Goal: Information Seeking & Learning: Learn about a topic

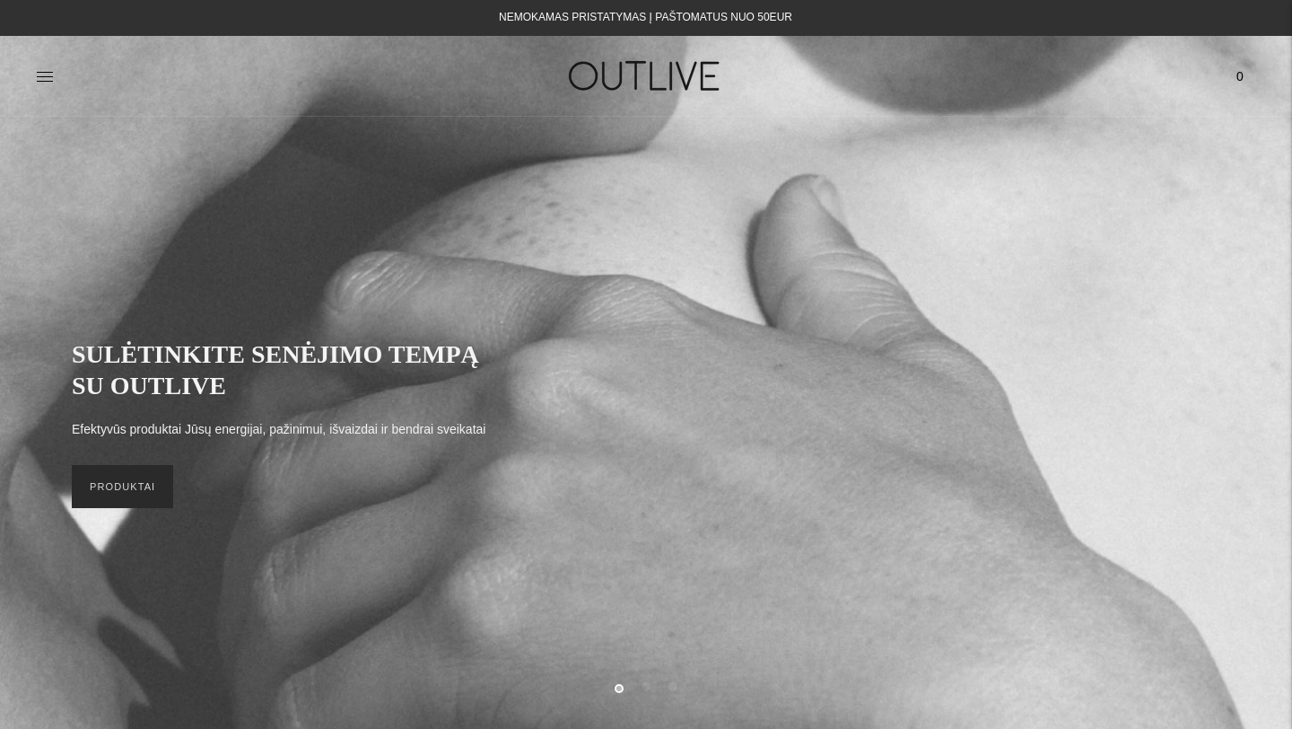
click at [135, 503] on link "PRODUKTAI" at bounding box center [122, 486] width 101 height 43
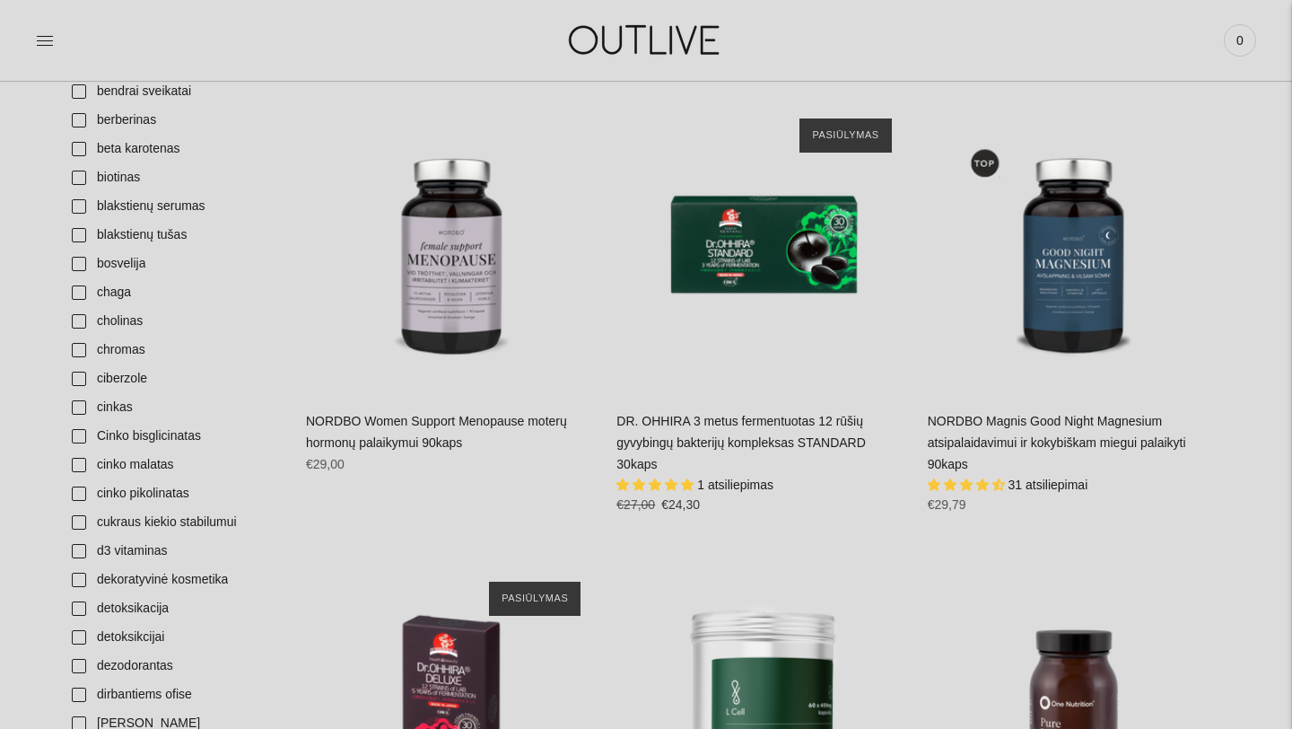
scroll to position [1113, 0]
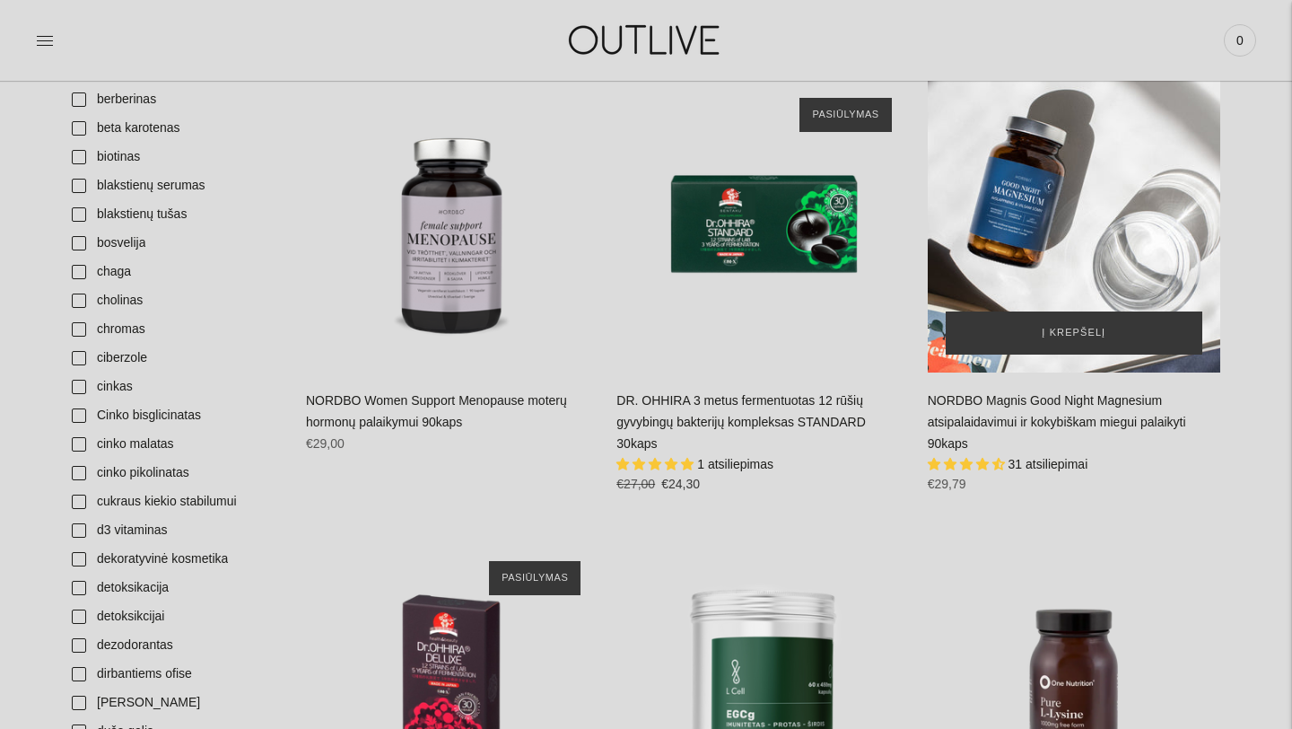
click at [1084, 274] on div "NORDBO Magnis Good Night Magnesium atsipalaidavimui ir kokybiškam miegui palaik…" at bounding box center [1074, 226] width 292 height 292
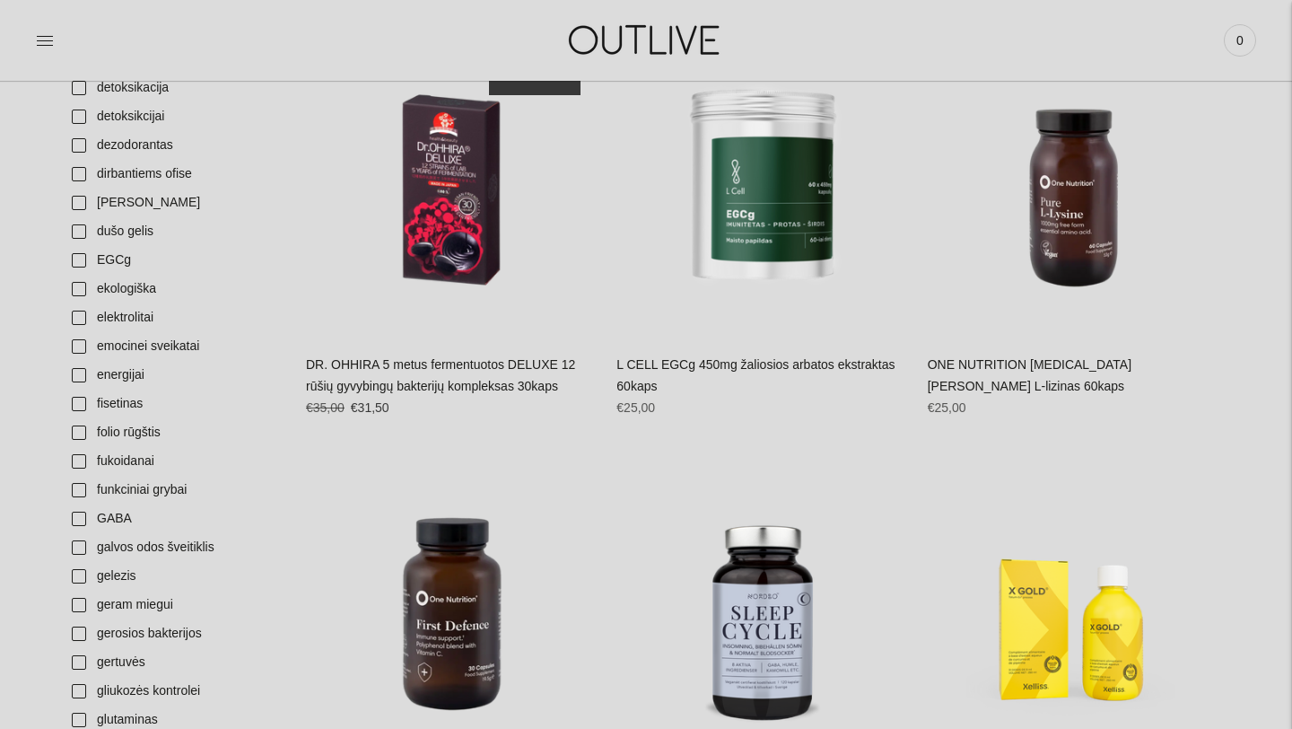
scroll to position [1615, 0]
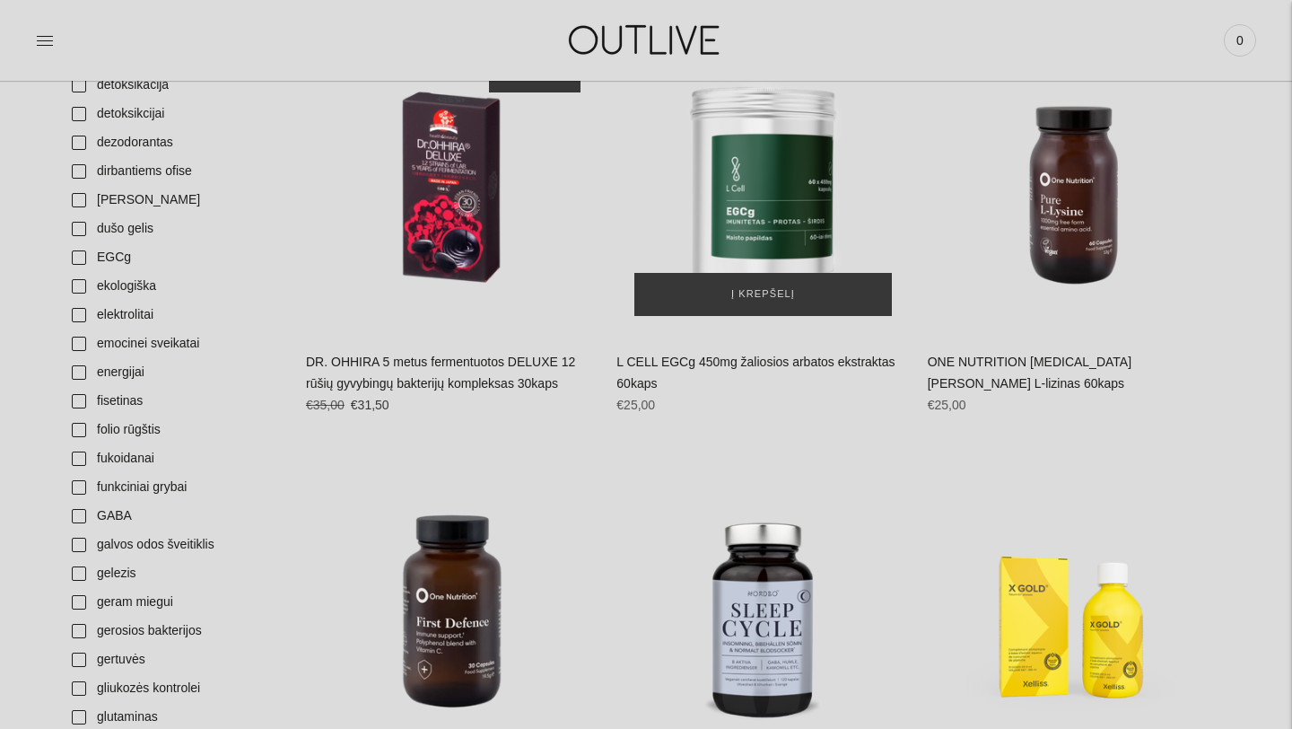
click at [821, 196] on img "L CELL EGCg 450mg žaliosios arbatos ekstraktas 60kaps\a" at bounding box center [762, 186] width 292 height 292
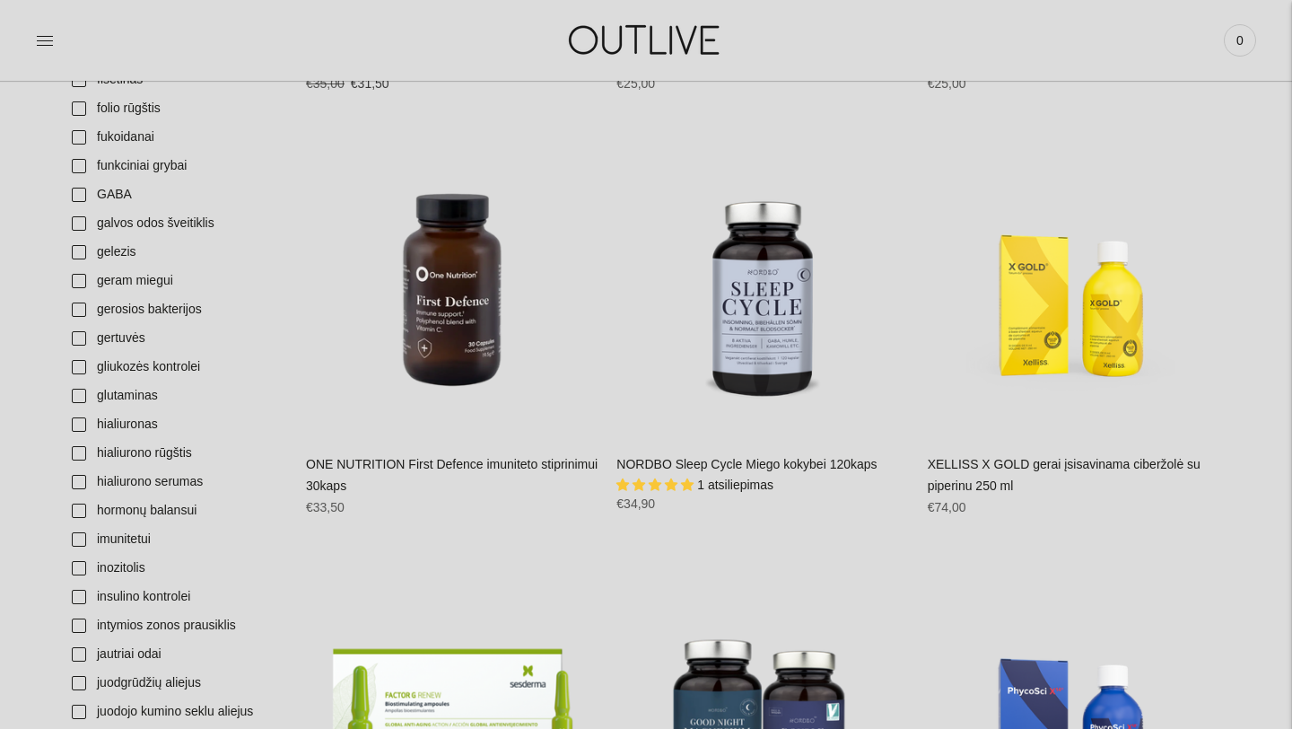
scroll to position [1938, 0]
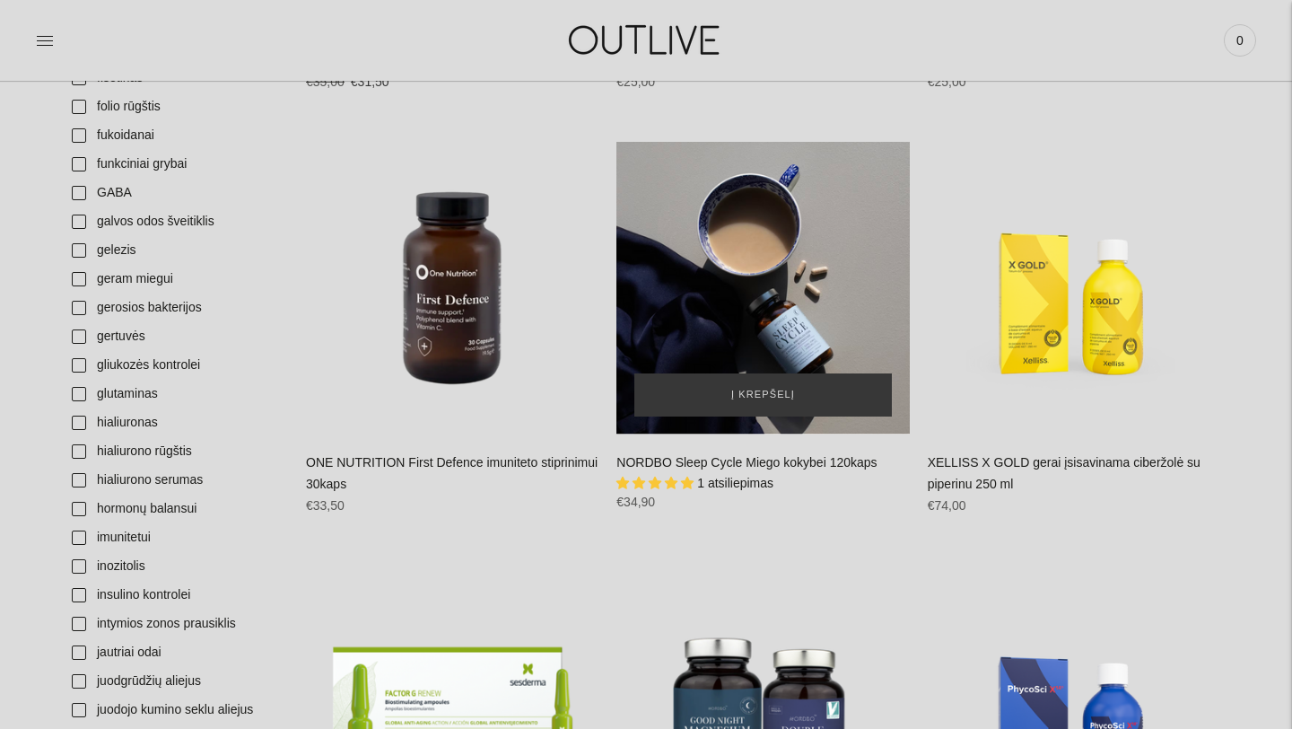
click at [799, 296] on div "NORDBO Sleep Cycle Miego kokybei 120kaps\a" at bounding box center [762, 288] width 292 height 292
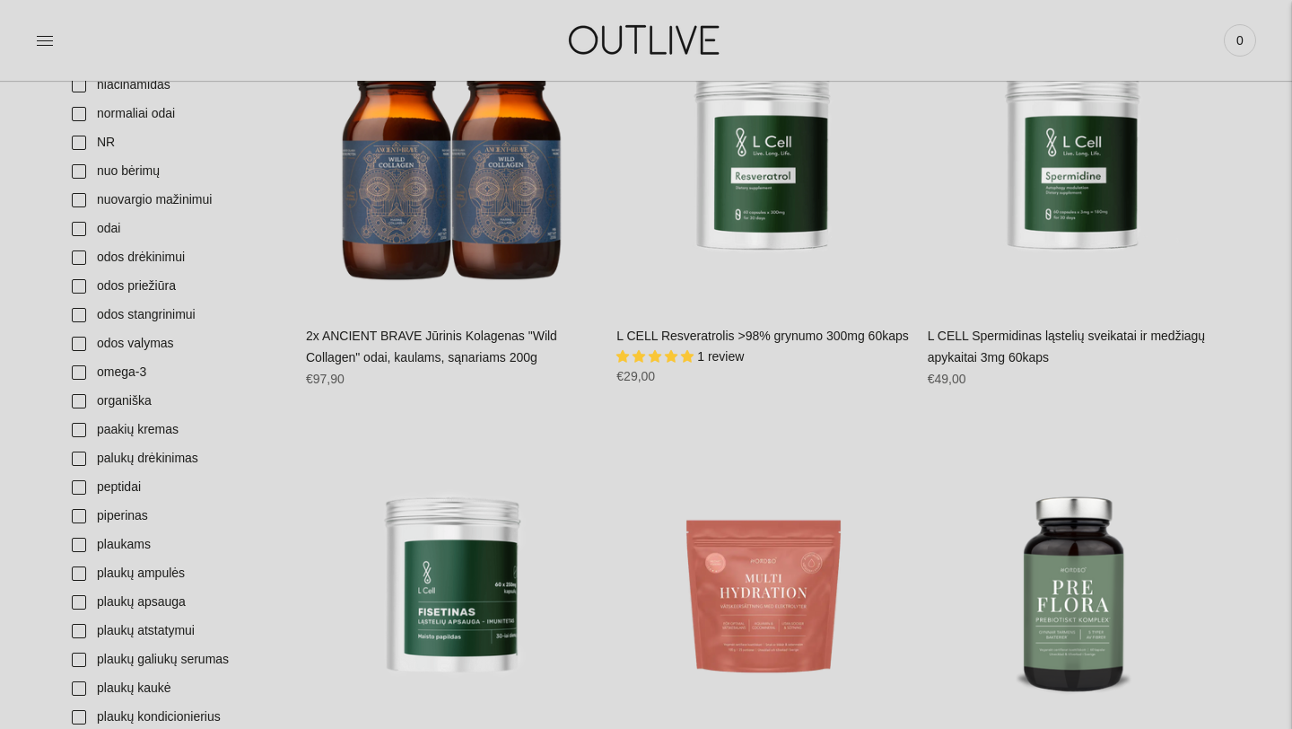
scroll to position [4271, 0]
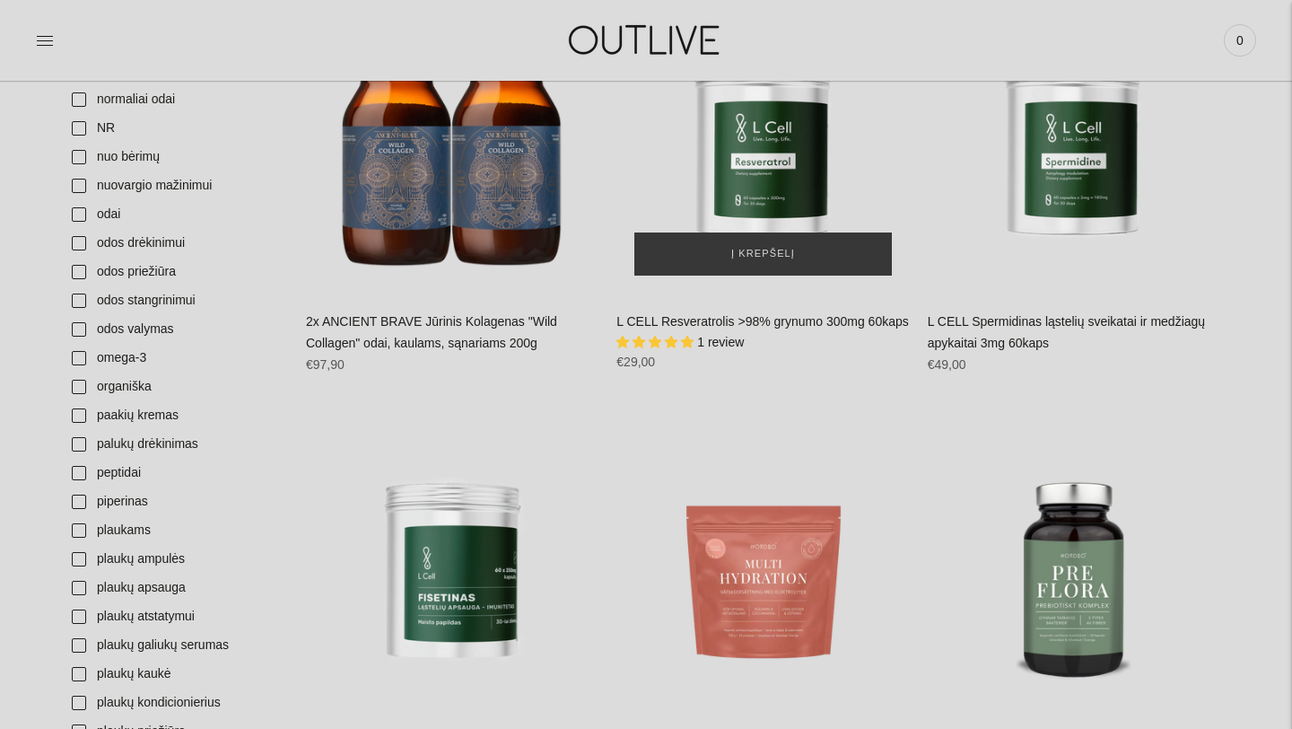
click at [785, 170] on img "L CELL Resveratrolis >98% grynumo 300mg 60kaps\a" at bounding box center [762, 147] width 292 height 292
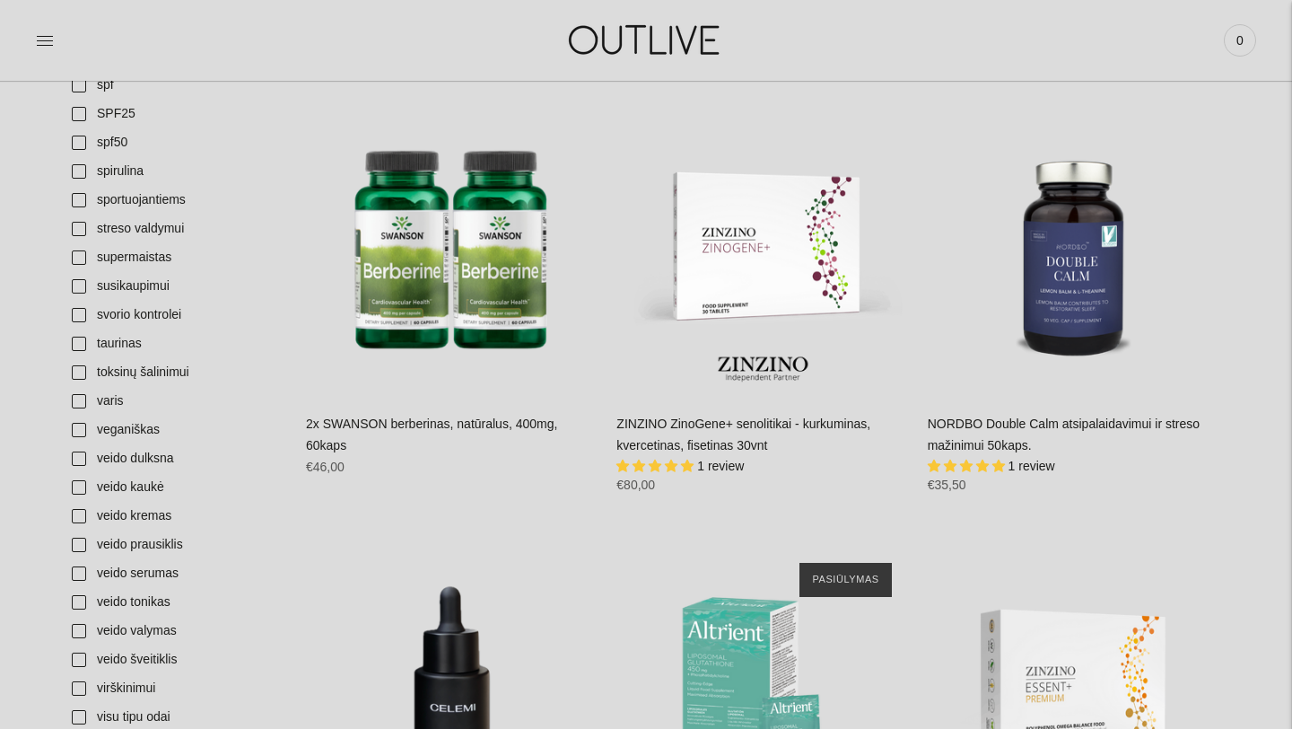
scroll to position [5957, 0]
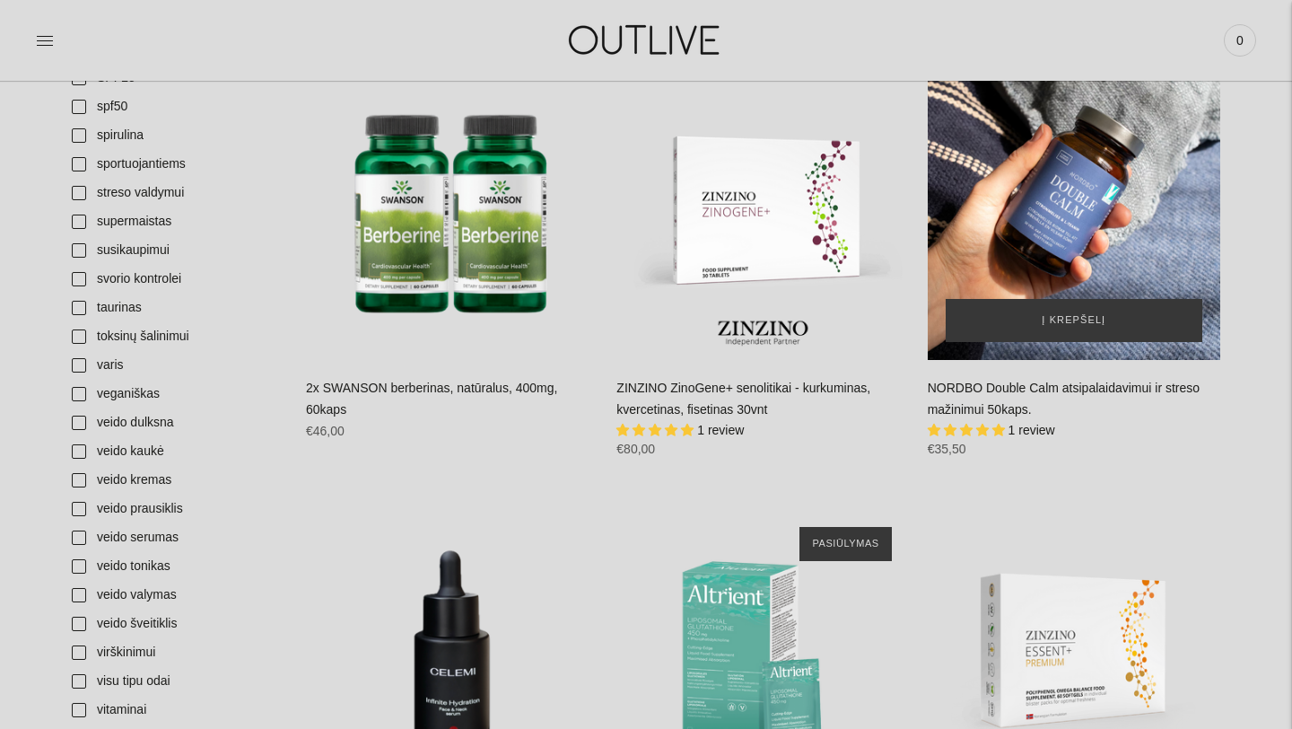
click at [1079, 255] on div "NORDBO Double Calm atsipalaidavimui ir streso mažinimui 50kaps.\a" at bounding box center [1074, 213] width 292 height 292
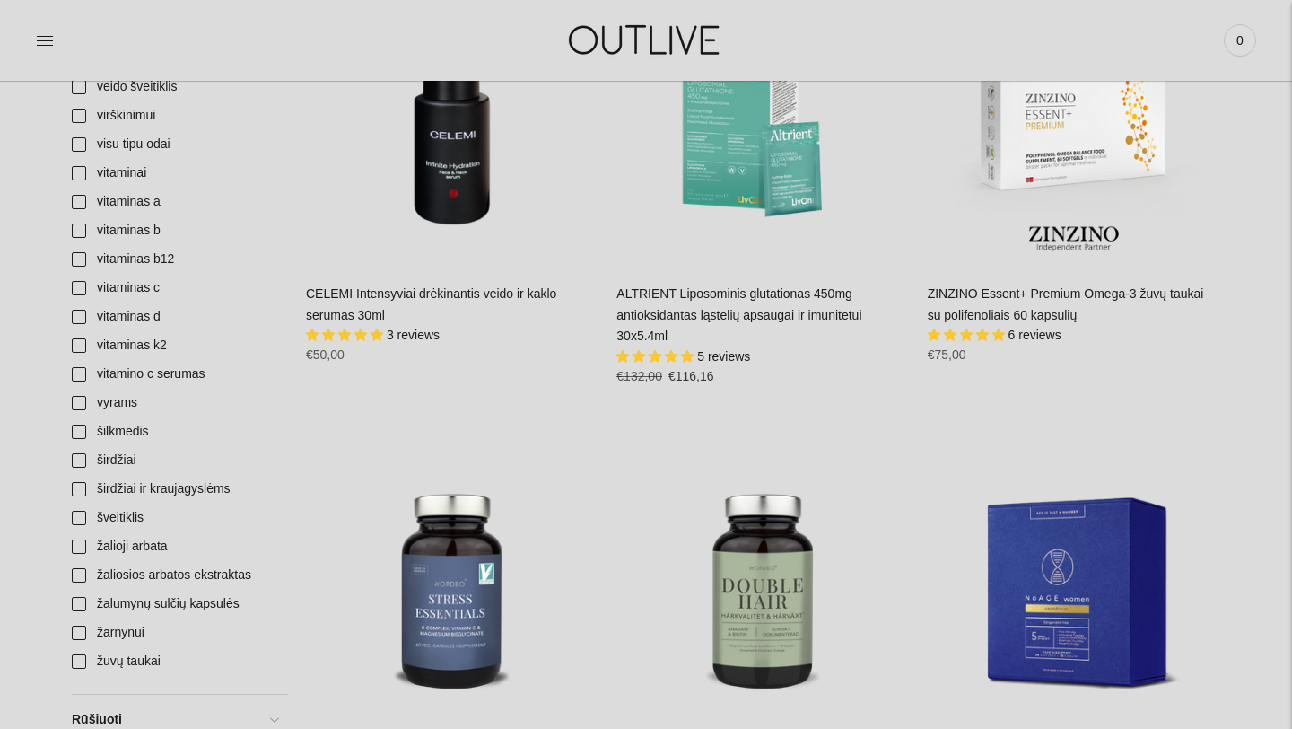
scroll to position [6496, 0]
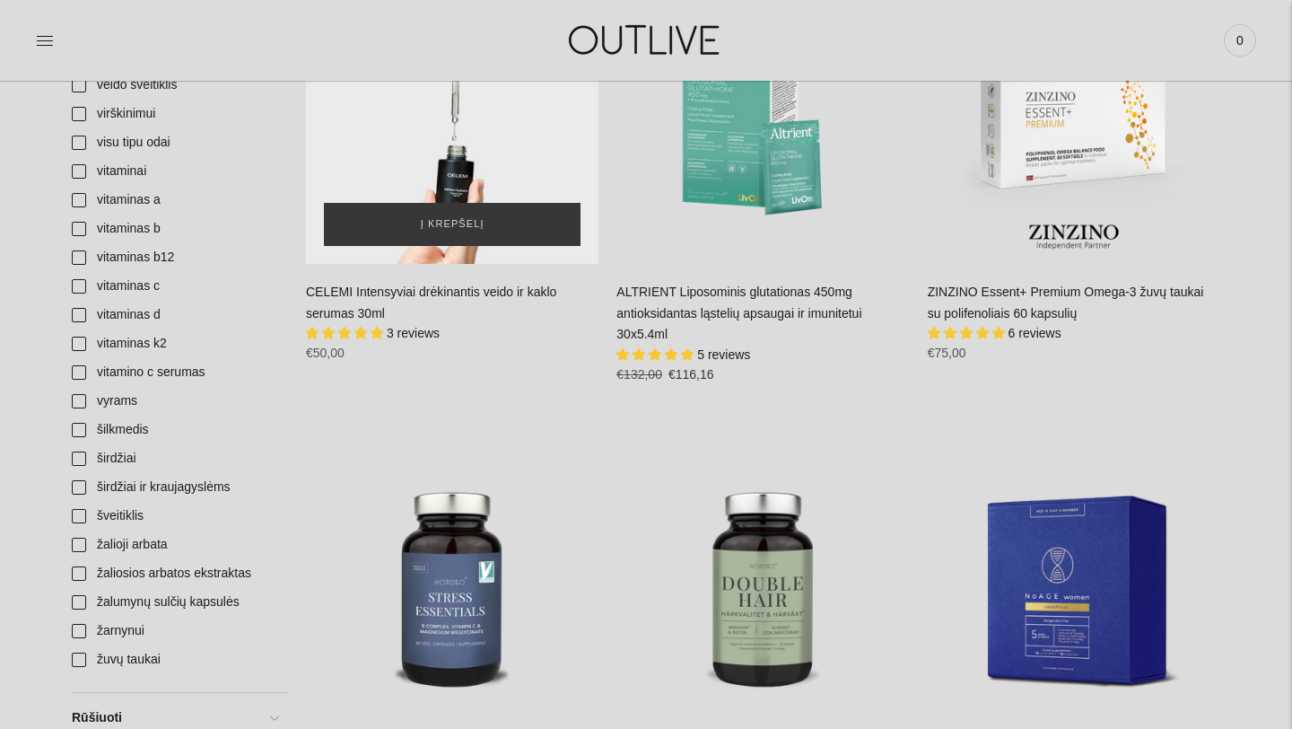
click at [425, 134] on div "CELEMI Intensyviai drėkinantis veido ir kaklo serumas 30ml\a" at bounding box center [452, 116] width 292 height 292
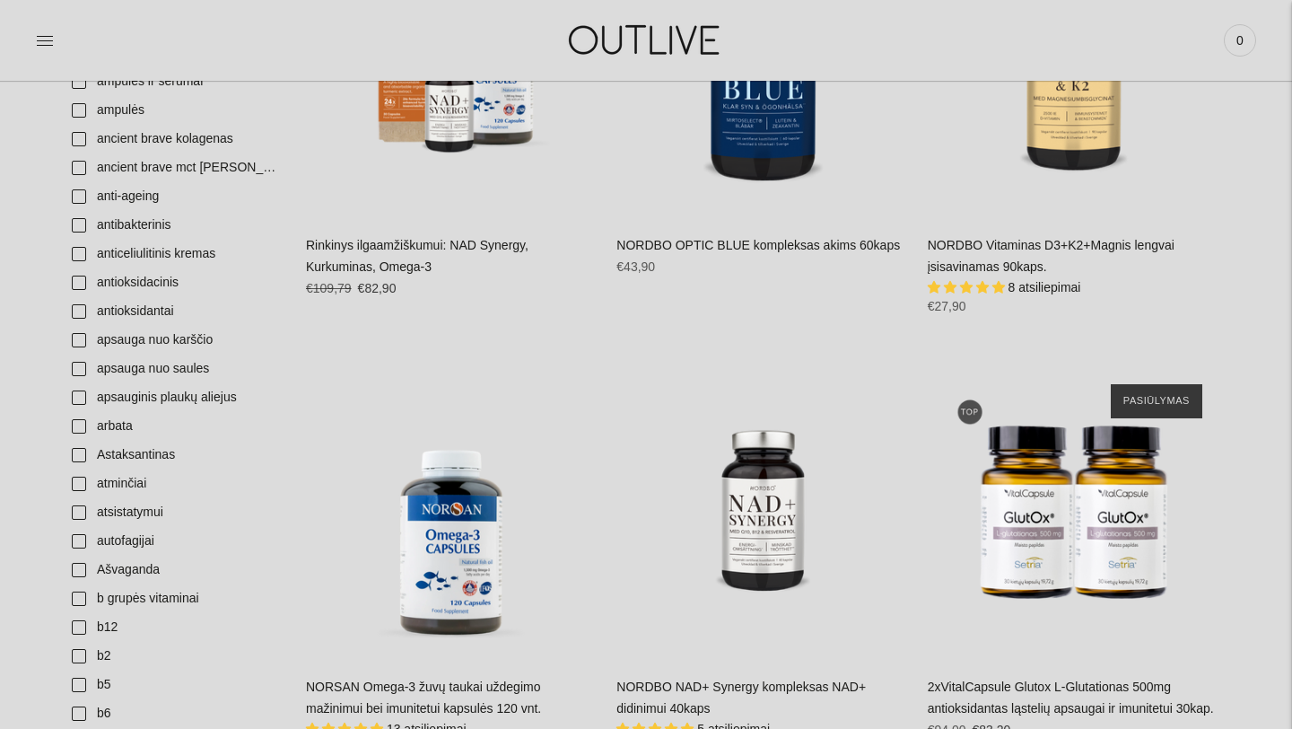
scroll to position [0, 0]
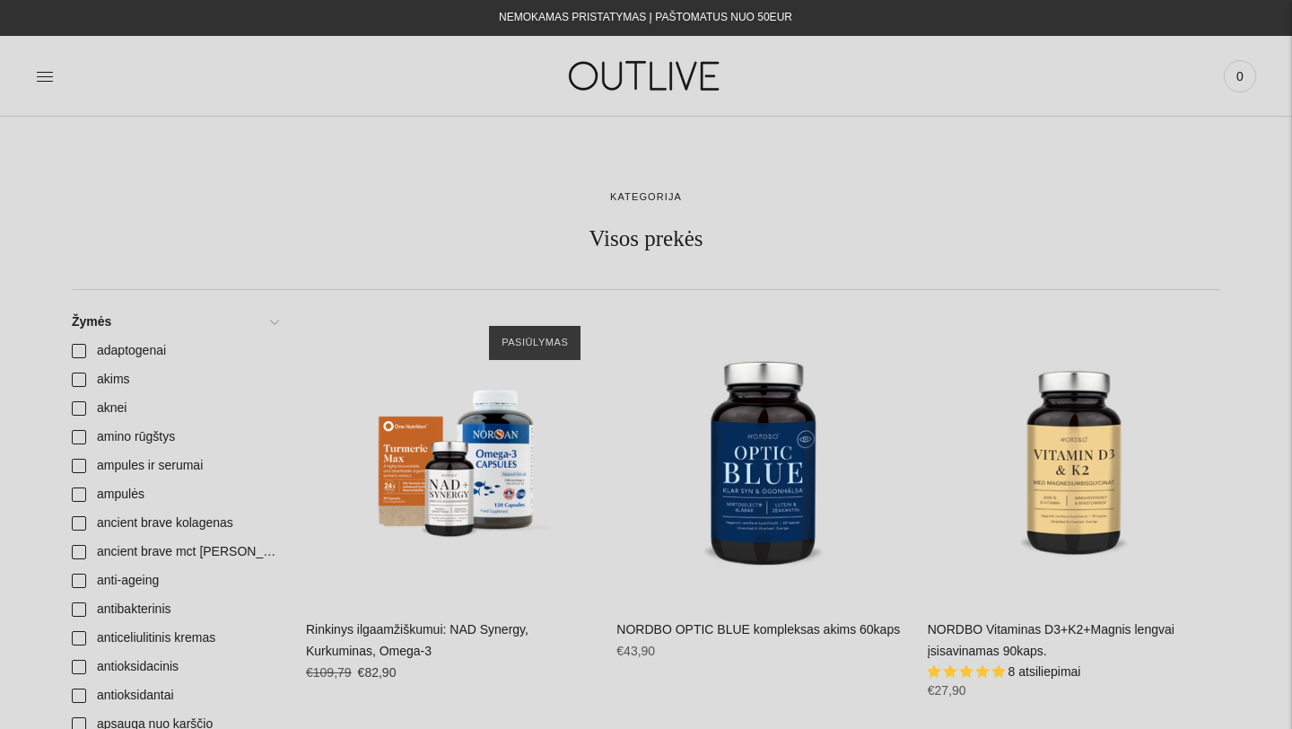
click at [49, 77] on icon at bounding box center [45, 76] width 18 height 18
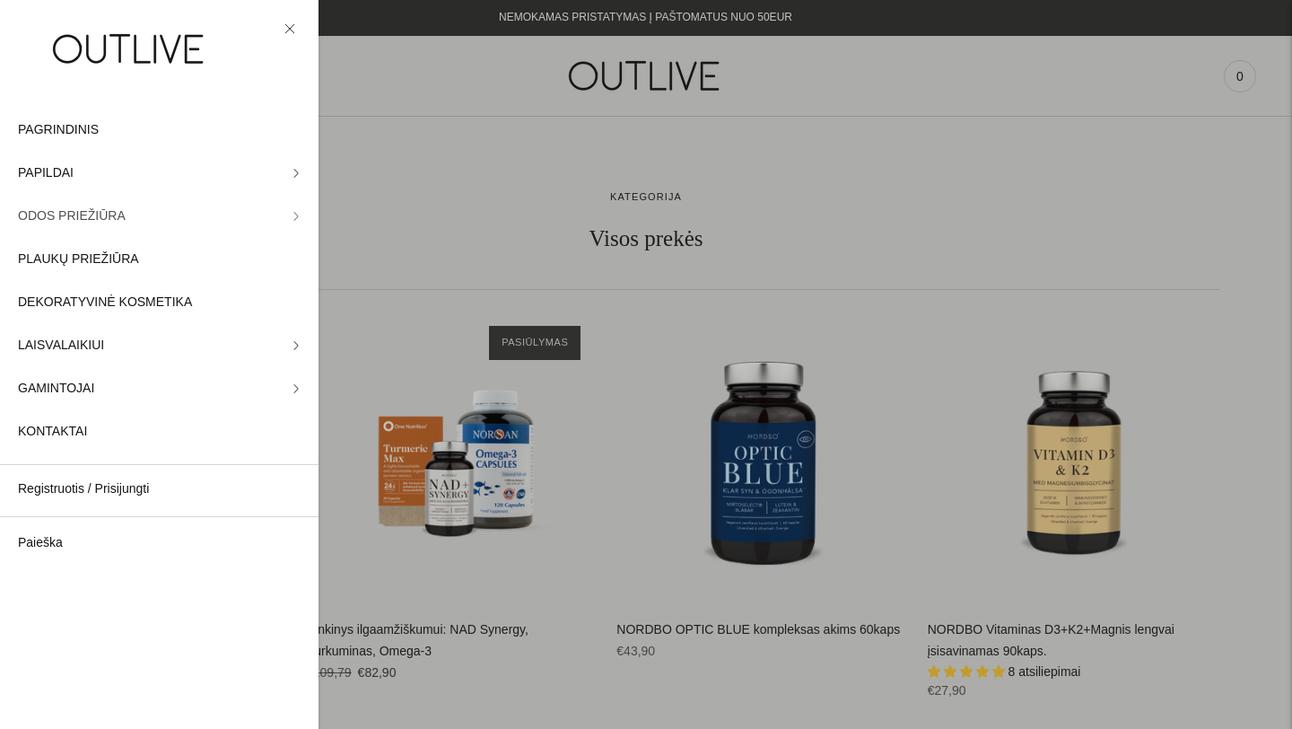
click at [301, 212] on link "ODOS PRIEŽIŪRA" at bounding box center [159, 216] width 319 height 43
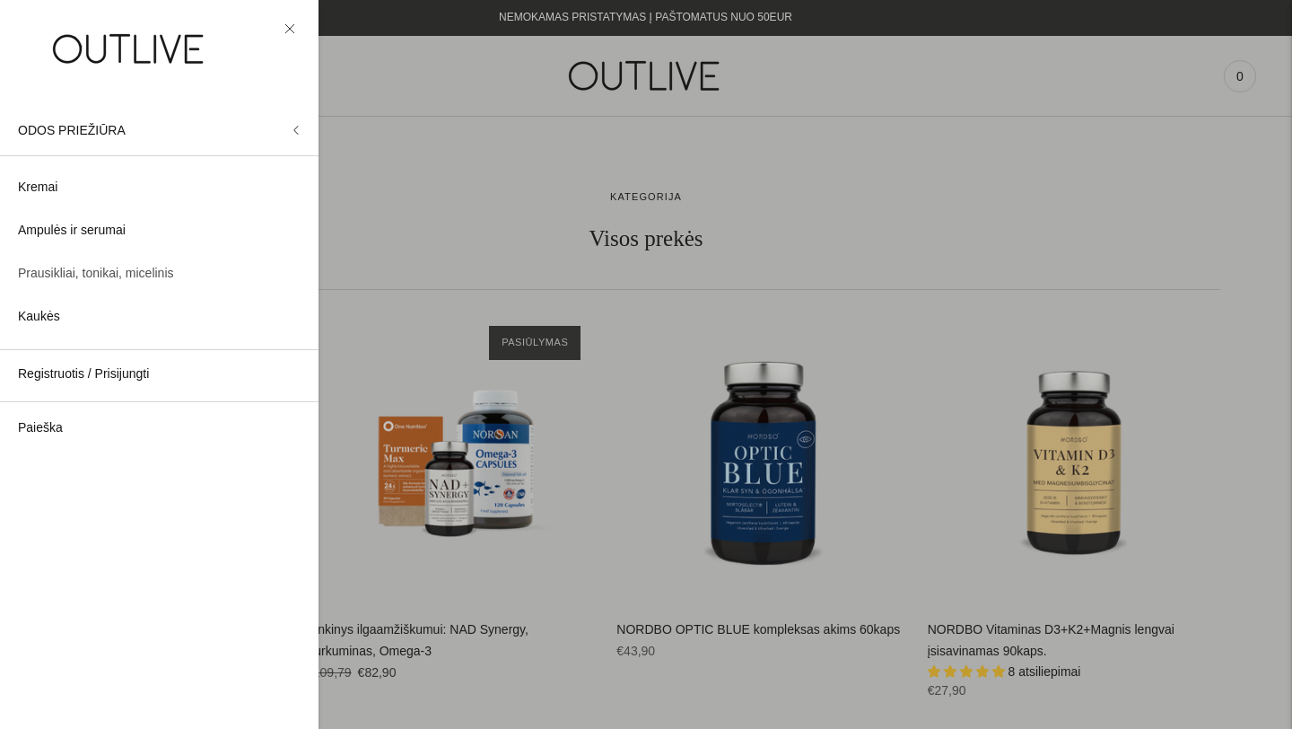
click at [118, 272] on span "Prausikliai, tonikai, micelinis" at bounding box center [96, 274] width 156 height 22
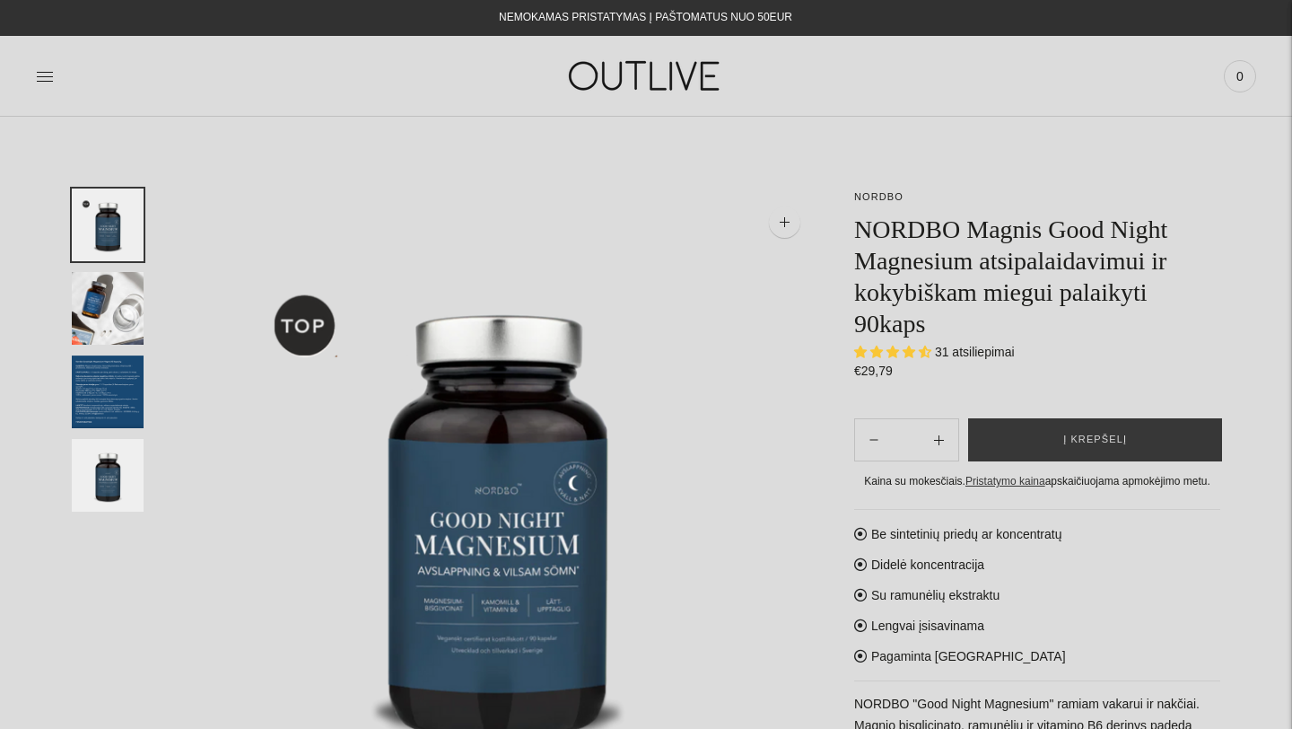
select select "**********"
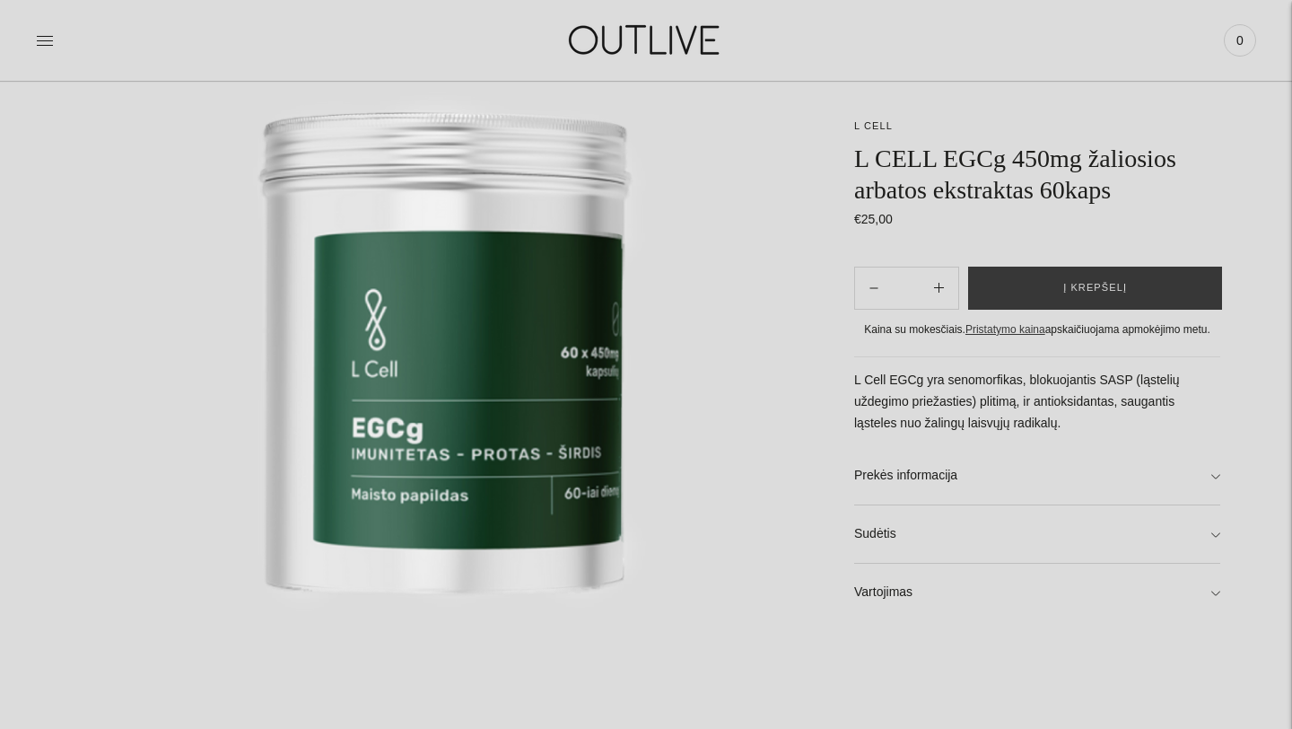
scroll to position [215, 0]
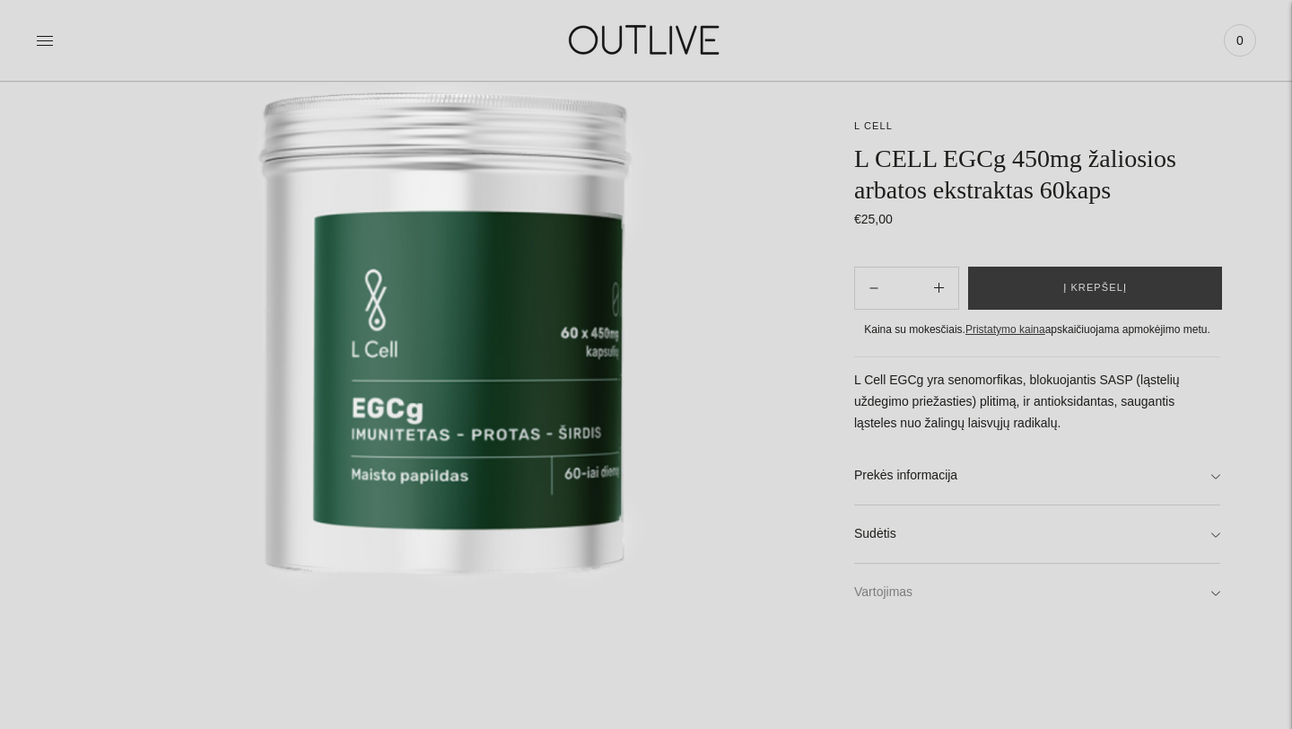
click at [1216, 590] on link "Vartojimas" at bounding box center [1037, 591] width 366 height 57
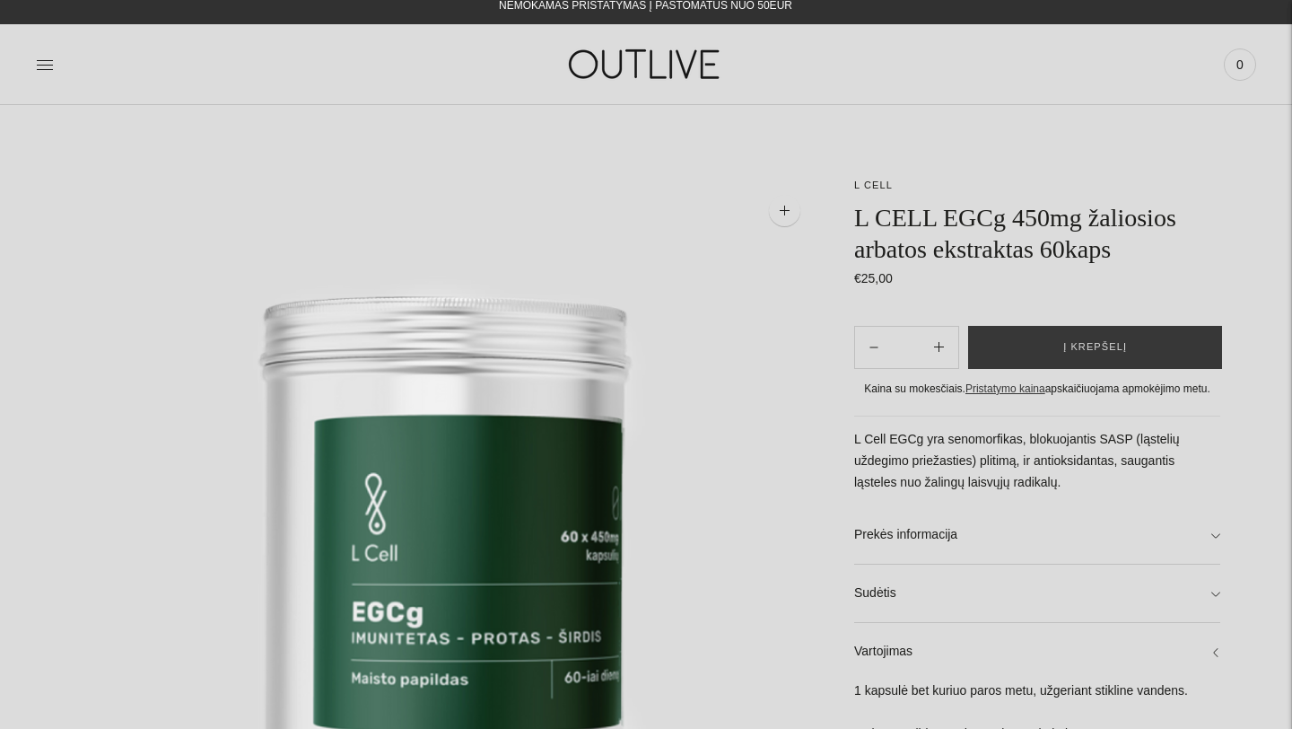
scroll to position [0, 0]
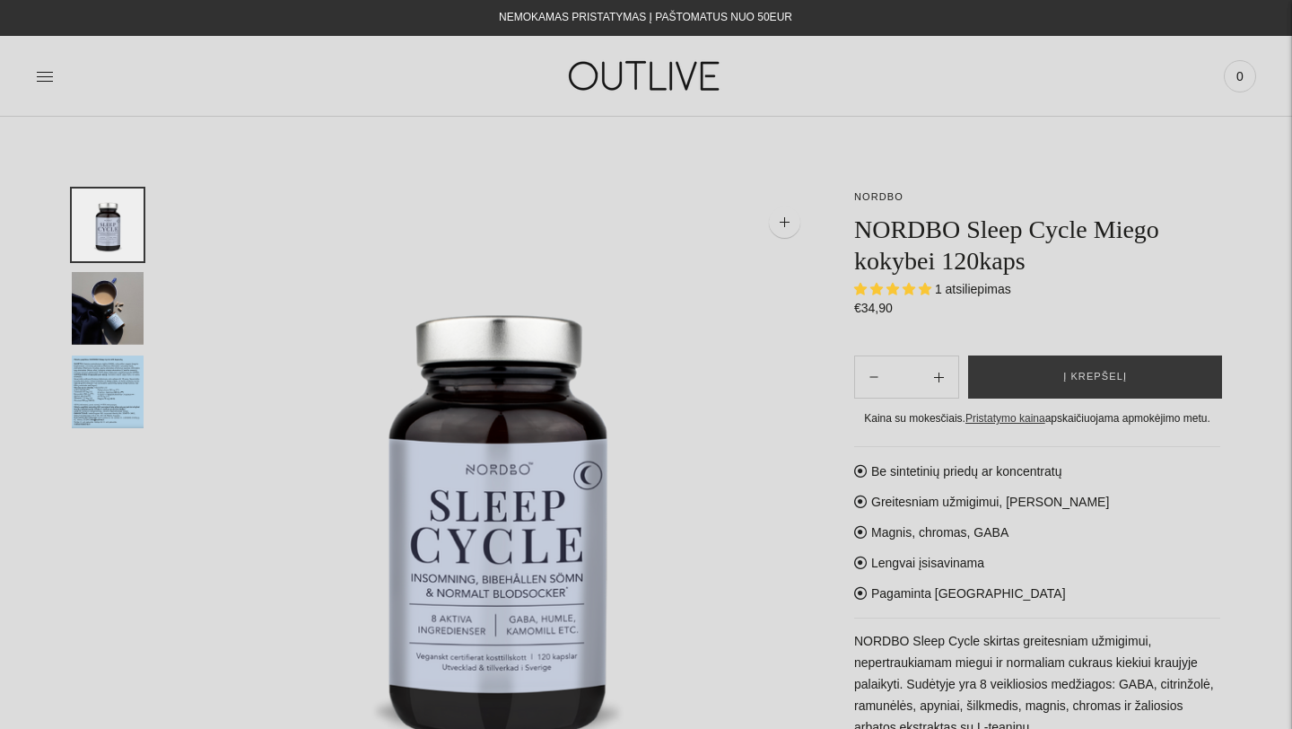
select select "**********"
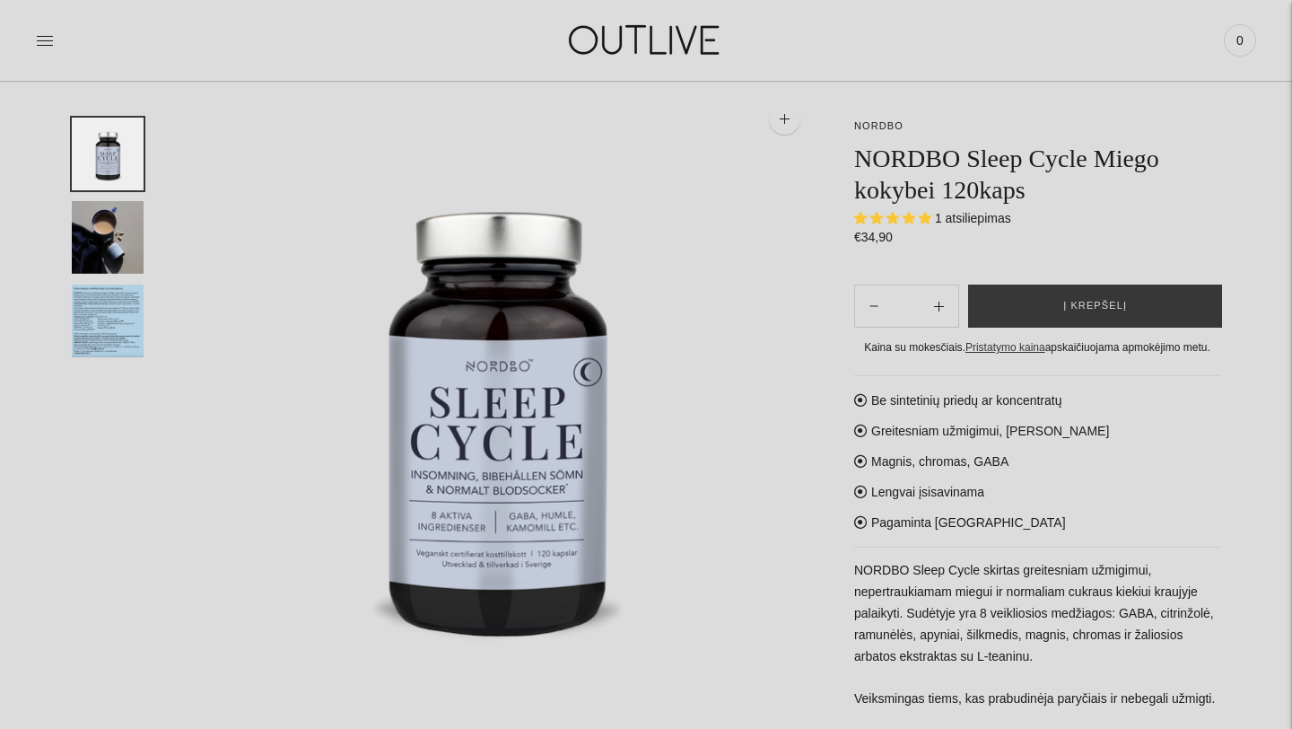
scroll to position [36, 0]
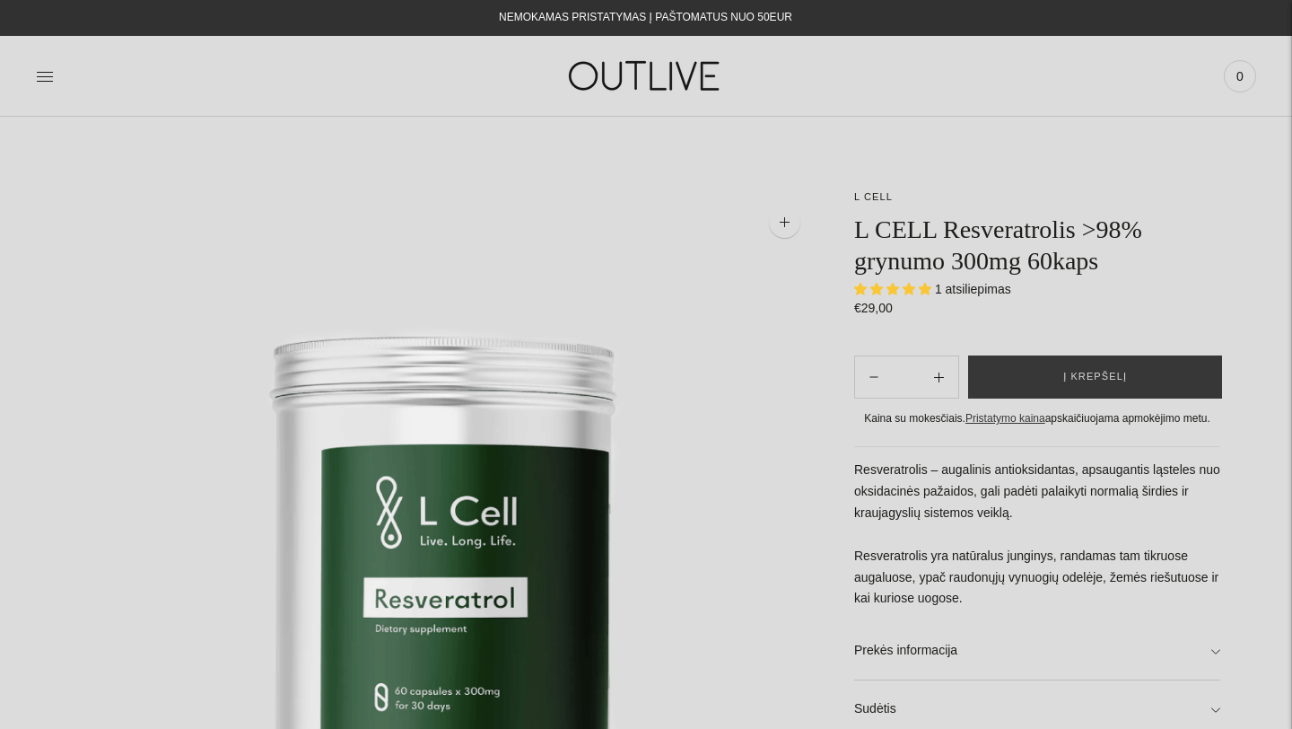
select select "**********"
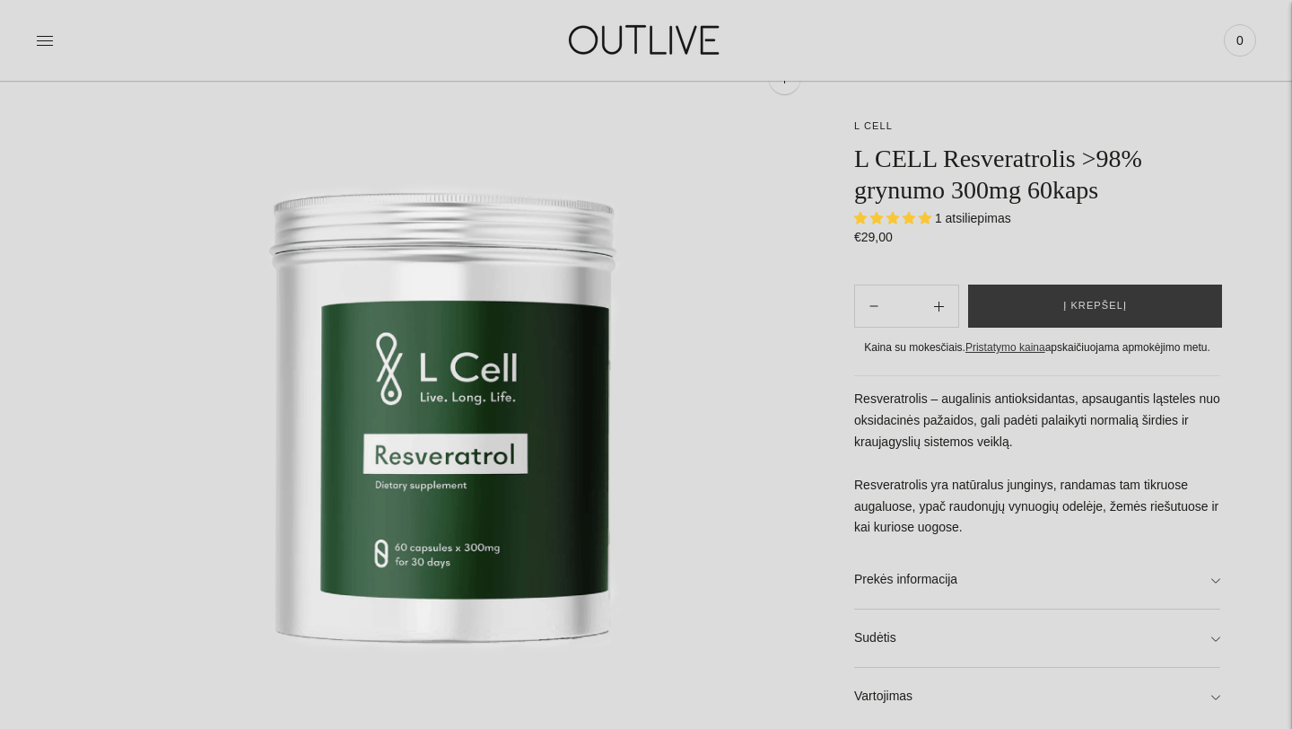
scroll to position [179, 0]
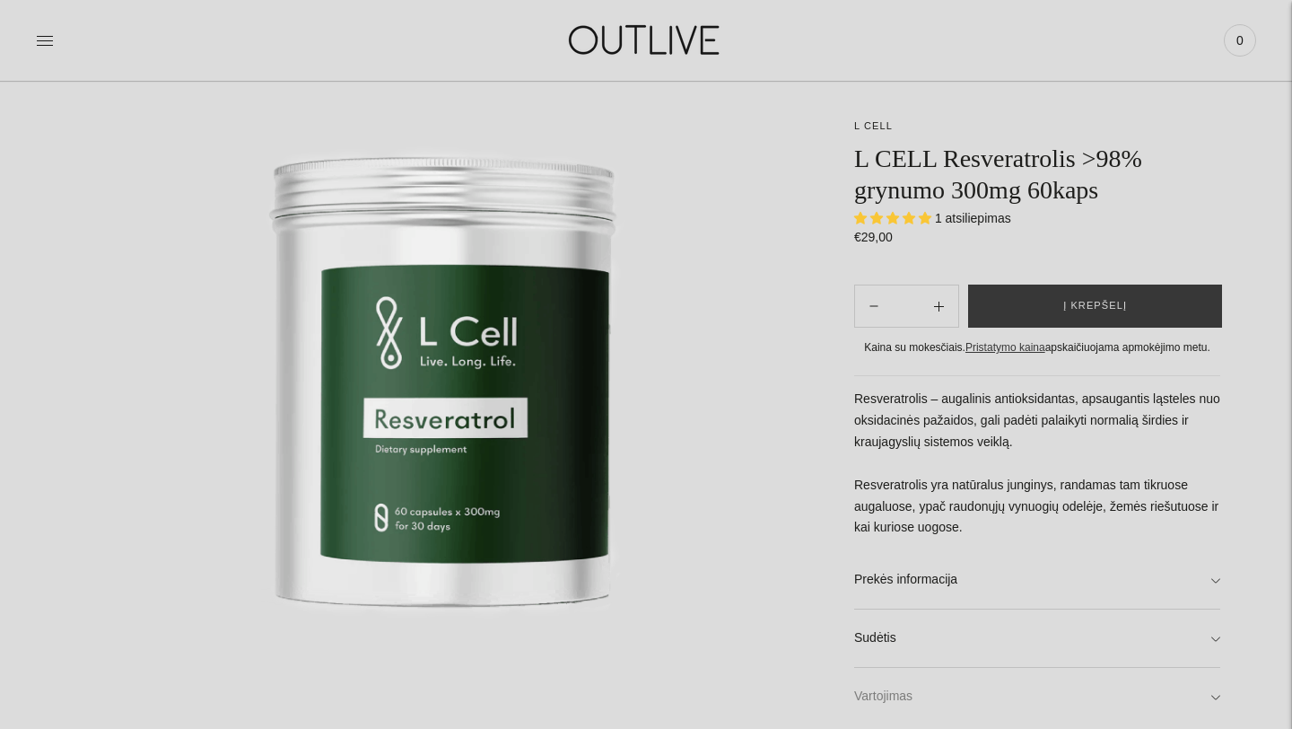
click at [1210, 693] on link "Vartojimas" at bounding box center [1037, 696] width 366 height 57
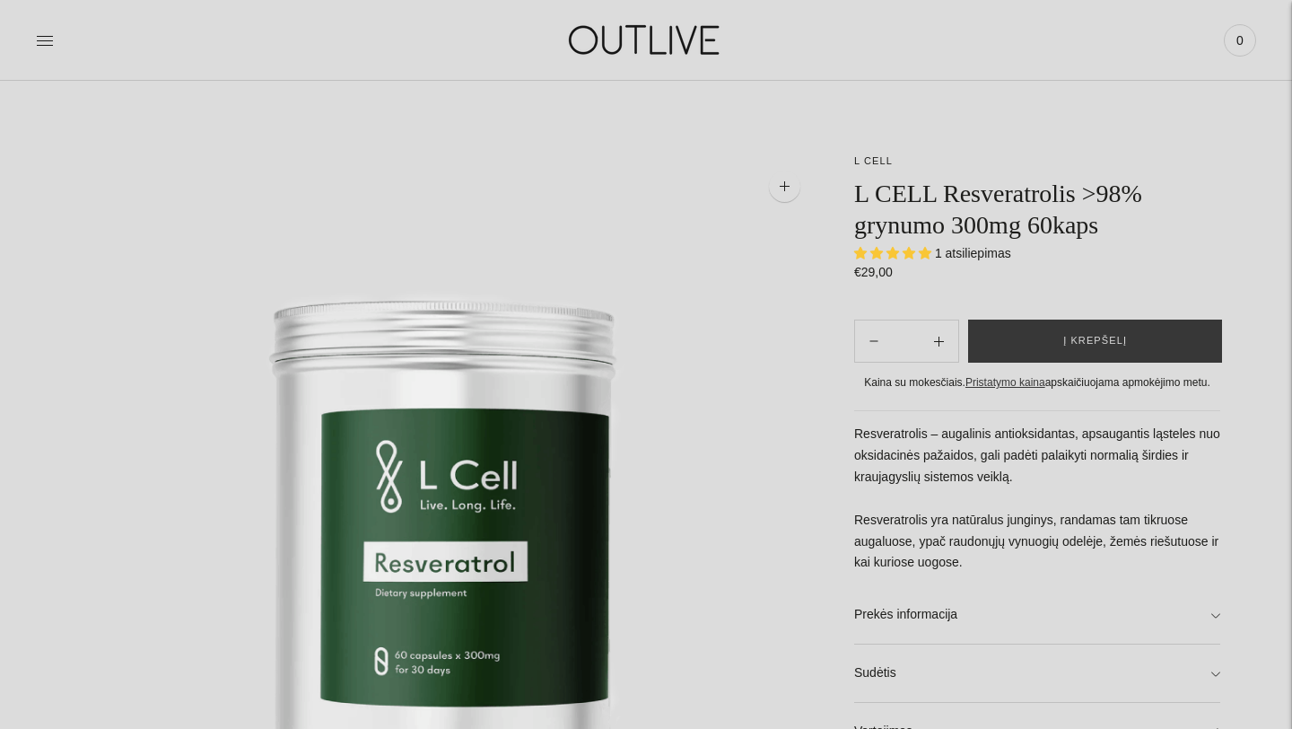
scroll to position [0, 0]
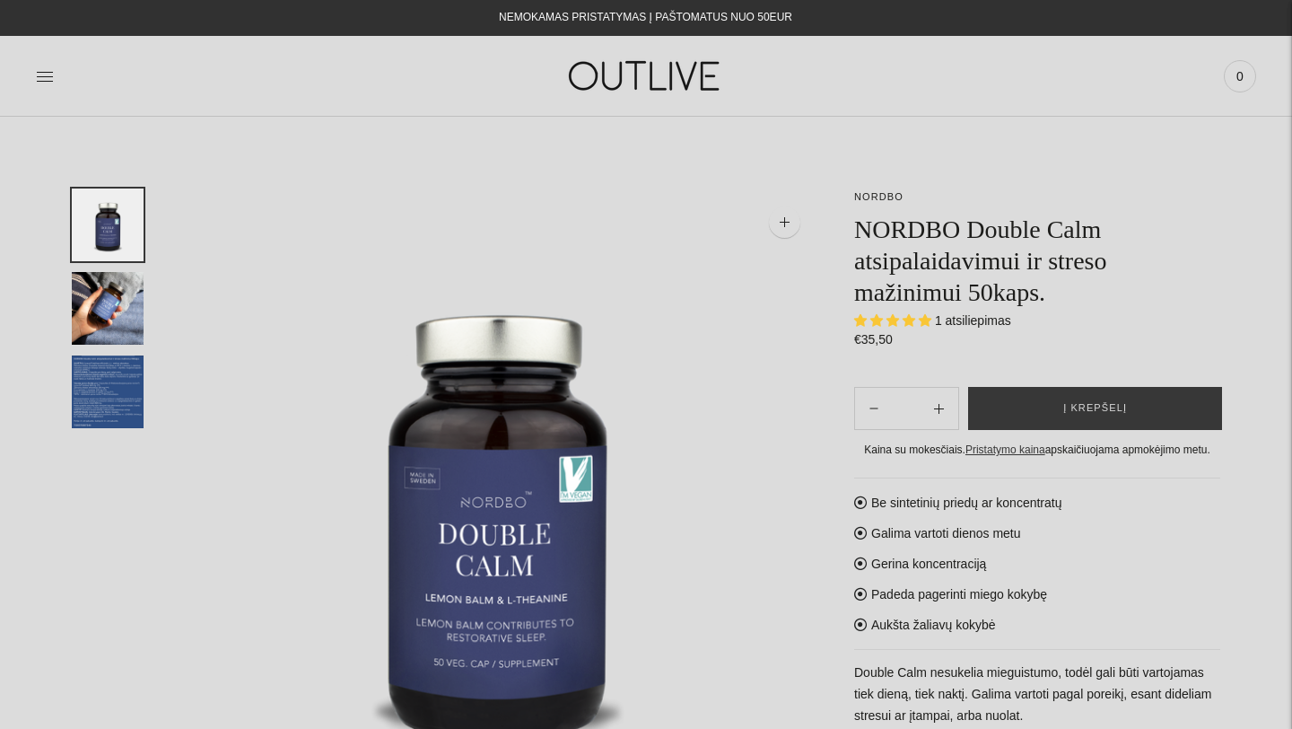
select select "**********"
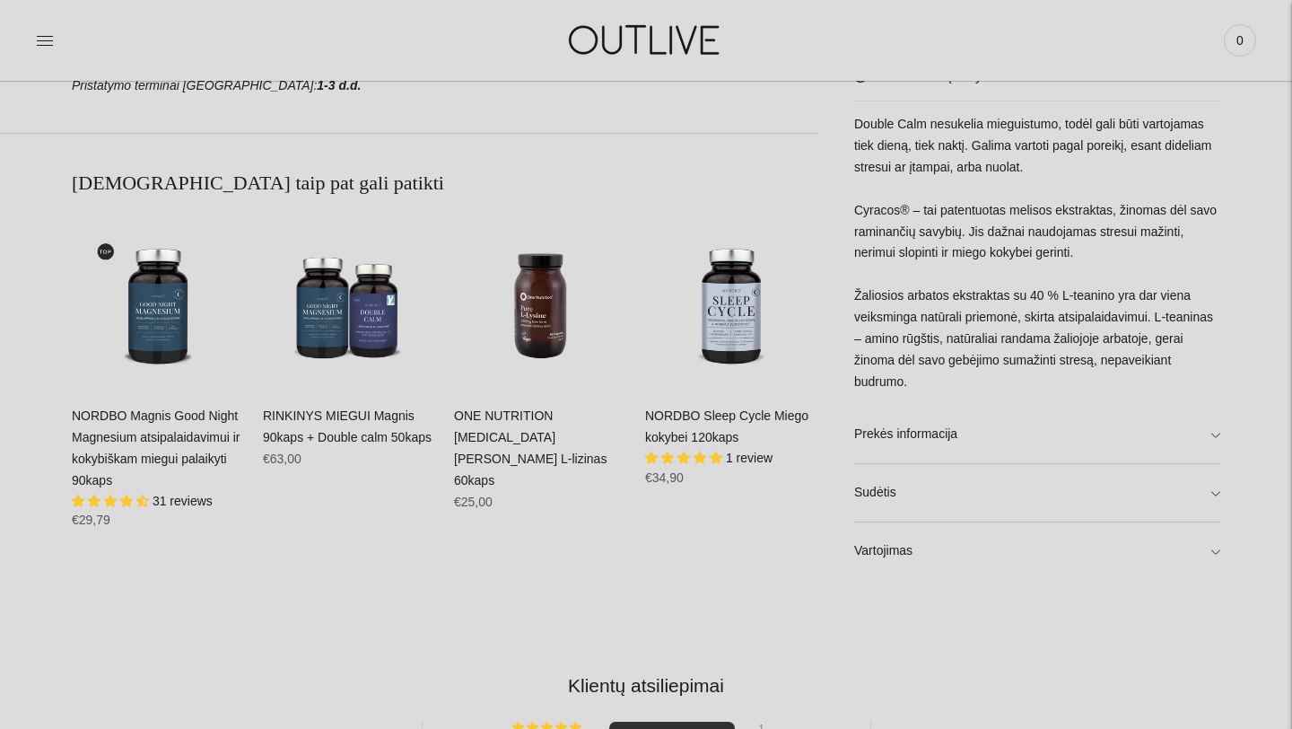
scroll to position [1041, 0]
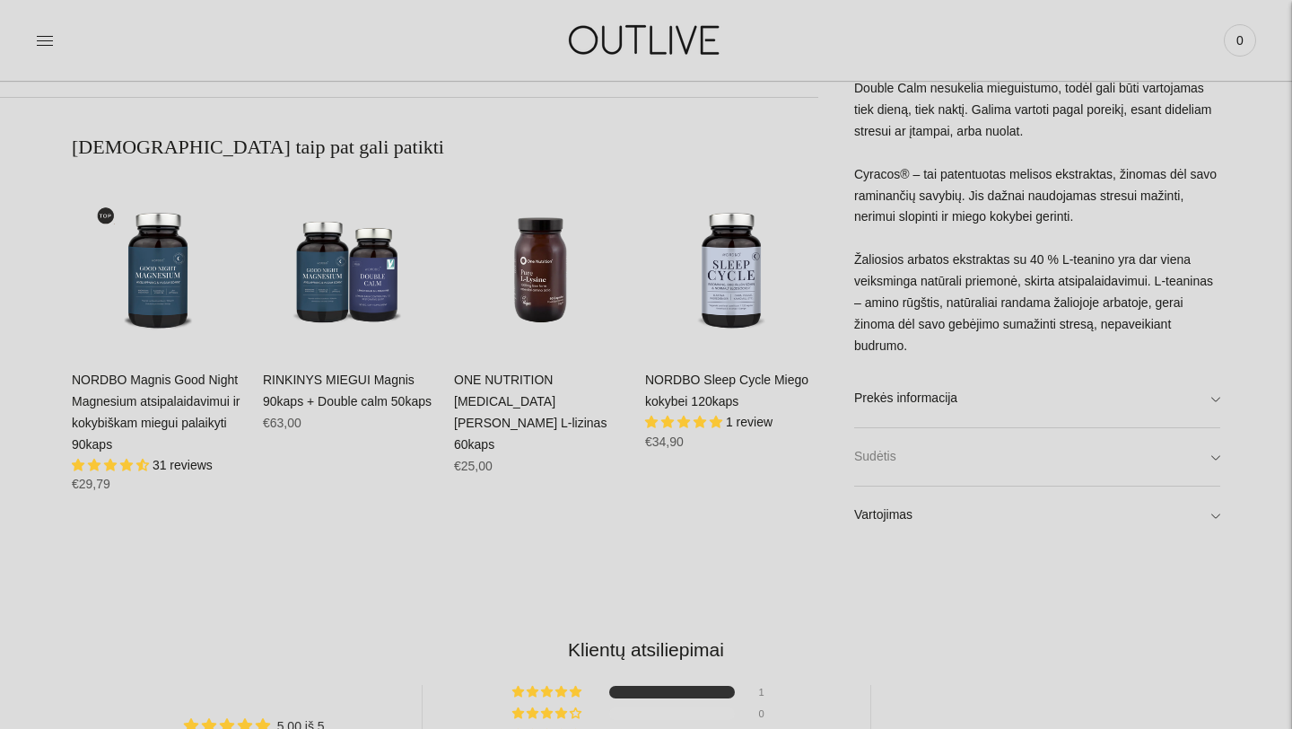
click at [1206, 460] on link "Sudėtis" at bounding box center [1037, 455] width 366 height 57
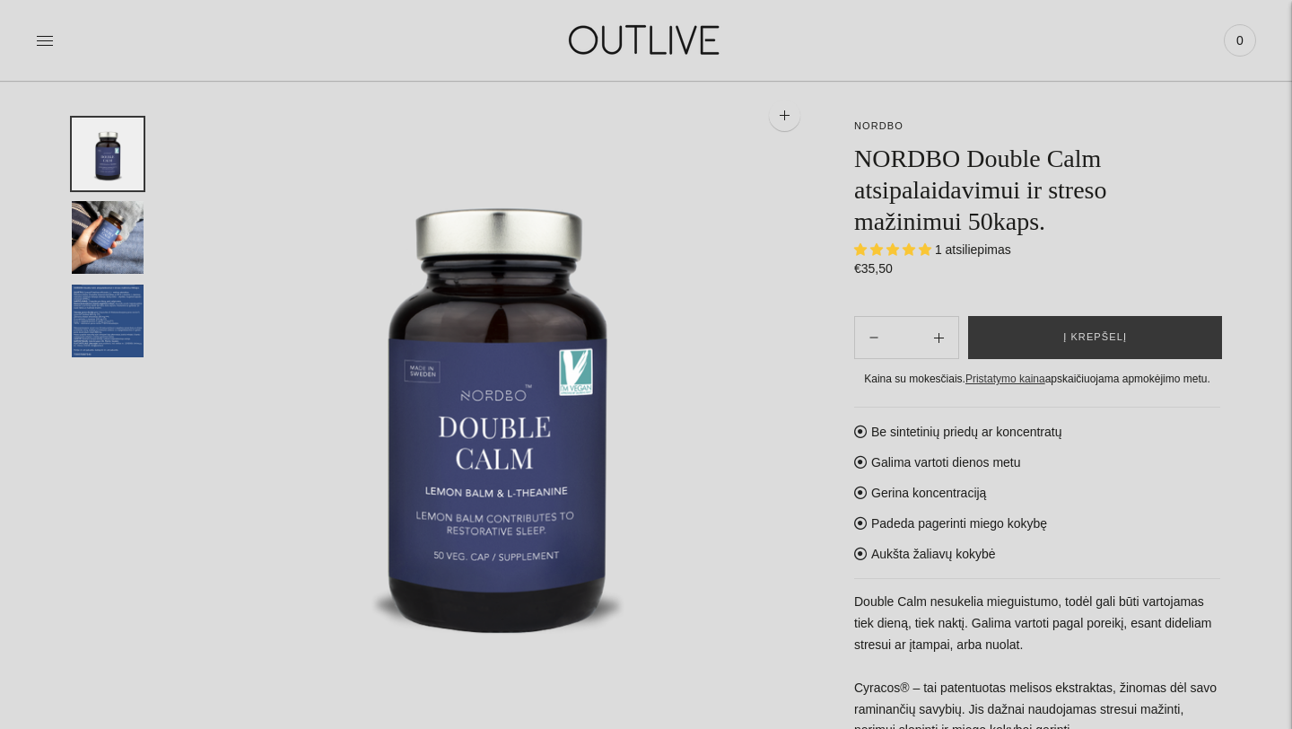
scroll to position [108, 0]
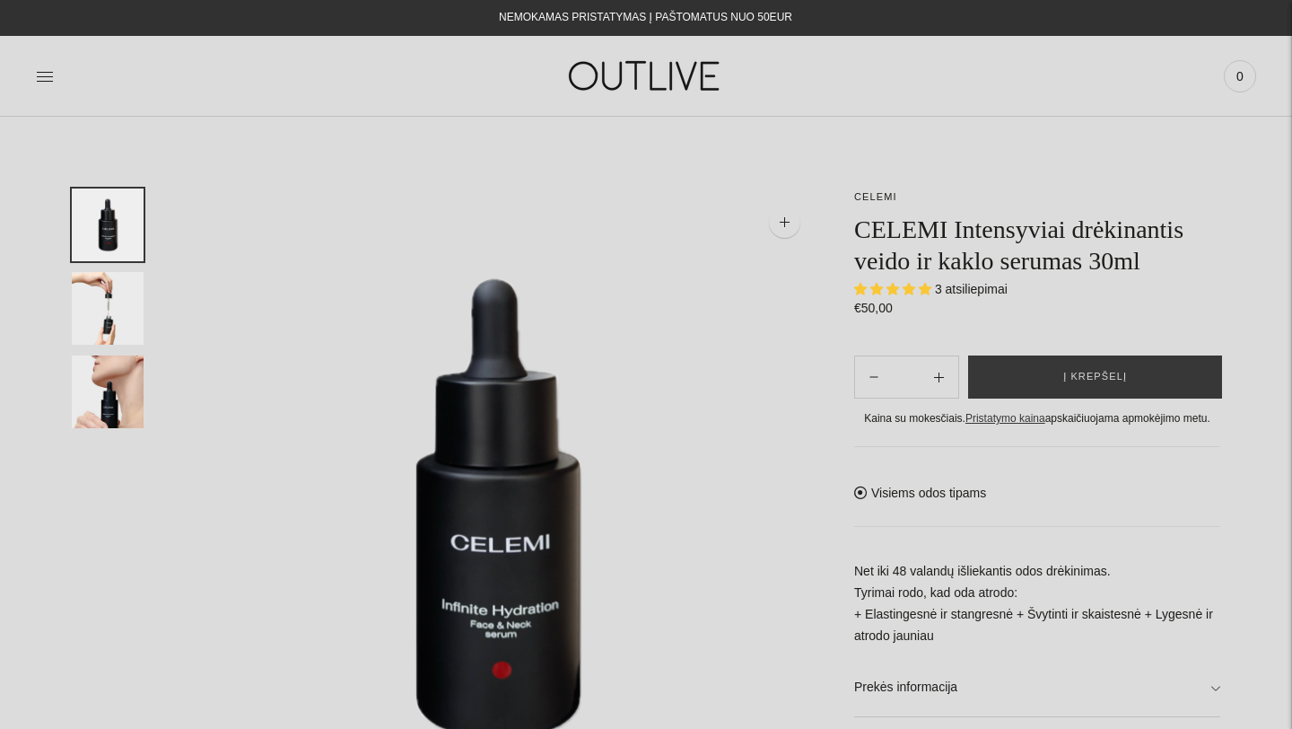
select select "**********"
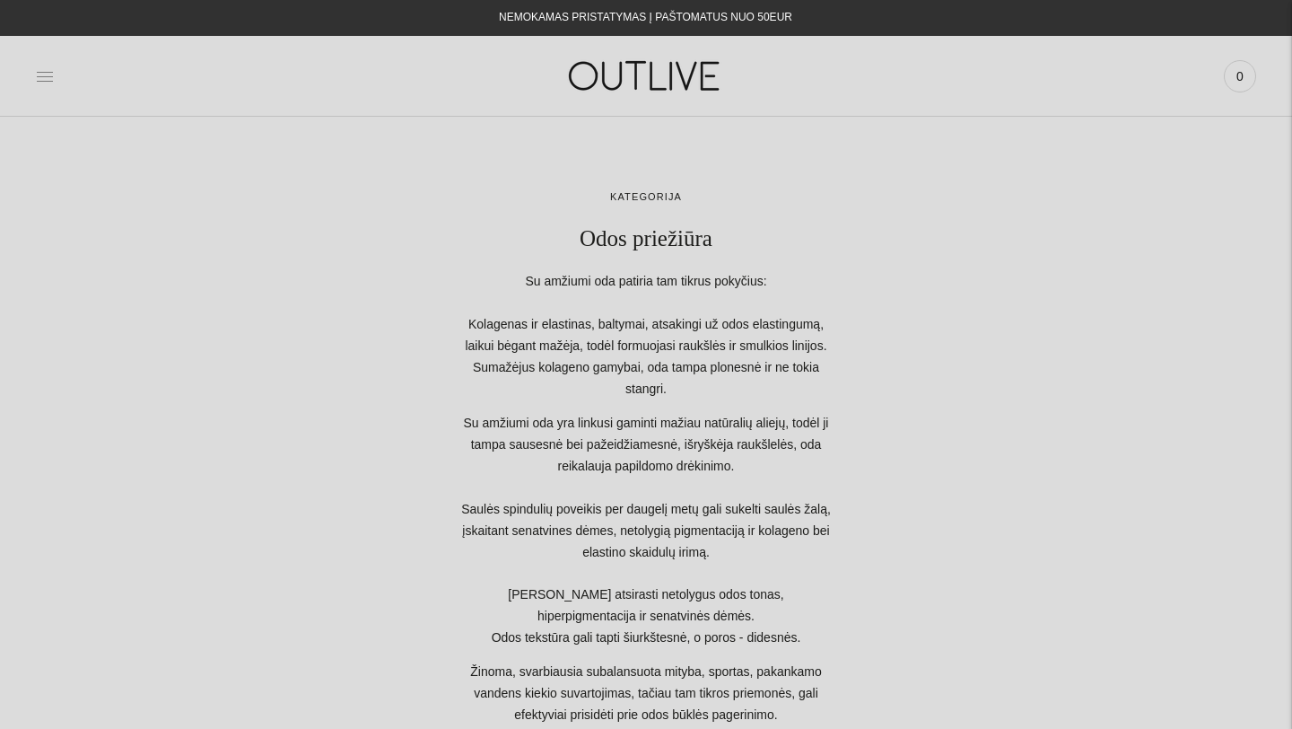
click at [46, 83] on icon at bounding box center [45, 76] width 18 height 18
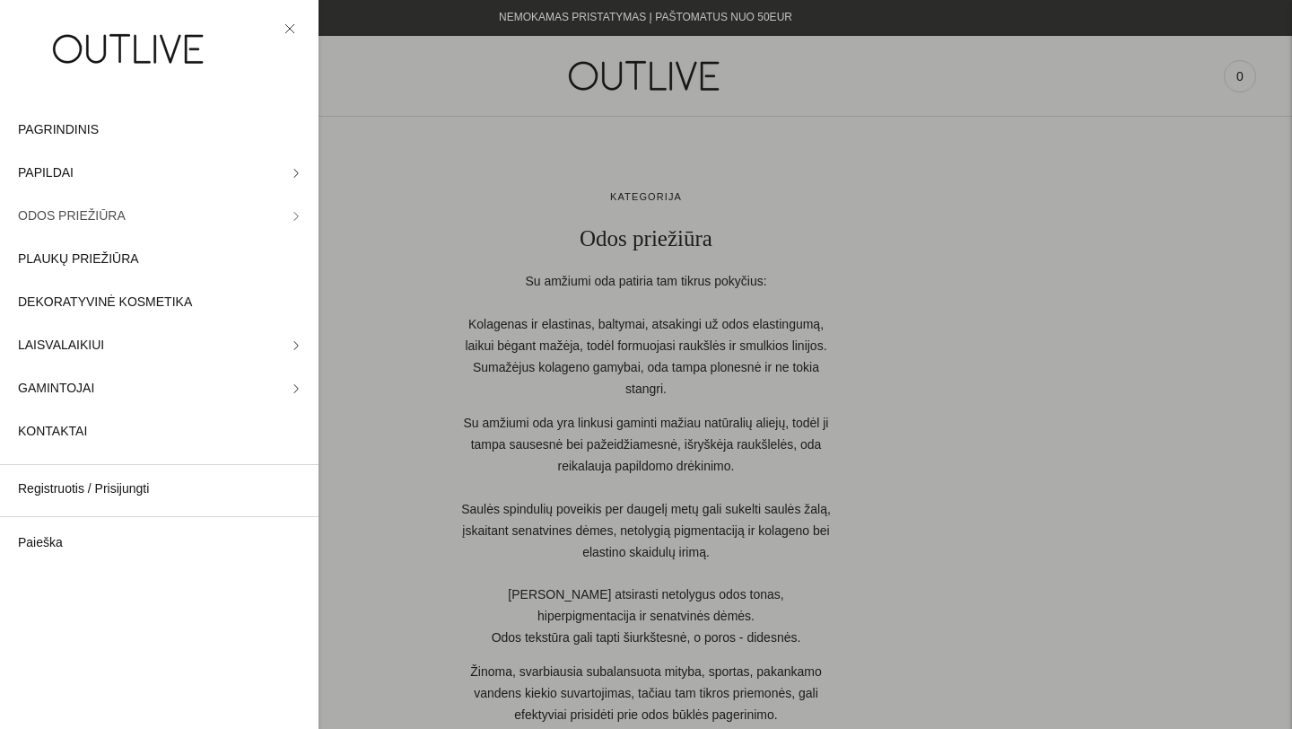
click at [291, 210] on link "ODOS PRIEŽIŪRA" at bounding box center [159, 216] width 319 height 43
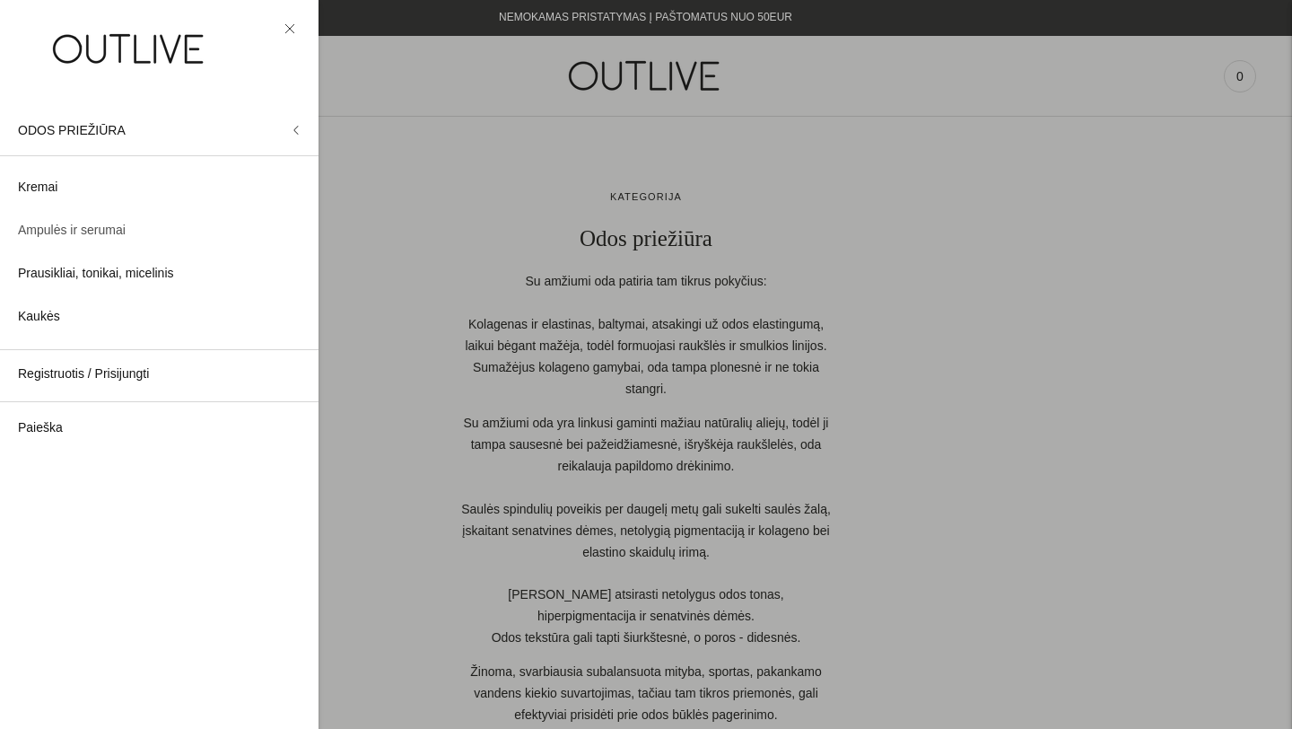
click at [67, 233] on span "Ampulės ir serumai" at bounding box center [72, 231] width 108 height 22
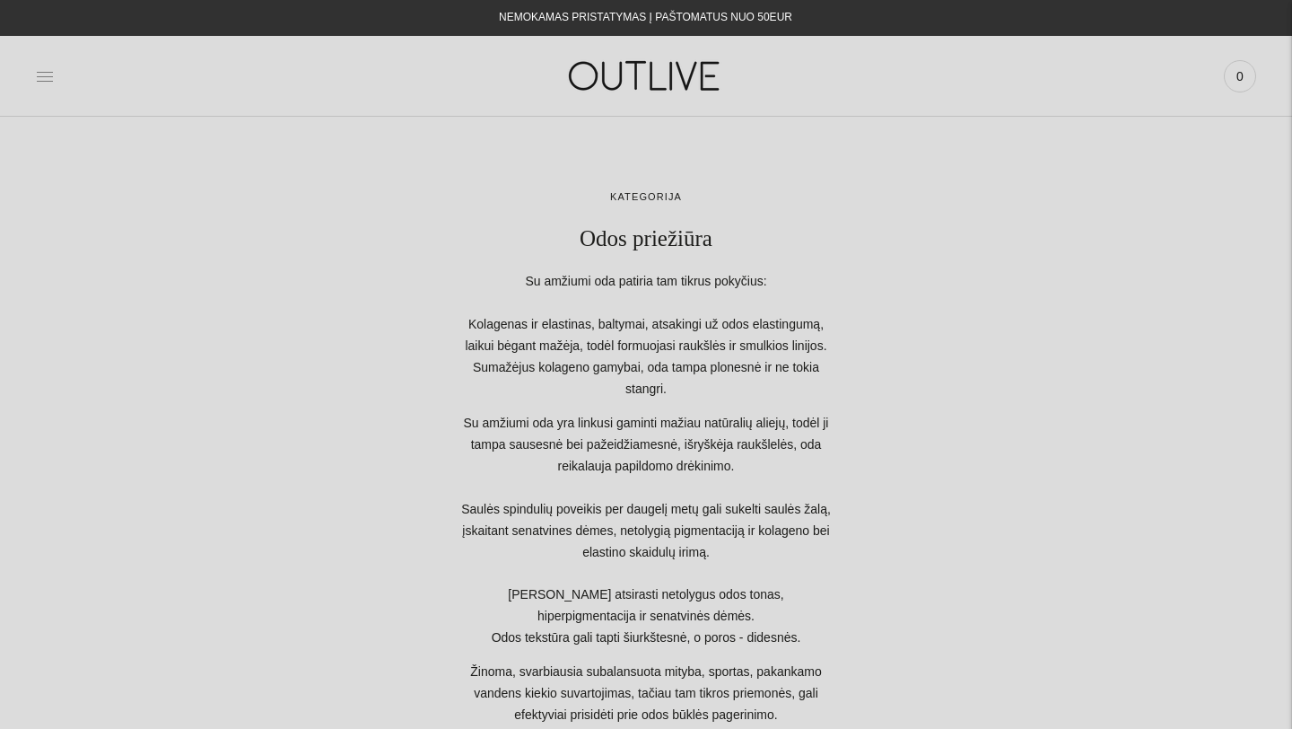
click at [39, 81] on icon at bounding box center [45, 76] width 16 height 9
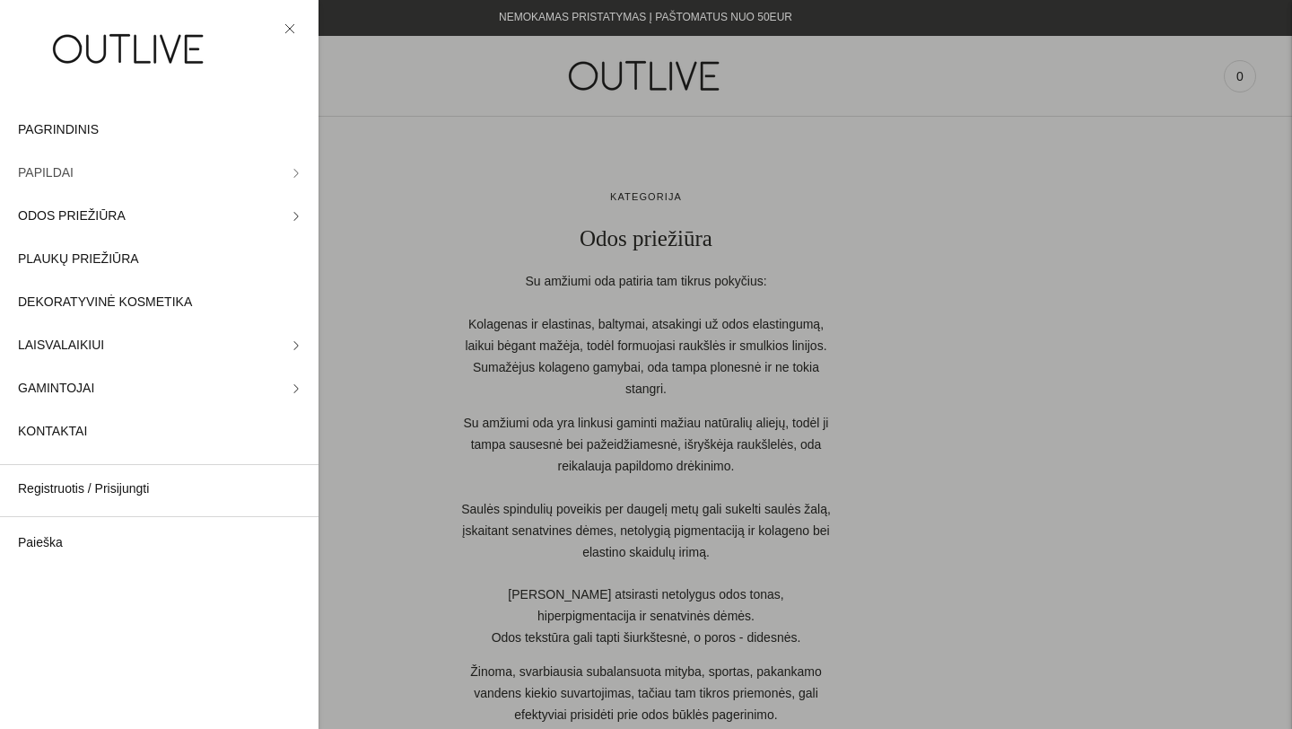
click at [294, 167] on link "PAPILDAI" at bounding box center [159, 173] width 319 height 43
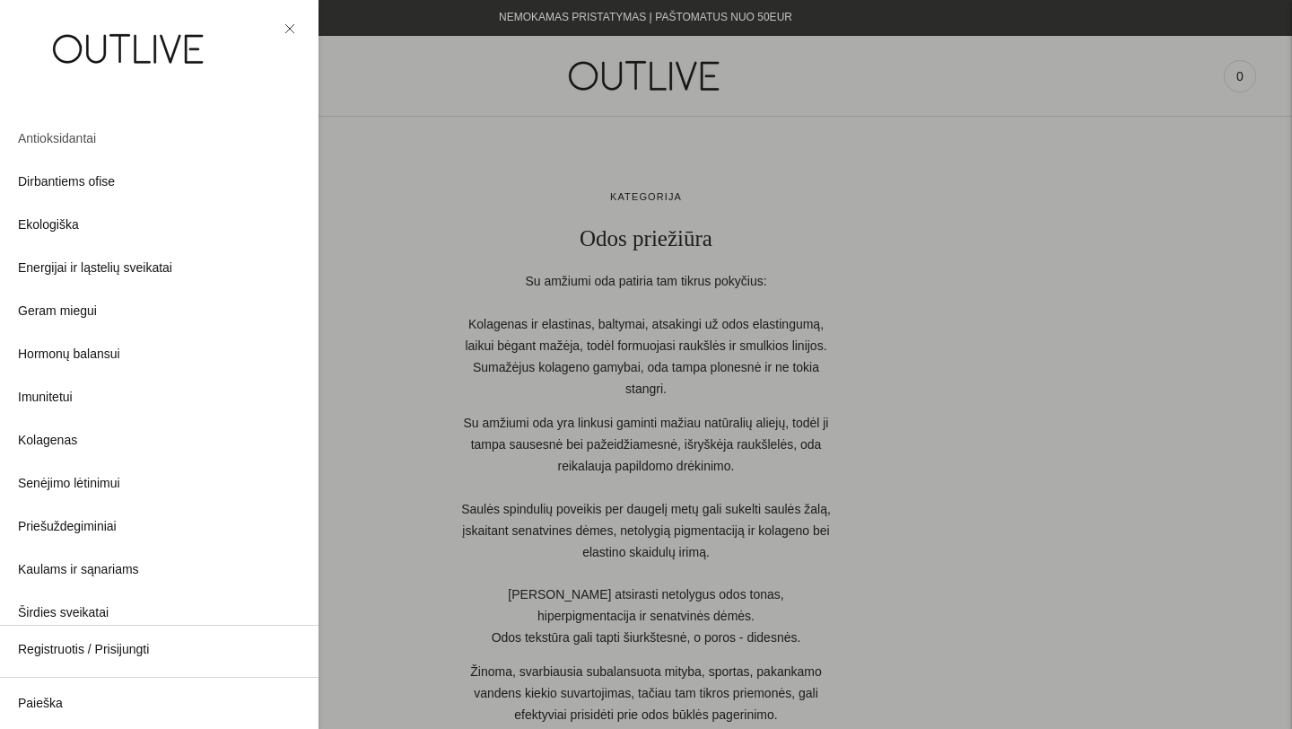
scroll to position [103, 0]
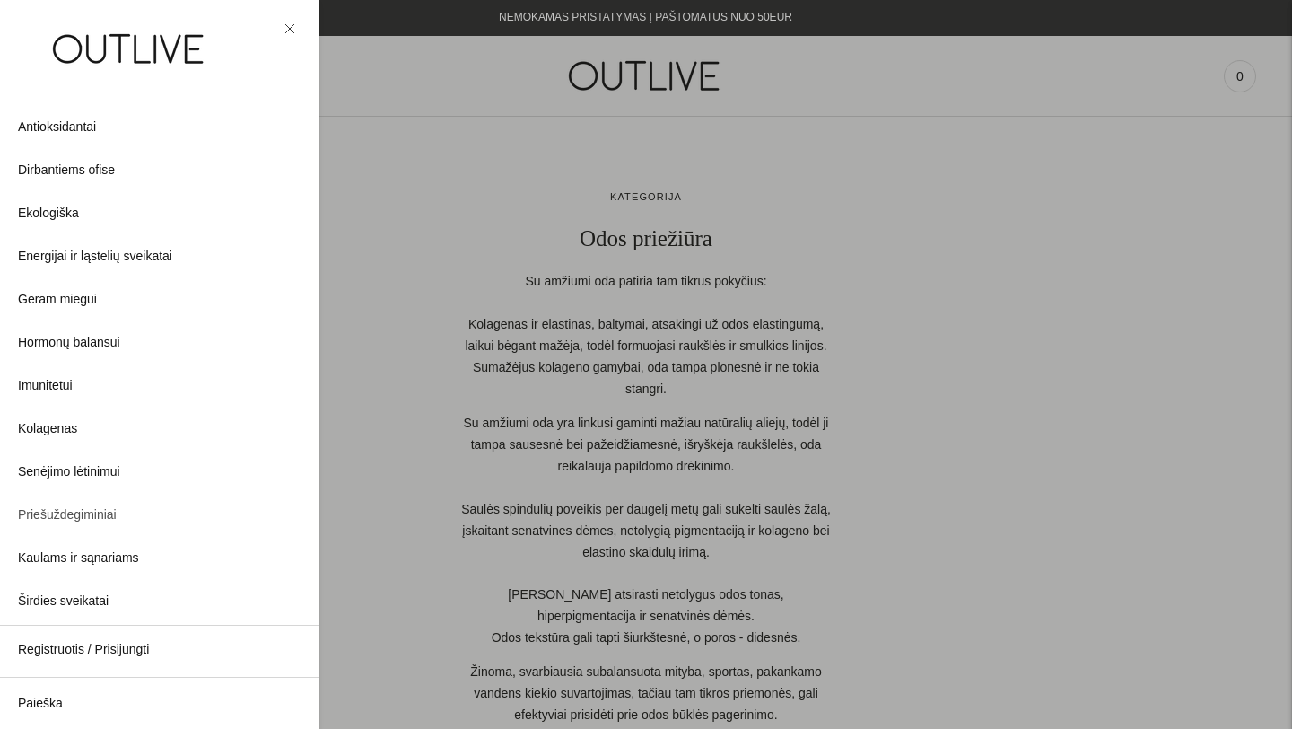
click at [66, 517] on span "Priešuždegiminiai" at bounding box center [67, 515] width 99 height 22
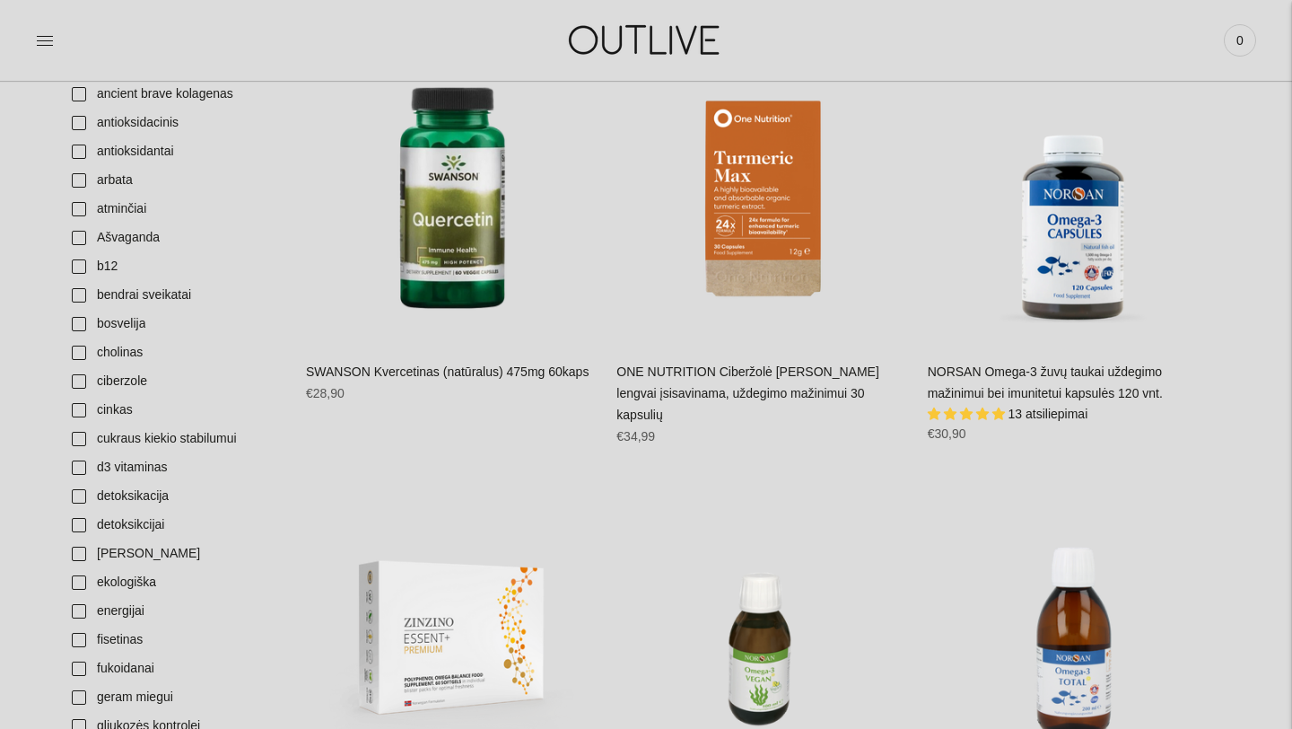
scroll to position [409, 0]
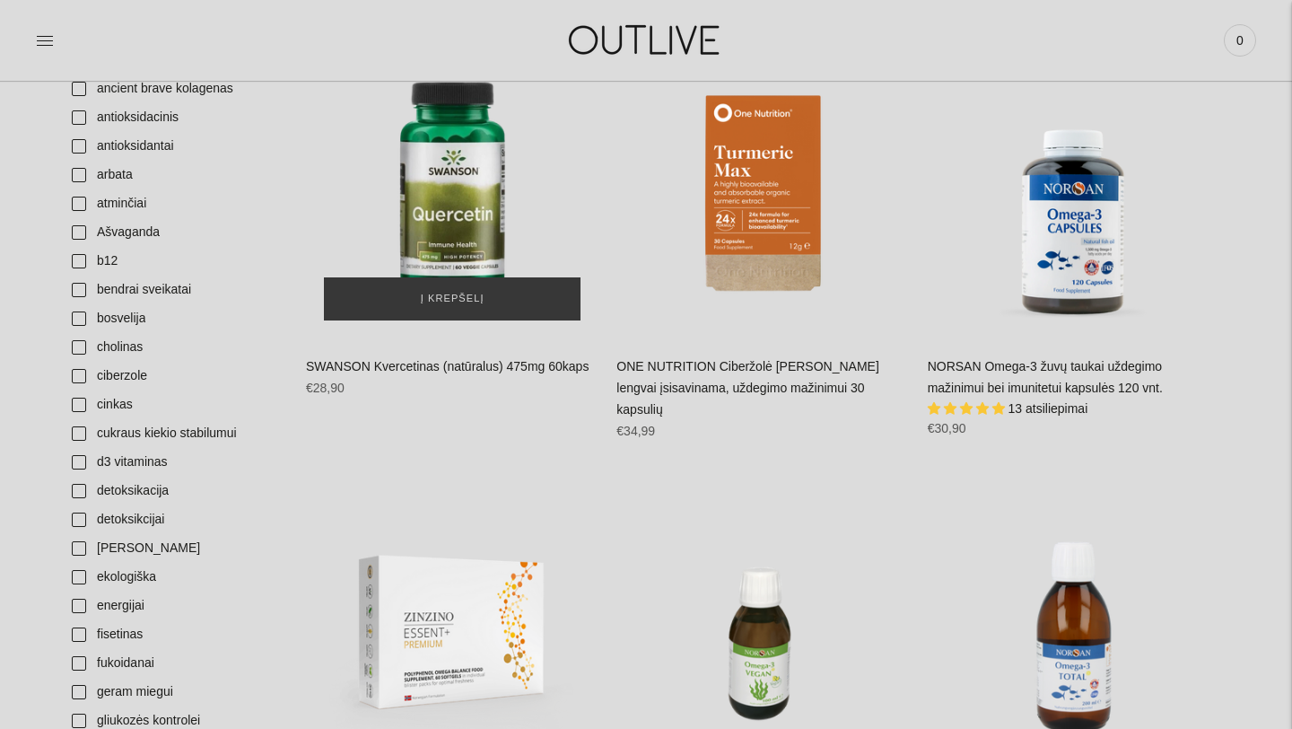
click at [476, 152] on img "SWANSON Kvercetinas (natūralus) 475mg 60kaps\a" at bounding box center [452, 192] width 292 height 292
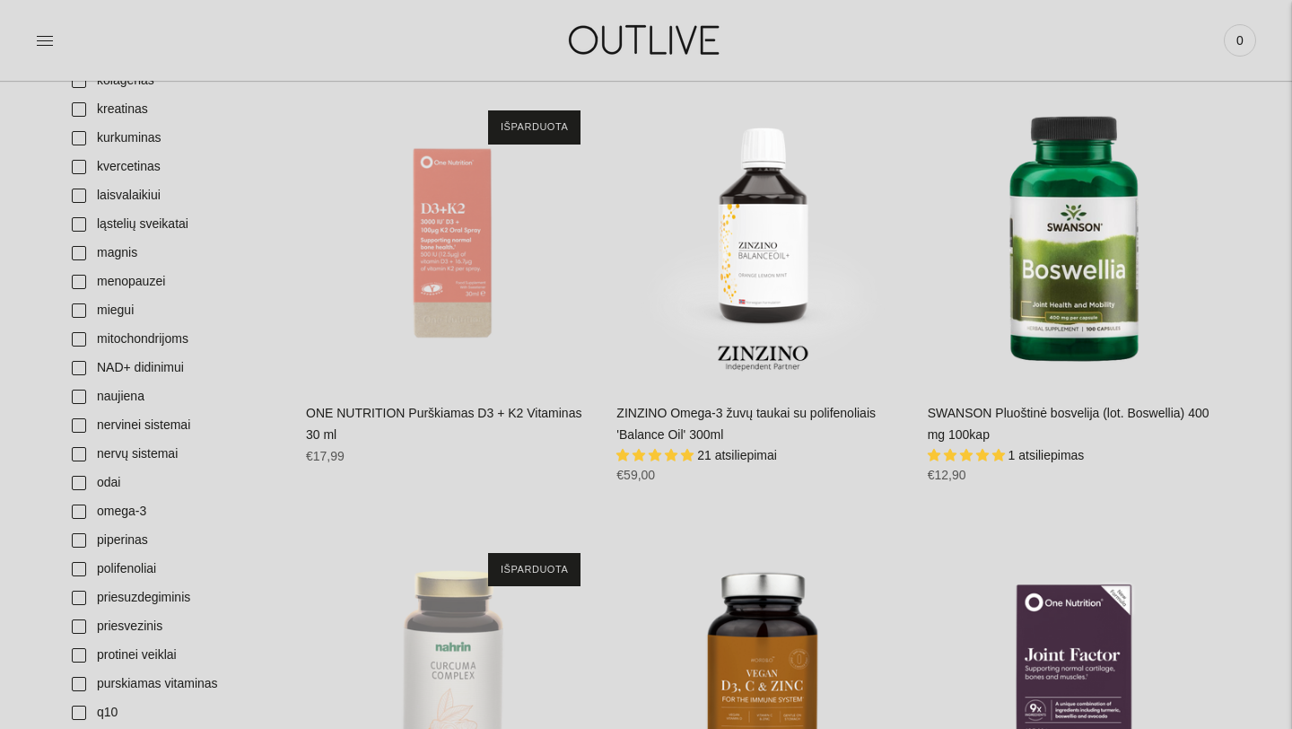
scroll to position [1254, 0]
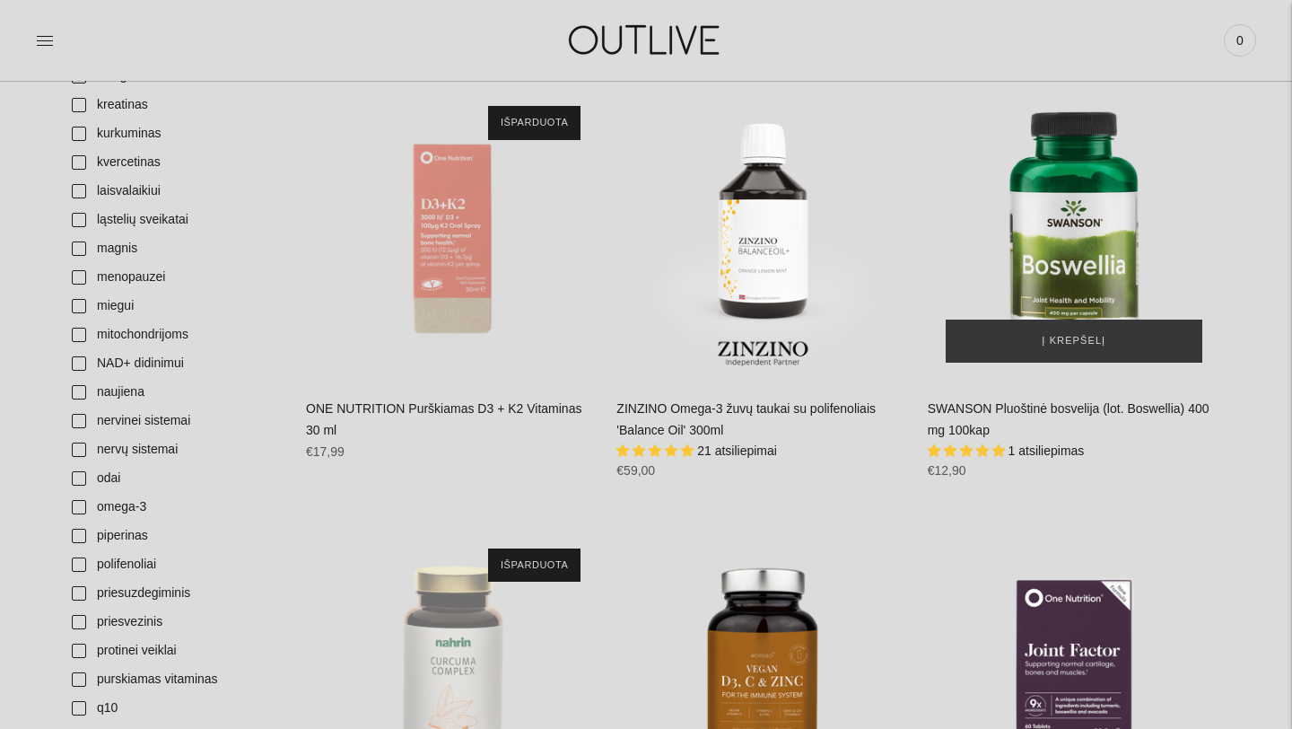
click at [1113, 198] on img "SWANSON Pluoštinė bosvelija (lot. Boswellia) 400 mg 100kap\a" at bounding box center [1074, 234] width 292 height 292
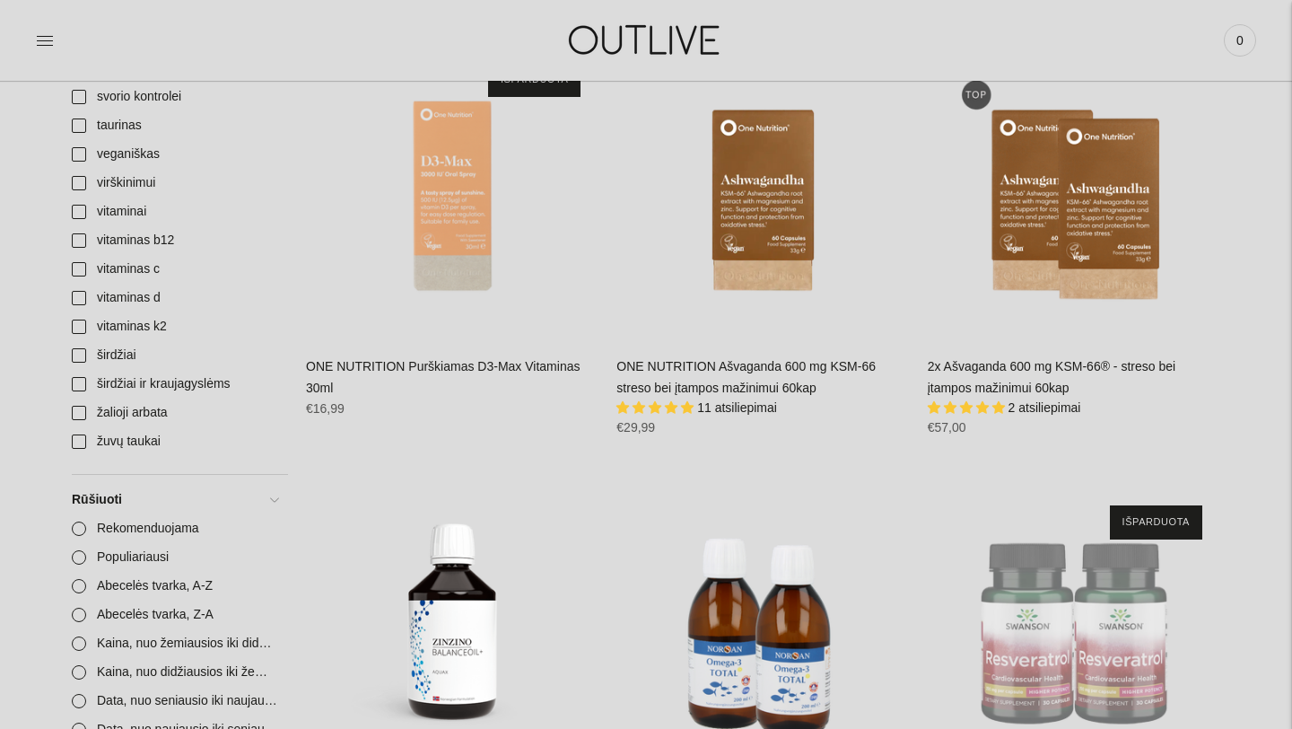
scroll to position [2171, 0]
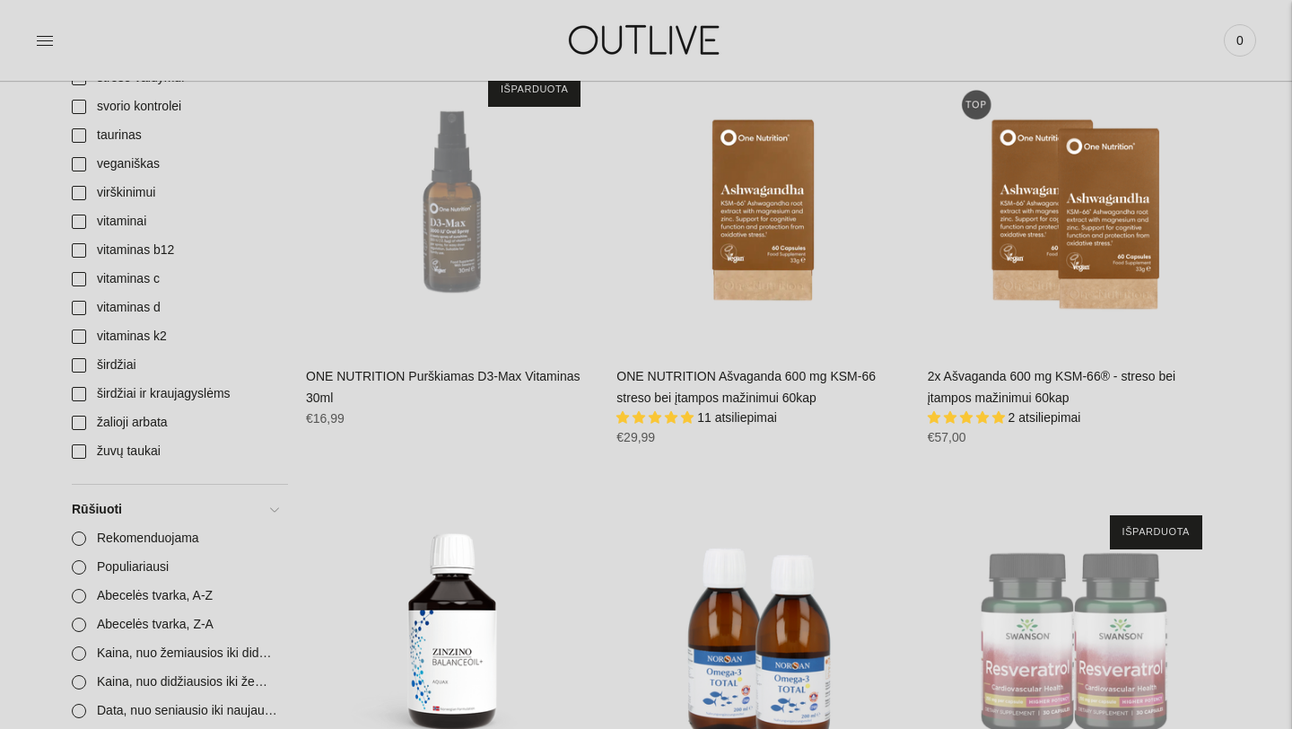
click at [447, 249] on div "ONE NUTRITION Purškiamas D3-Max Vitaminas 30ml\a" at bounding box center [452, 201] width 292 height 292
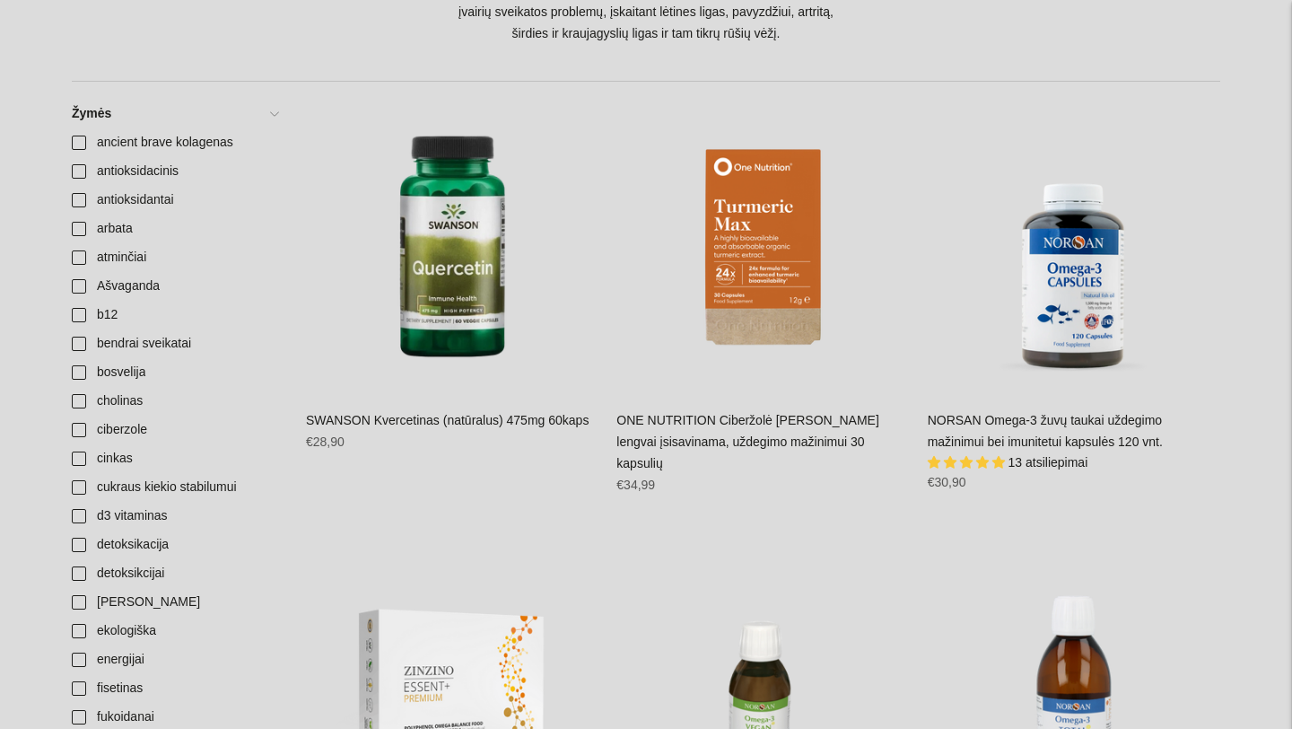
scroll to position [13, 0]
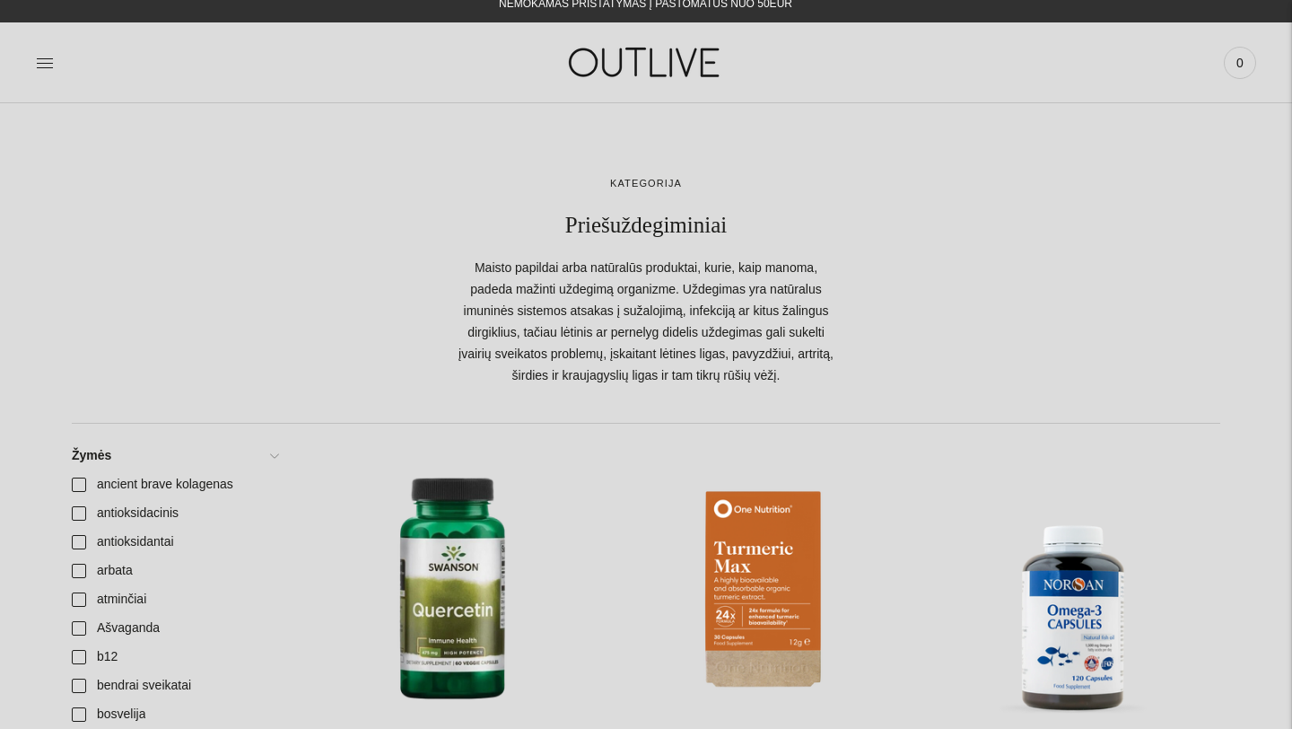
drag, startPoint x: 1291, startPoint y: 263, endPoint x: 856, endPoint y: 92, distance: 467.3
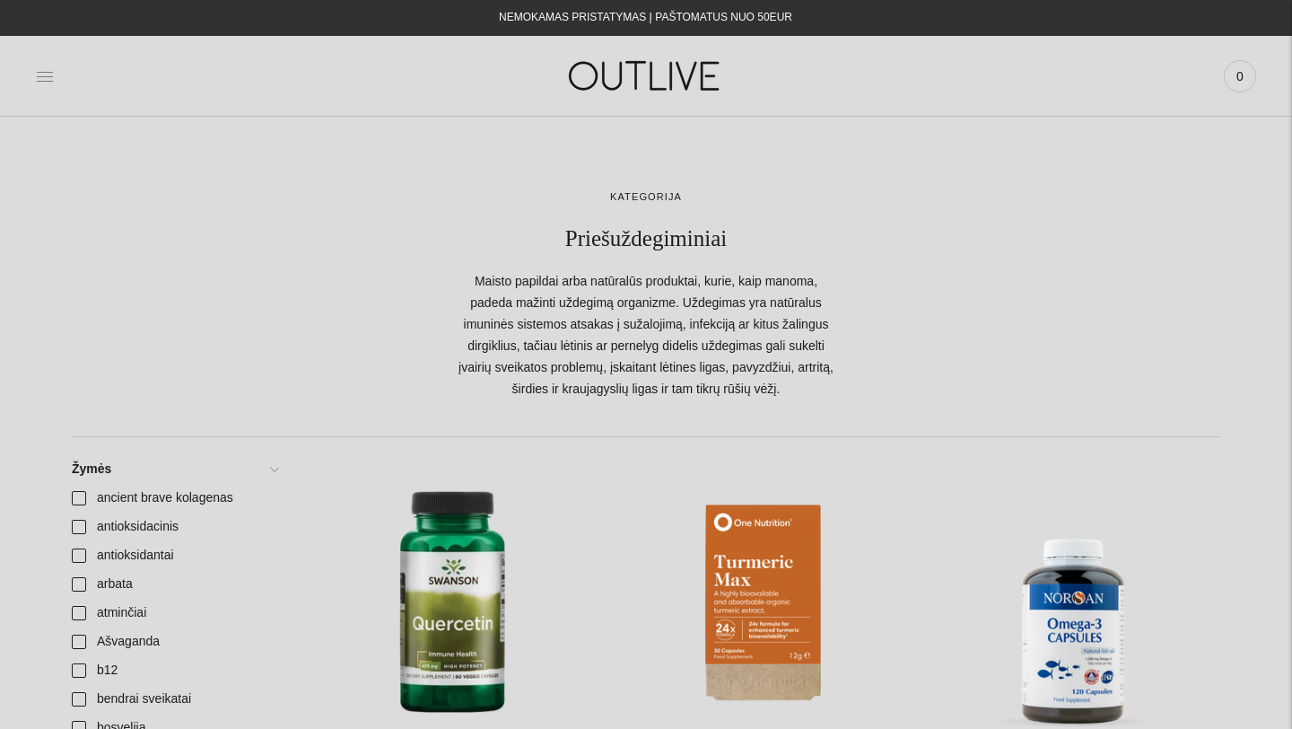
click at [44, 72] on icon at bounding box center [45, 76] width 16 height 9
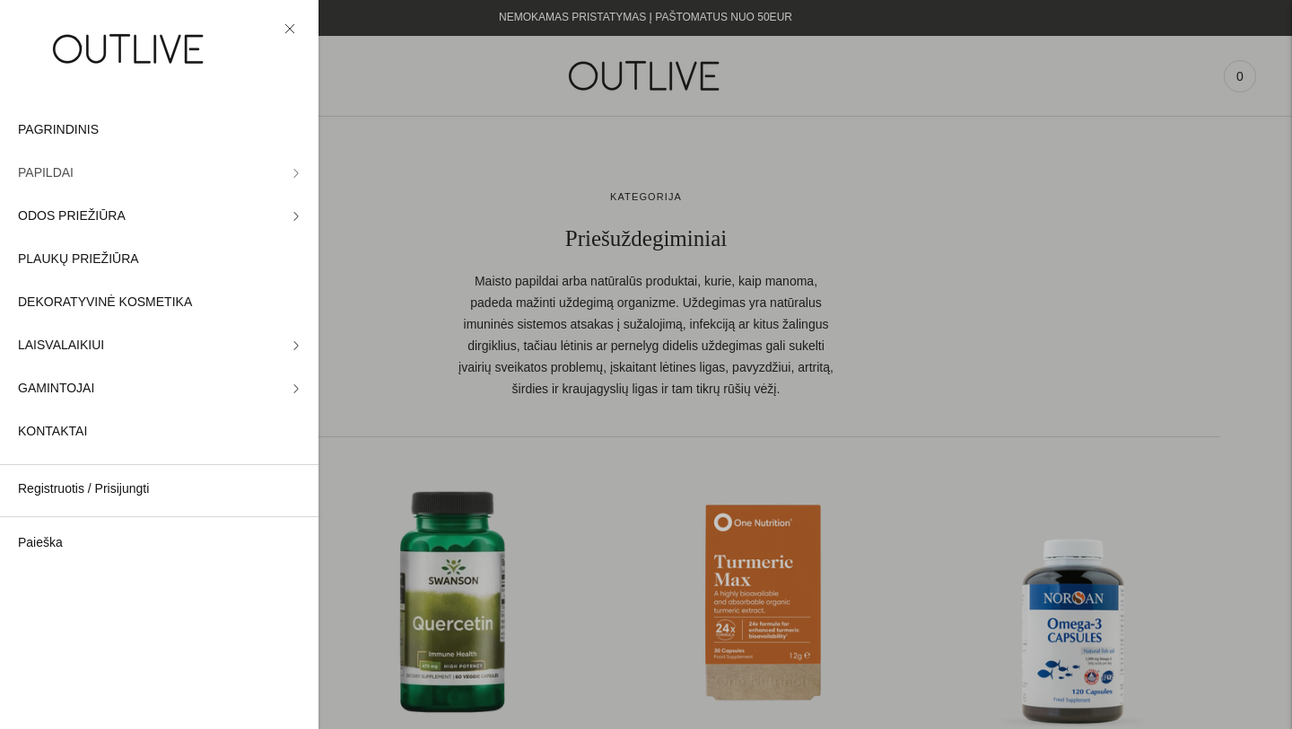
click at [302, 175] on link "PAPILDAI" at bounding box center [159, 173] width 319 height 43
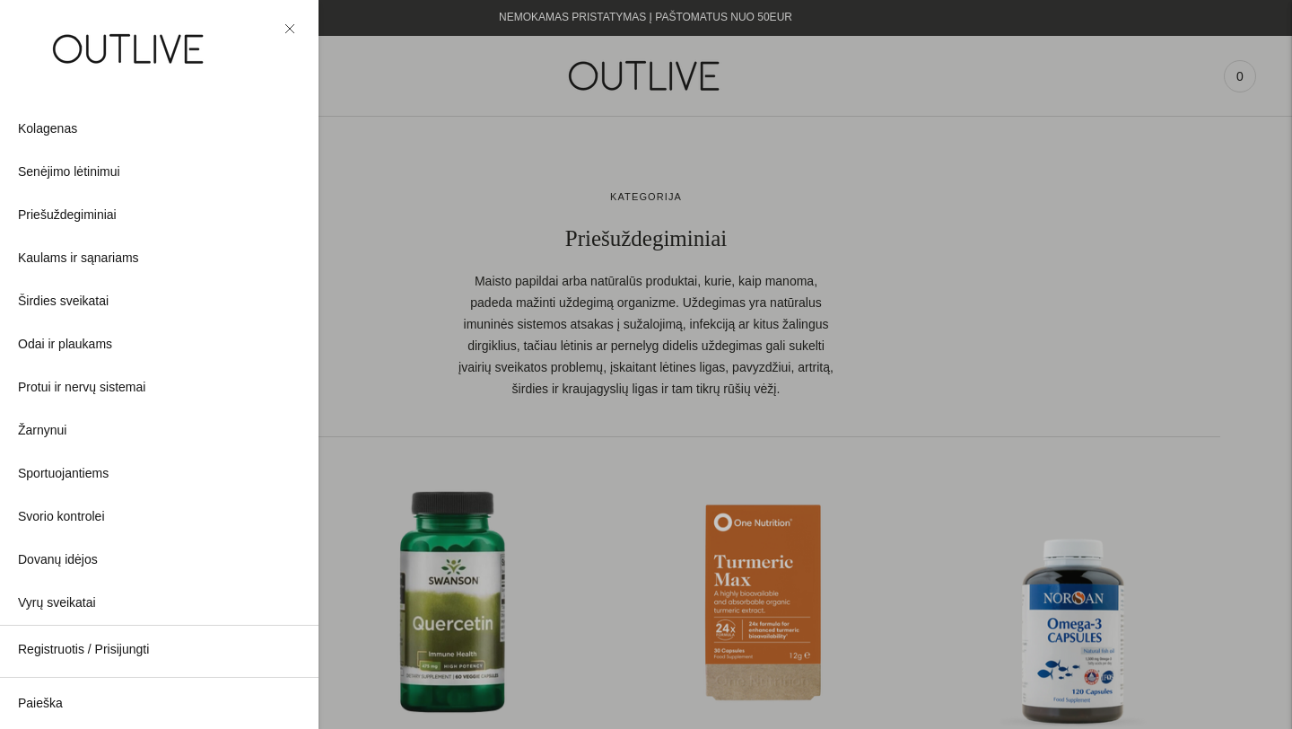
scroll to position [414, 0]
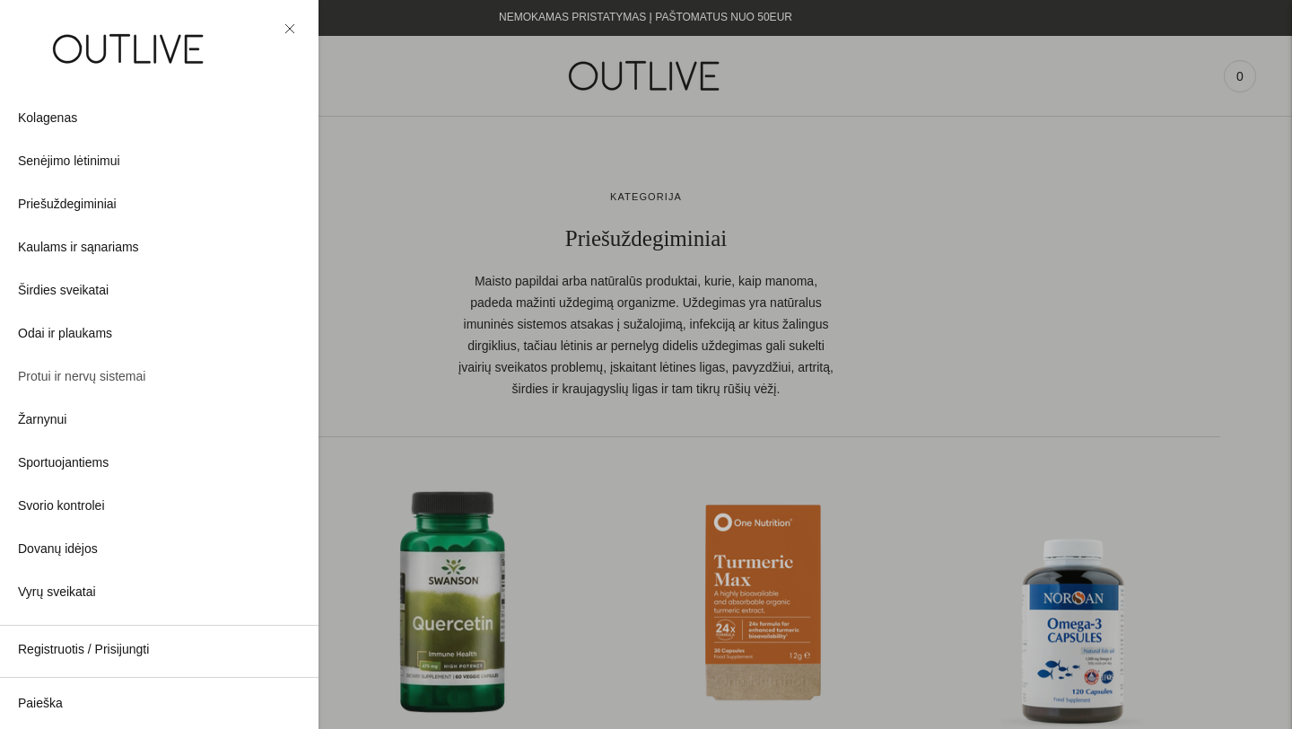
click at [79, 380] on span "Protui ir nervų sistemai" at bounding box center [81, 377] width 127 height 22
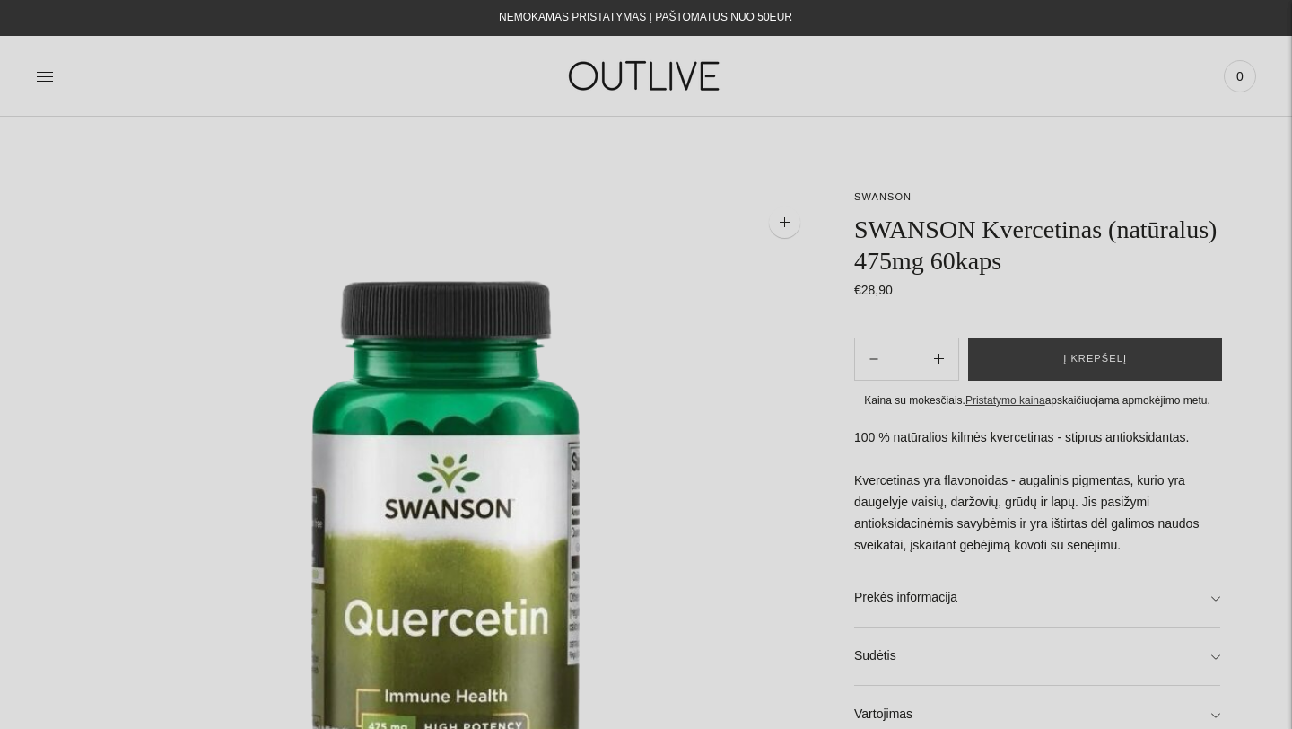
click at [1287, 55] on div "PAGRINDINIS PAPILDAI Visi papildai Antioksidantai Dirbantiems ofise Ekologiška …" at bounding box center [646, 76] width 1292 height 62
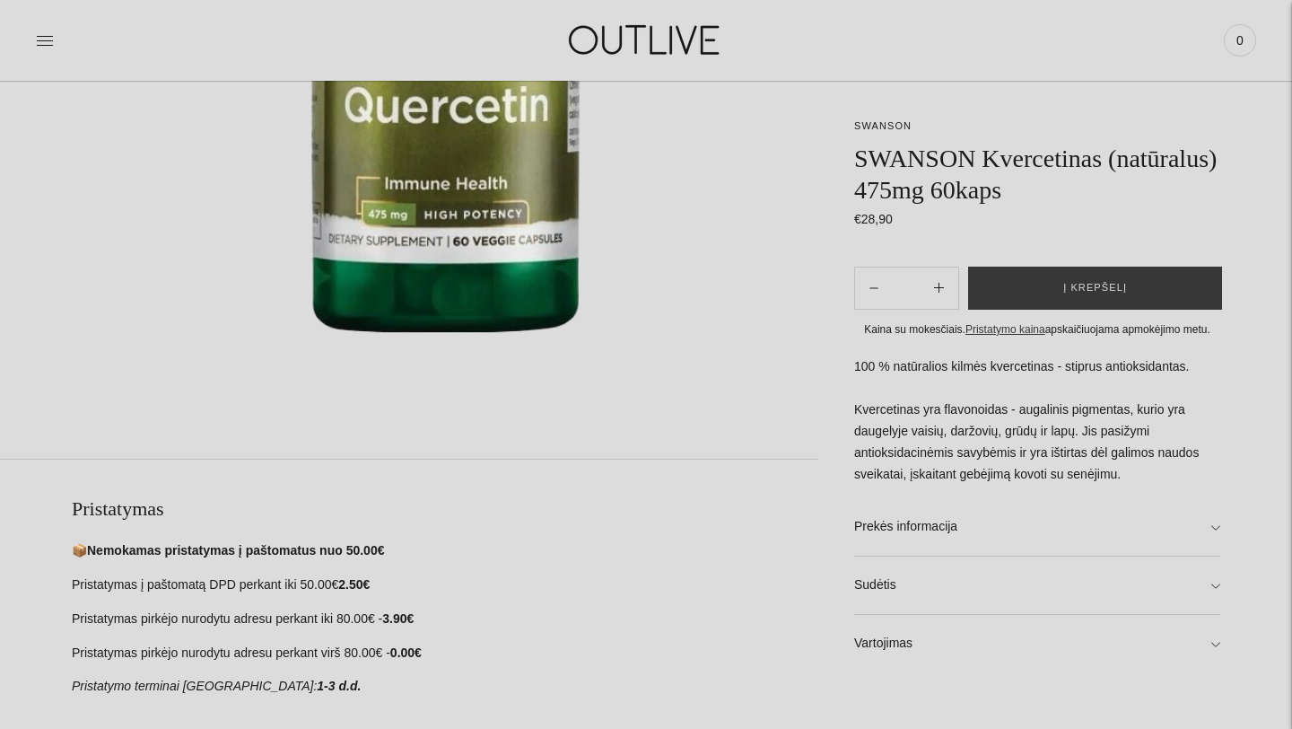
scroll to position [538, 0]
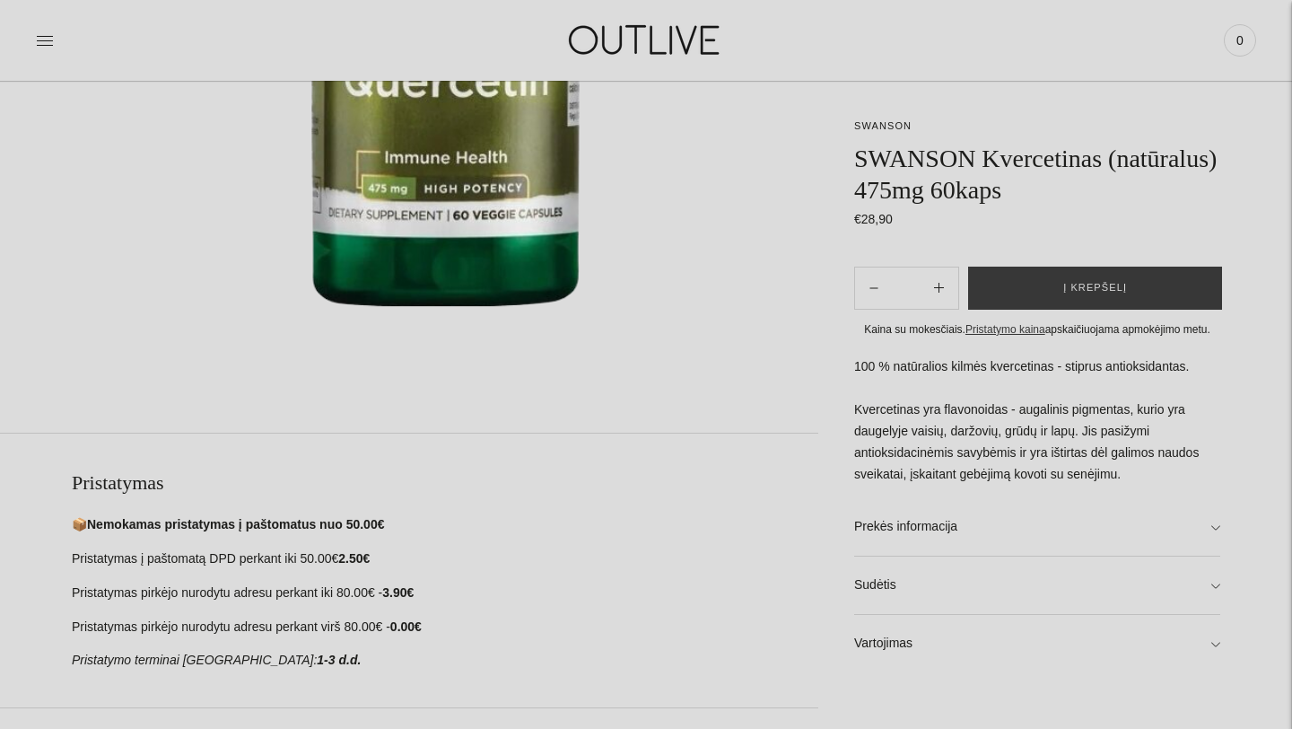
click at [1220, 633] on div "**********" at bounding box center [646, 503] width 1292 height 1707
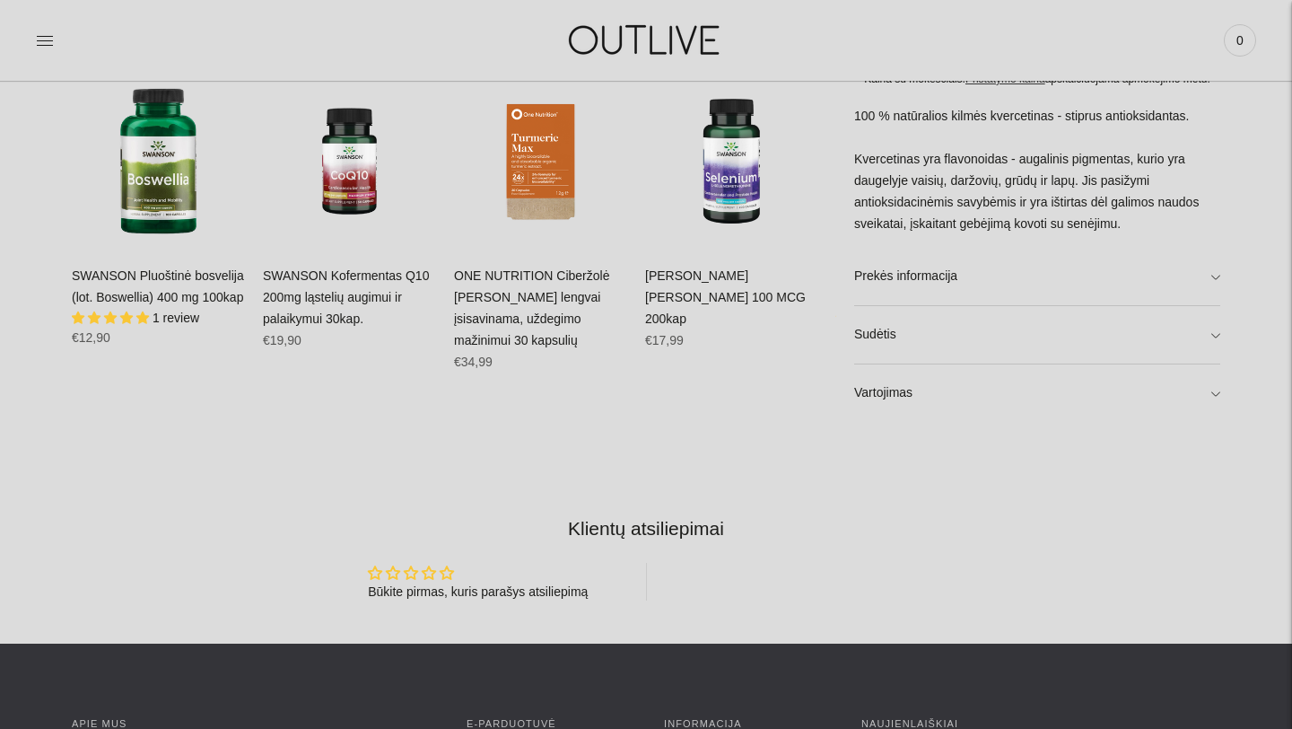
scroll to position [1256, 0]
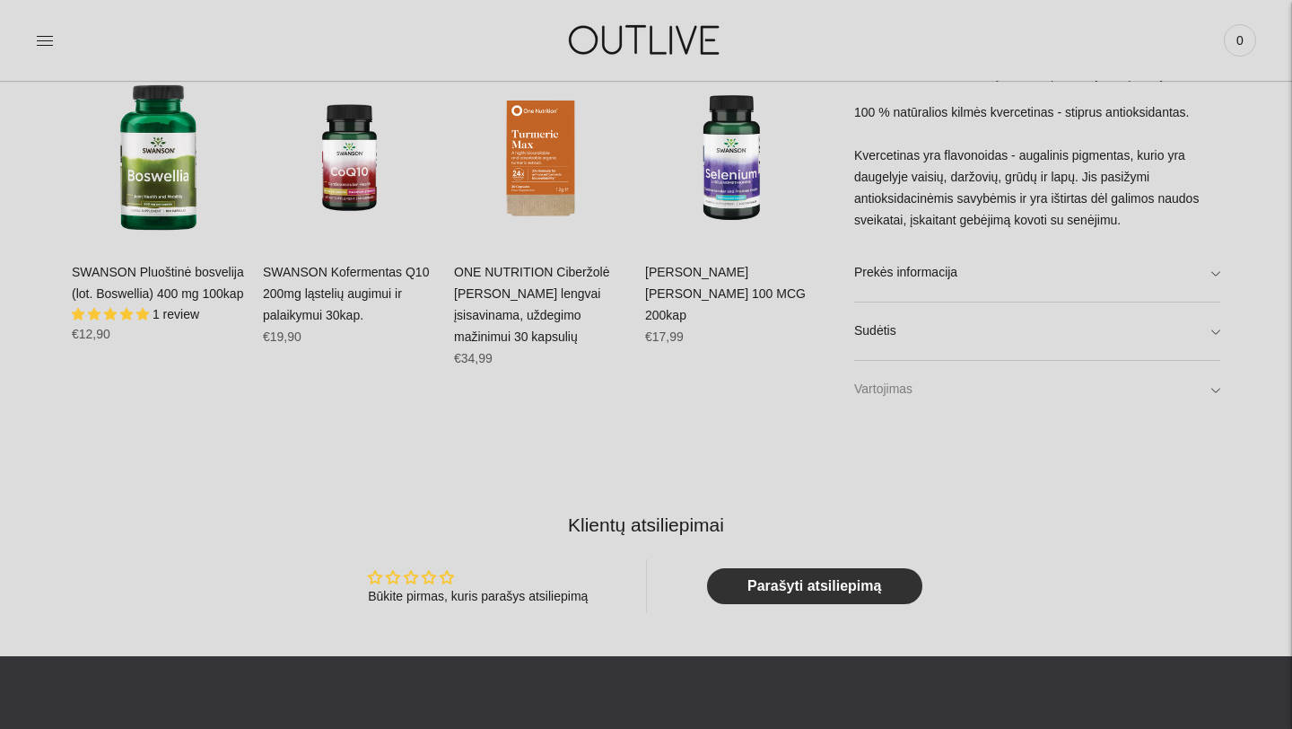
click at [1212, 392] on link "Vartojimas" at bounding box center [1037, 389] width 366 height 57
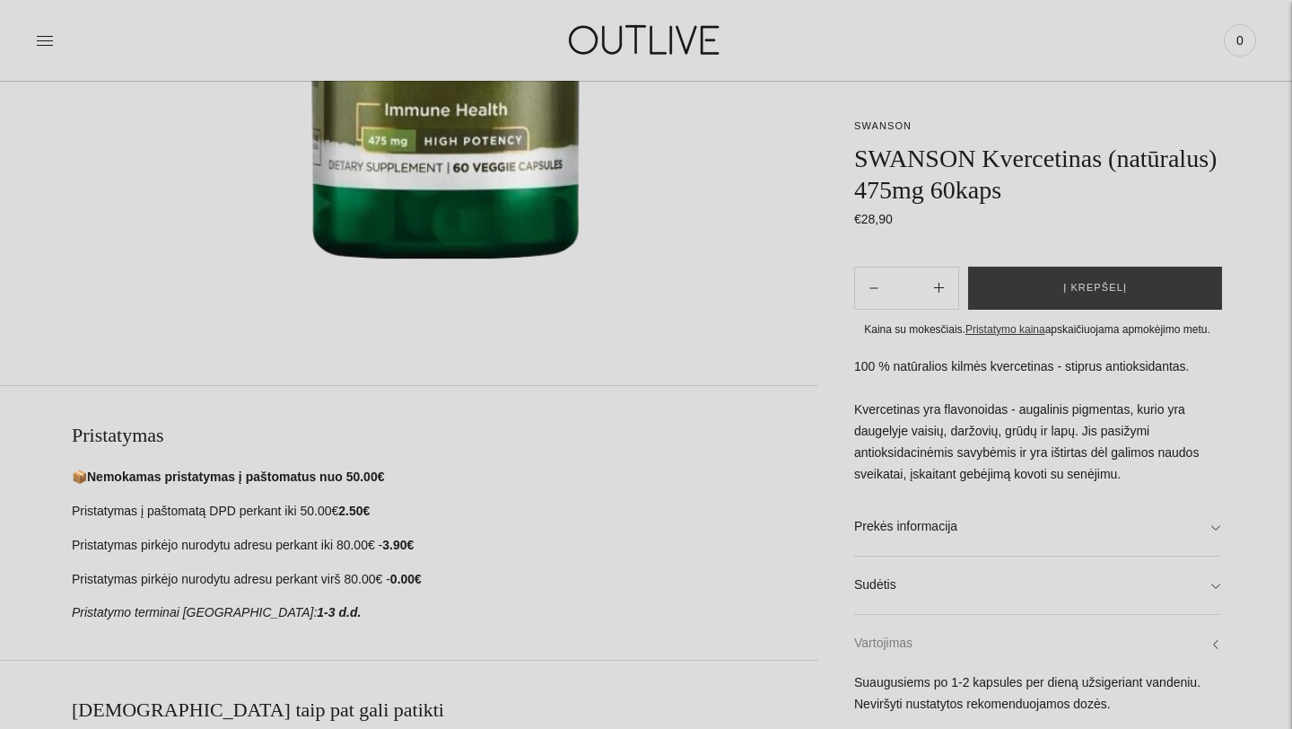
scroll to position [574, 0]
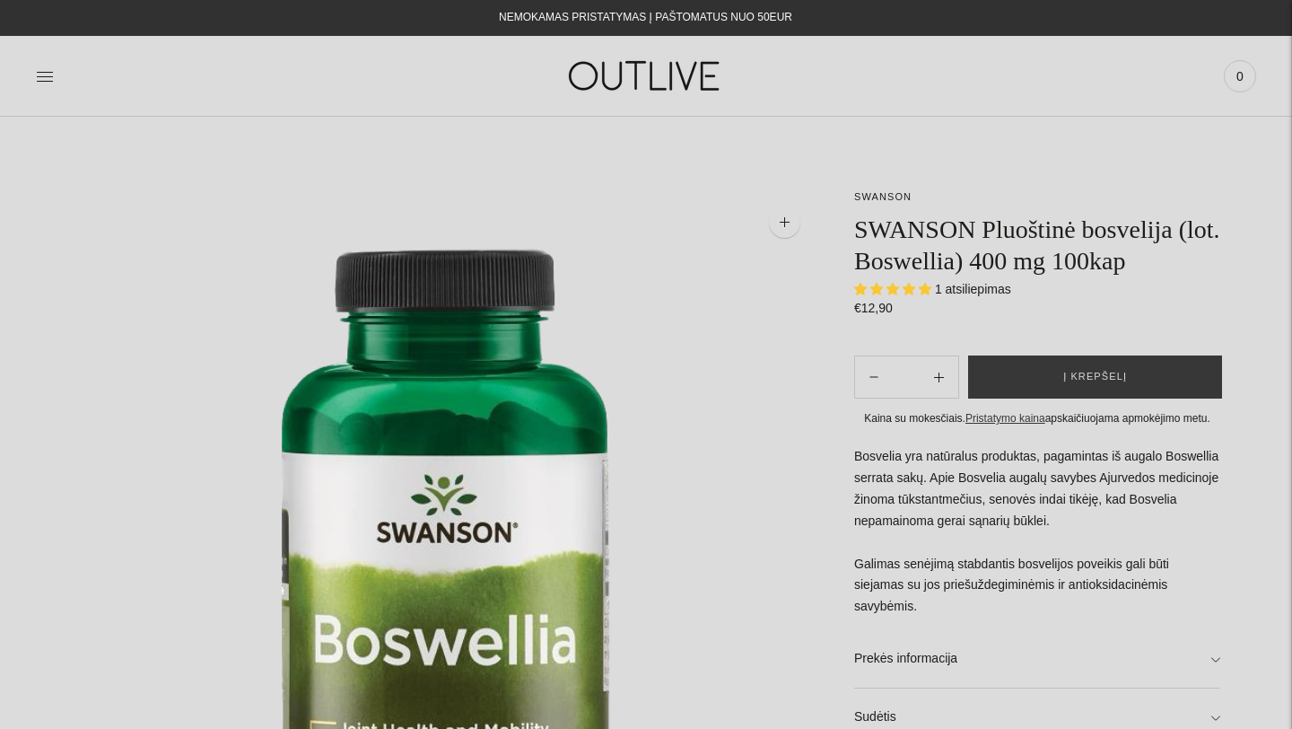
select select "**********"
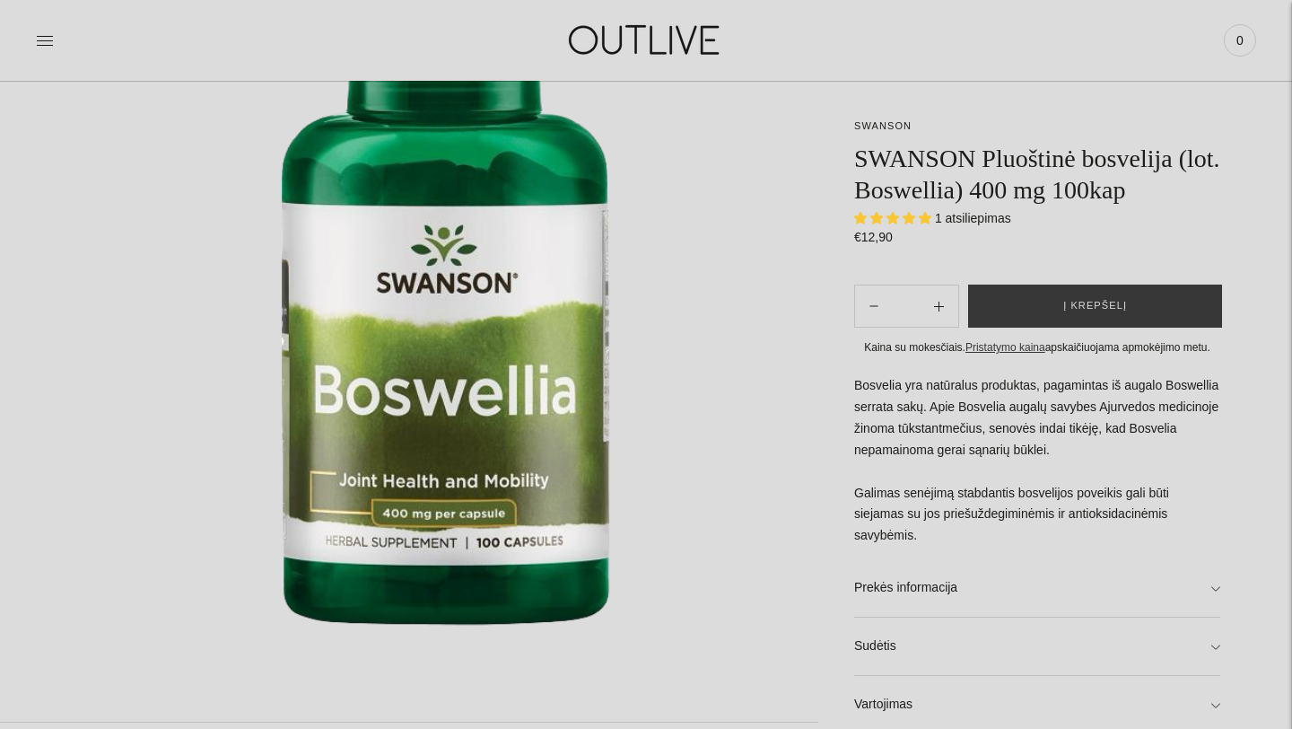
scroll to position [251, 0]
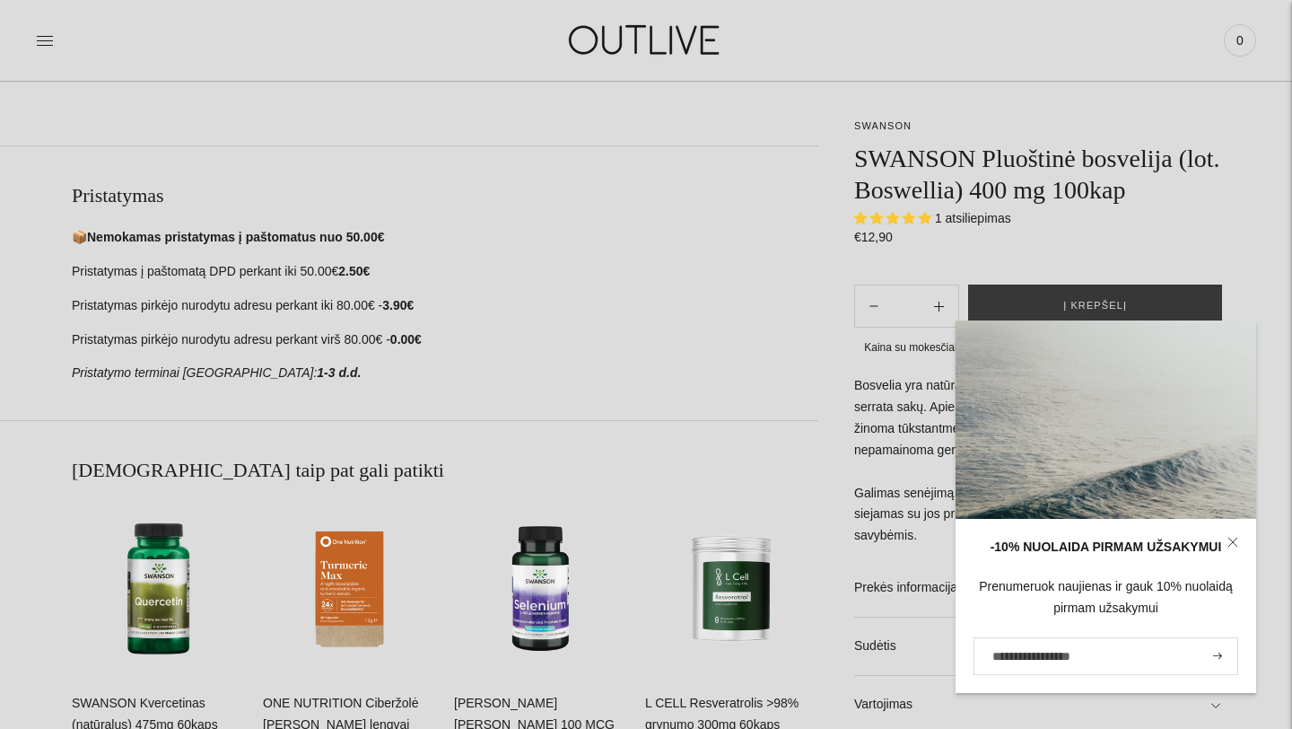
scroll to position [982, 0]
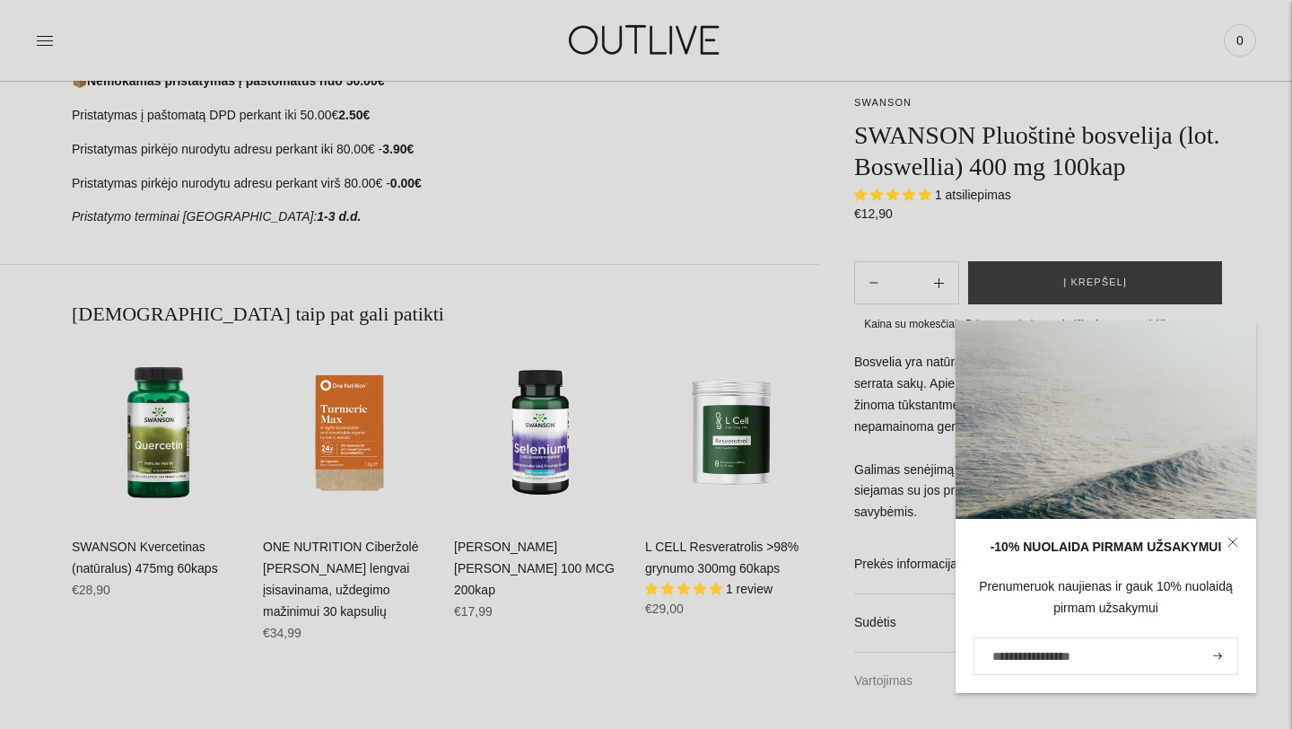
click at [876, 691] on link "Vartojimas" at bounding box center [1037, 680] width 366 height 57
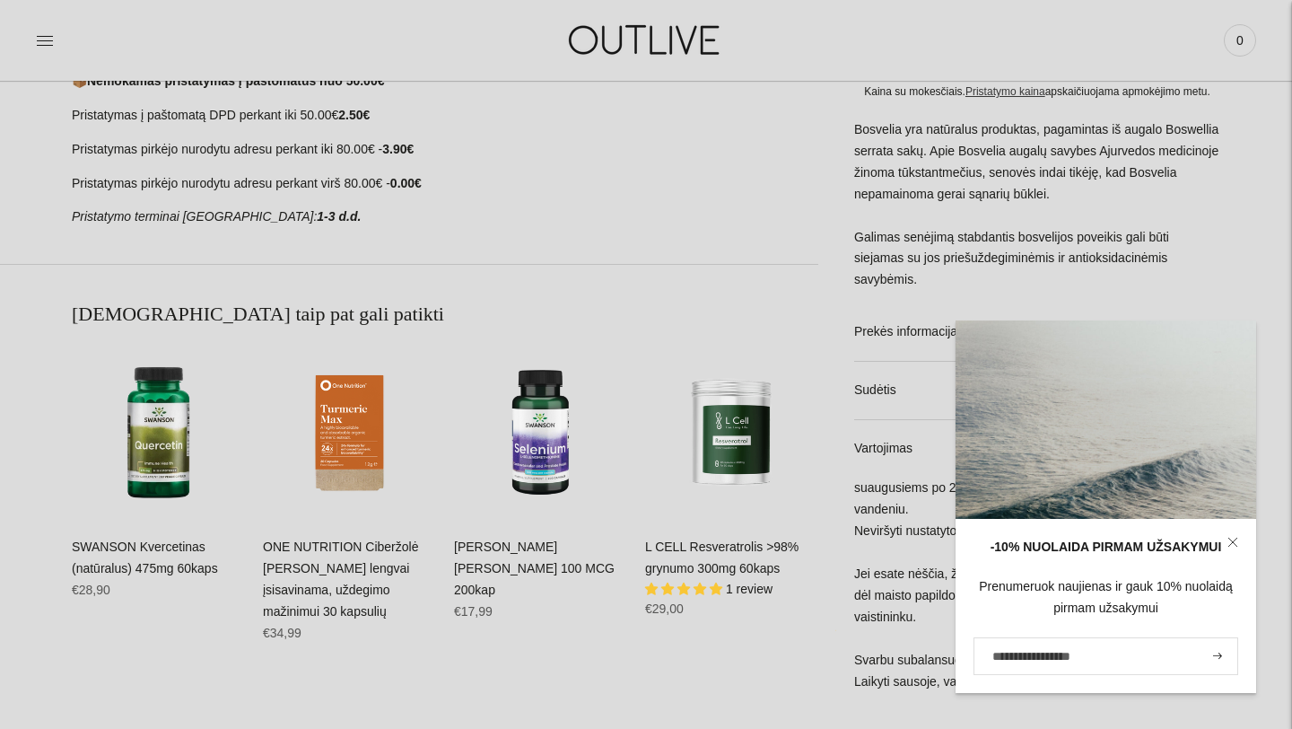
click at [1237, 542] on icon at bounding box center [1232, 542] width 11 height 11
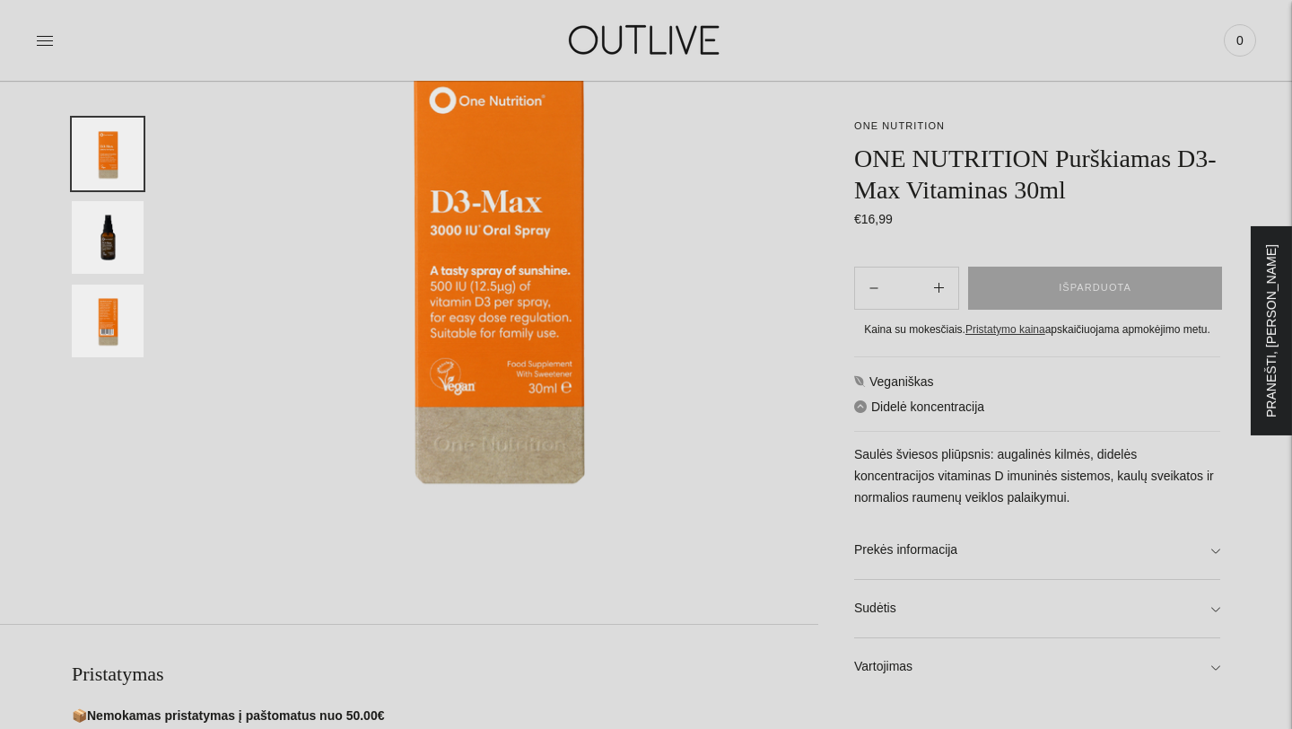
scroll to position [251, 0]
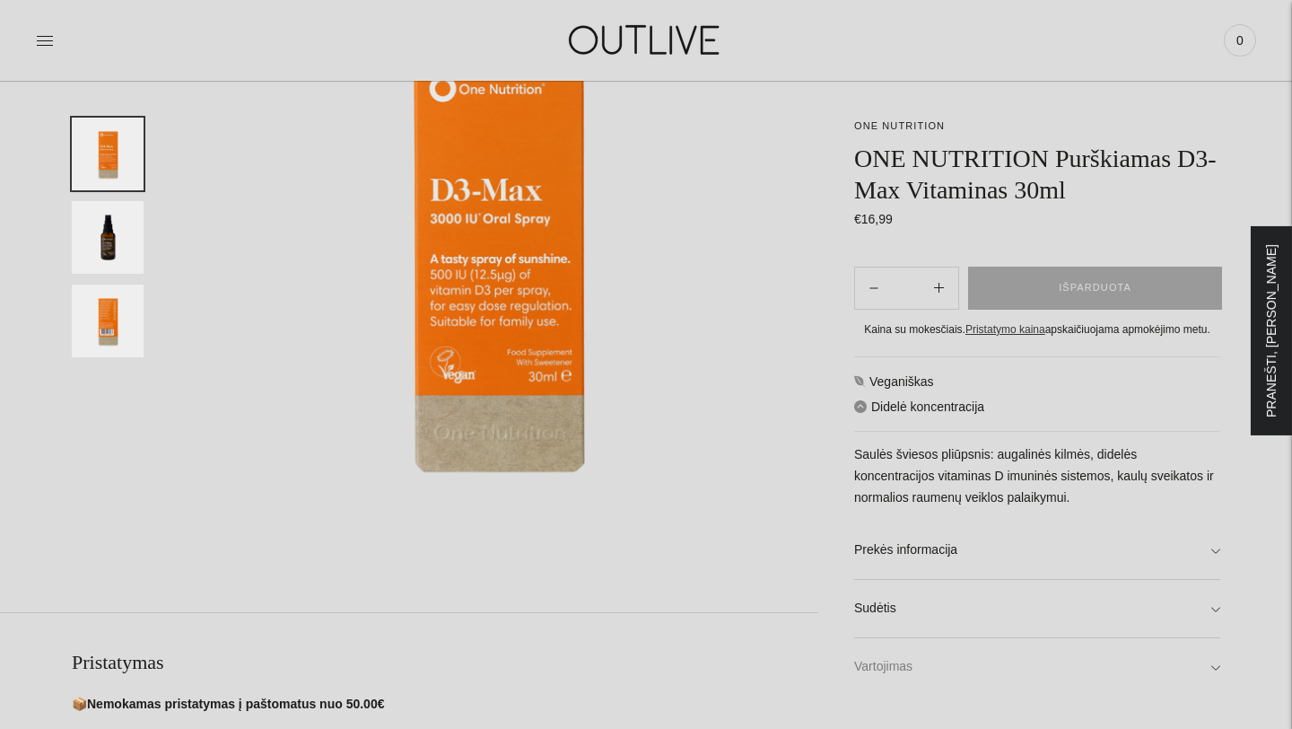
click at [1211, 666] on link "Vartojimas" at bounding box center [1037, 666] width 366 height 57
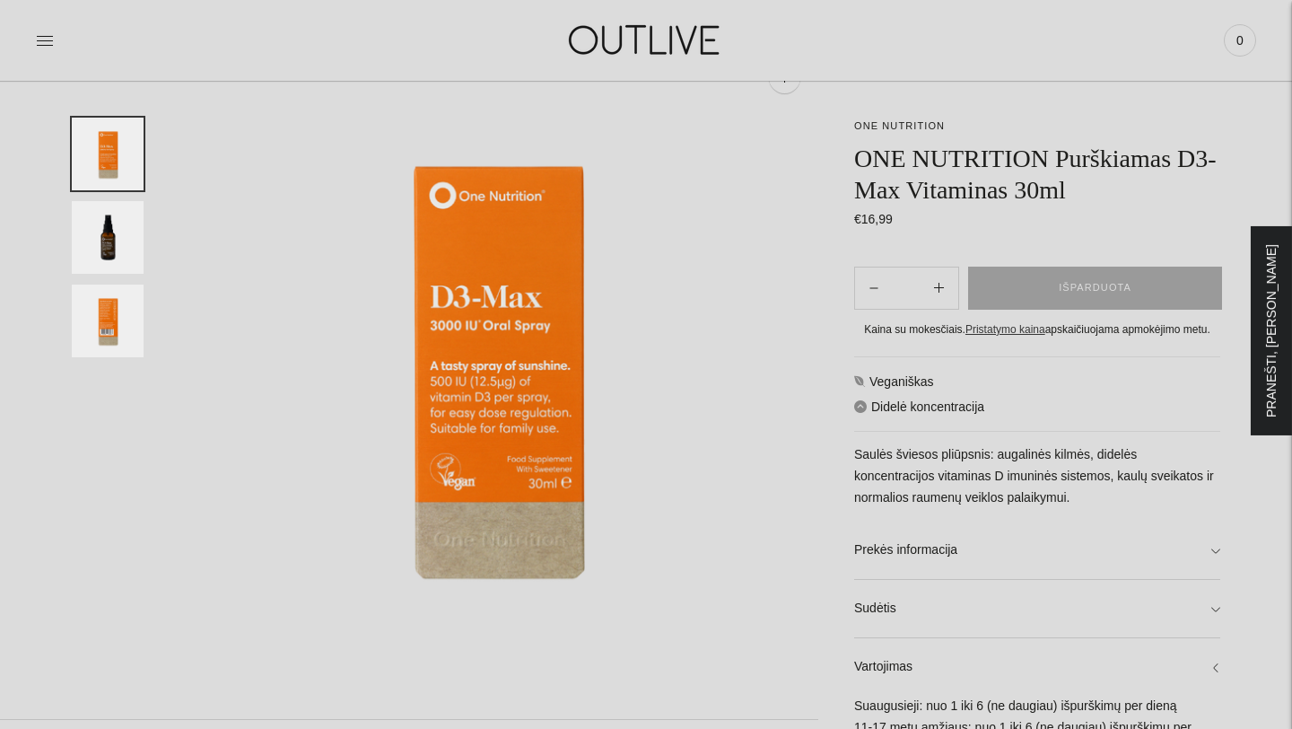
scroll to position [144, 0]
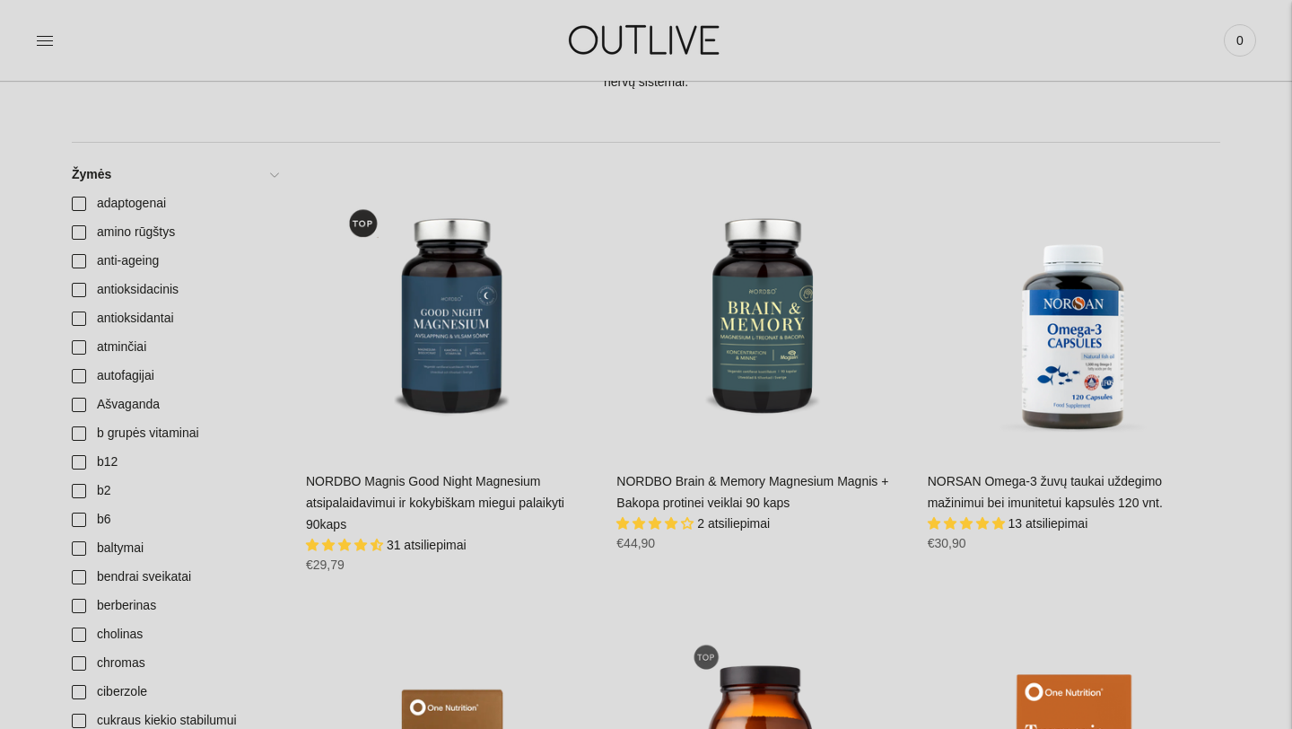
scroll to position [353, 0]
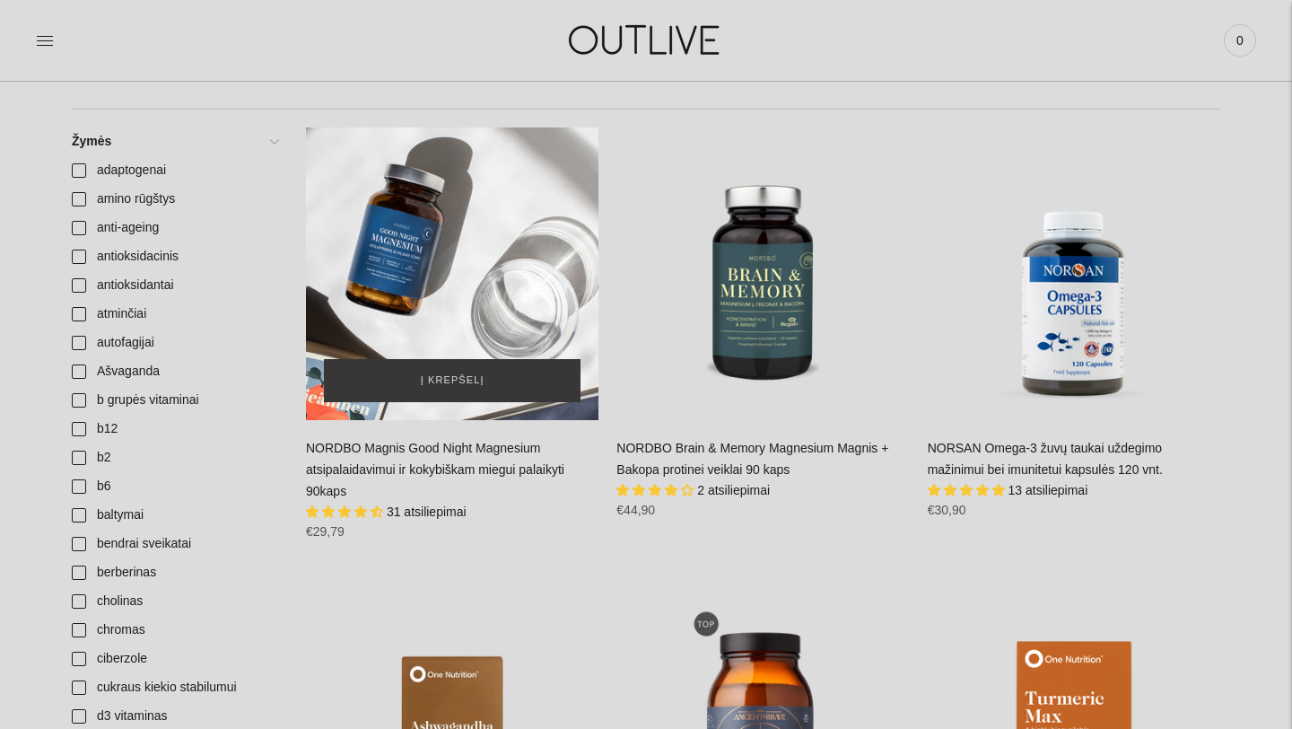
click at [491, 260] on div "NORDBO Magnis Good Night Magnesium atsipalaidavimui ir kokybiškam miegui palaik…" at bounding box center [452, 273] width 292 height 292
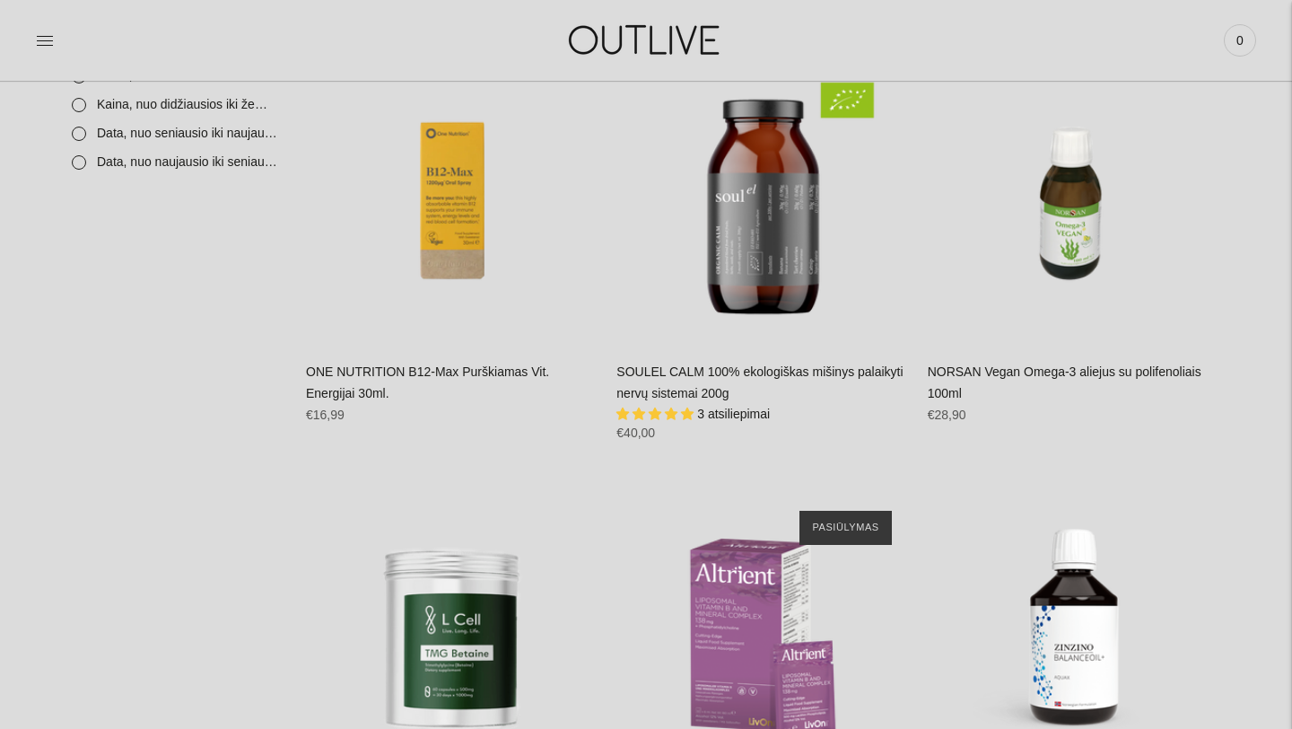
scroll to position [3555, 0]
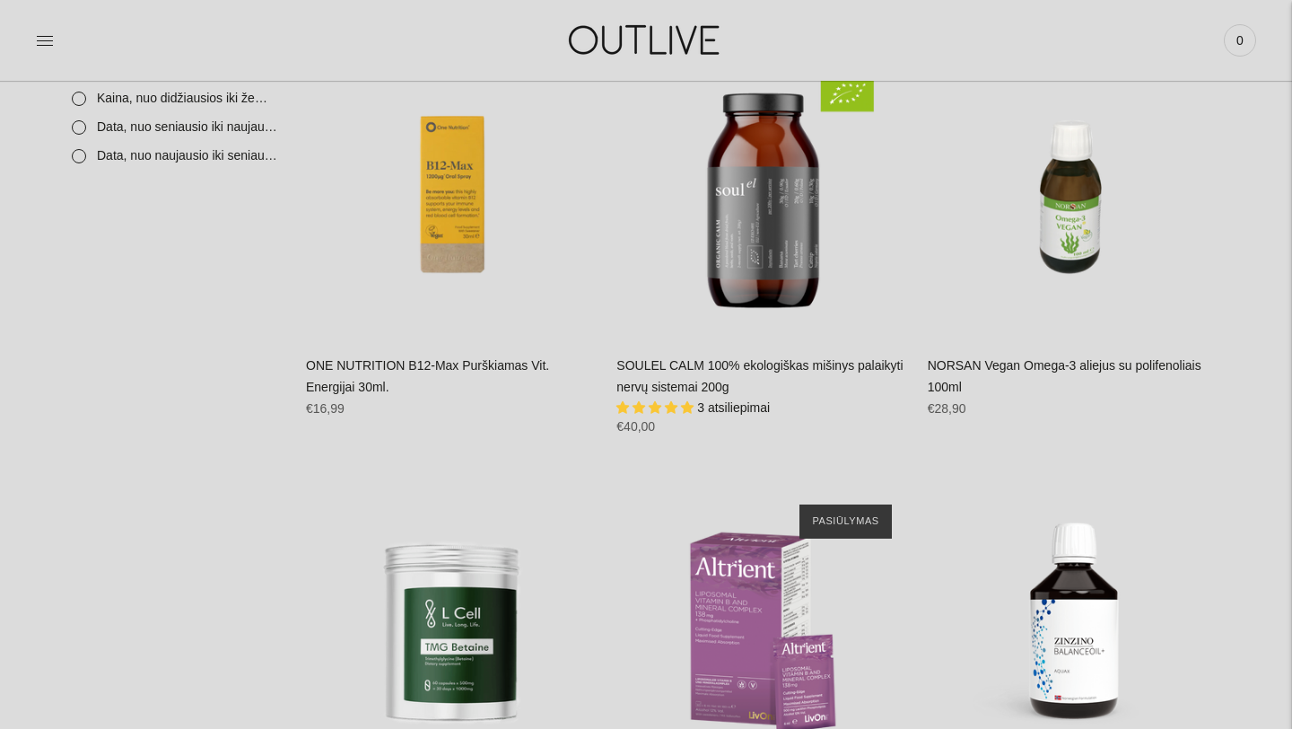
drag, startPoint x: 1291, startPoint y: 67, endPoint x: 1285, endPoint y: 280, distance: 212.7
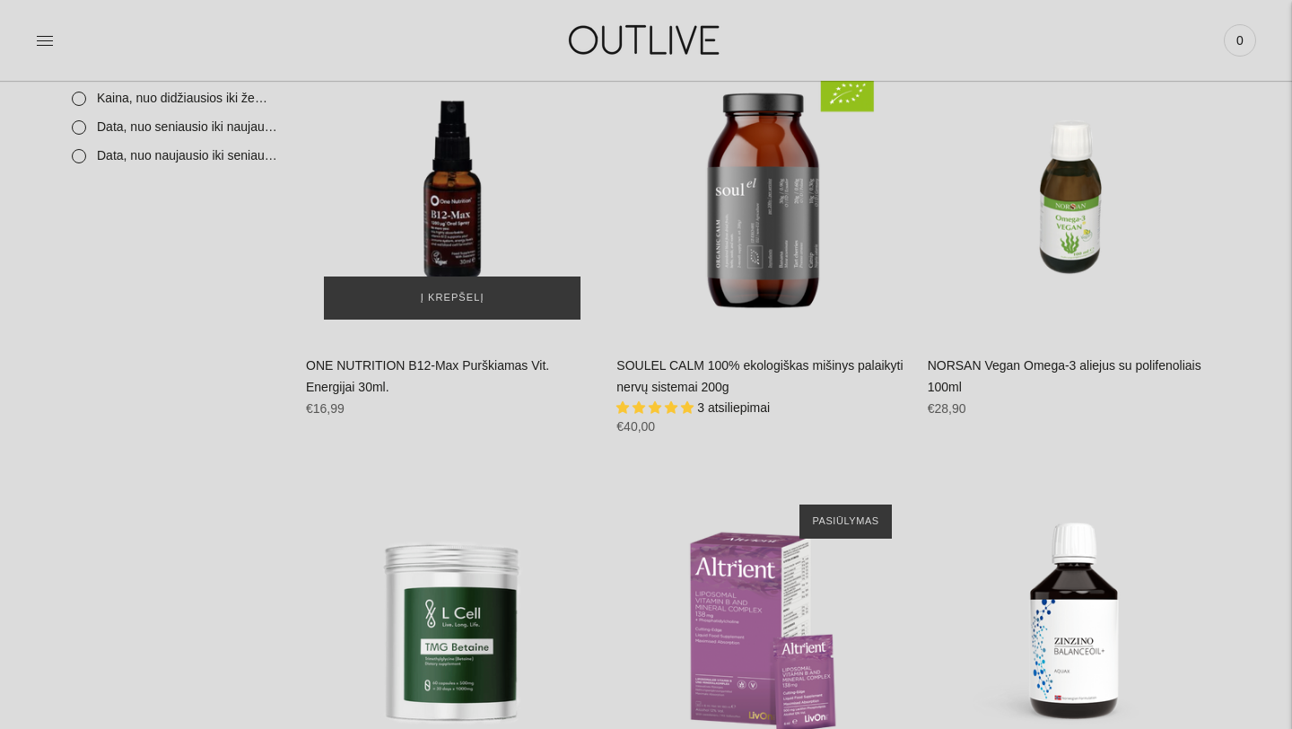
click at [491, 189] on div "ONE NUTRITION B12-Max Purškiamas Vit. Energijai 30ml.\a" at bounding box center [452, 190] width 292 height 292
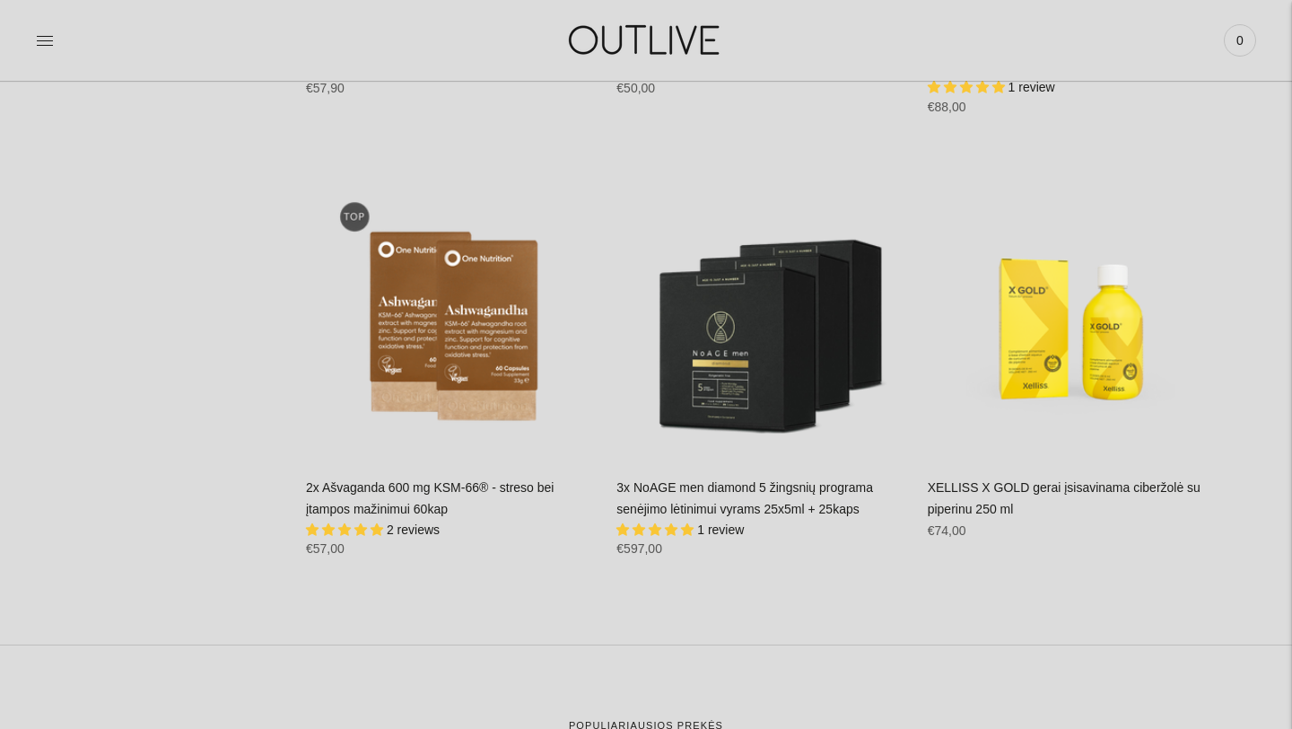
scroll to position [8754, 0]
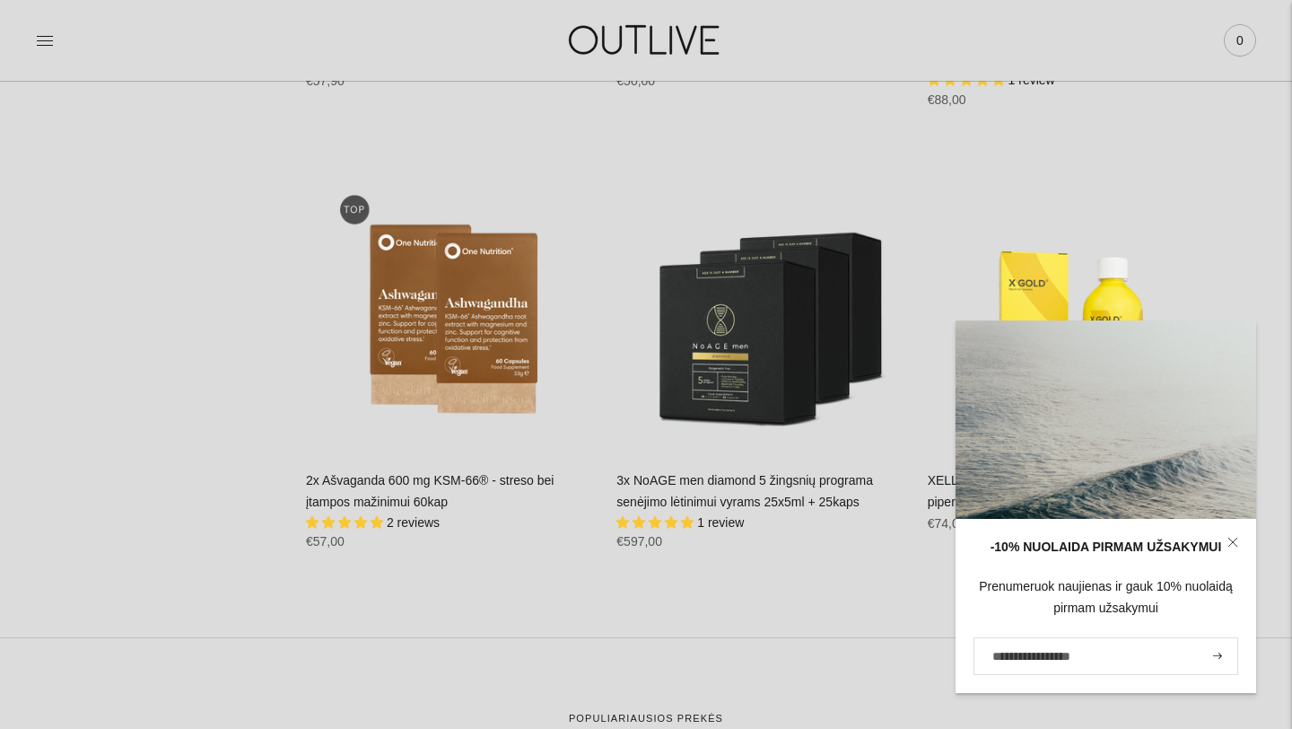
click at [1242, 39] on span "0" at bounding box center [1239, 40] width 25 height 25
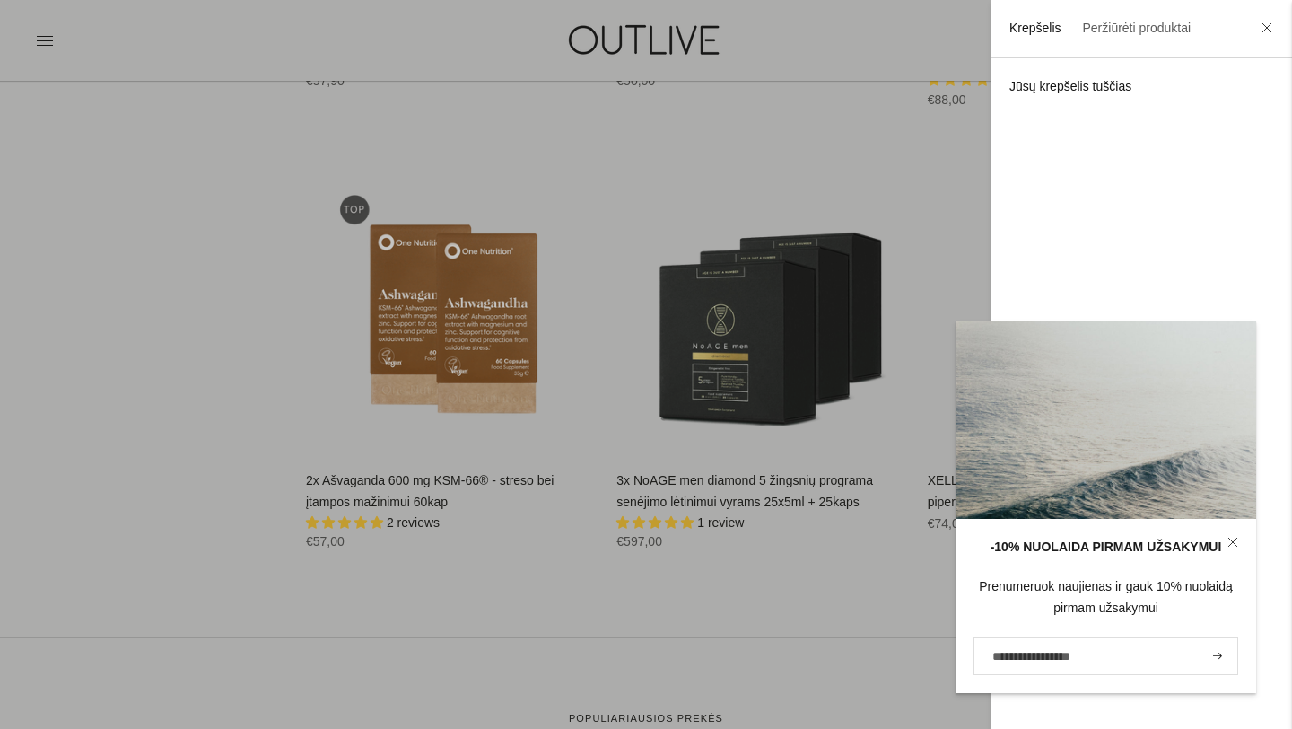
click at [842, 41] on div at bounding box center [646, 364] width 1292 height 729
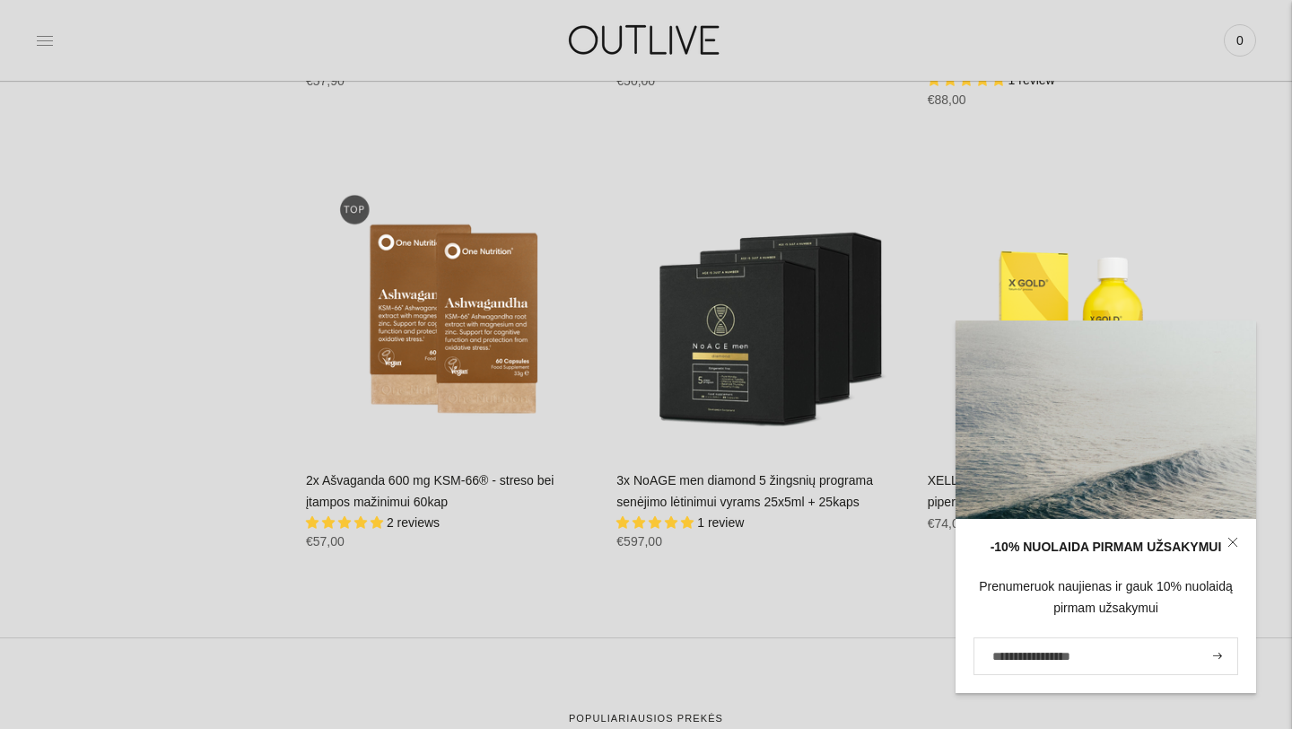
click at [46, 36] on icon at bounding box center [45, 40] width 16 height 9
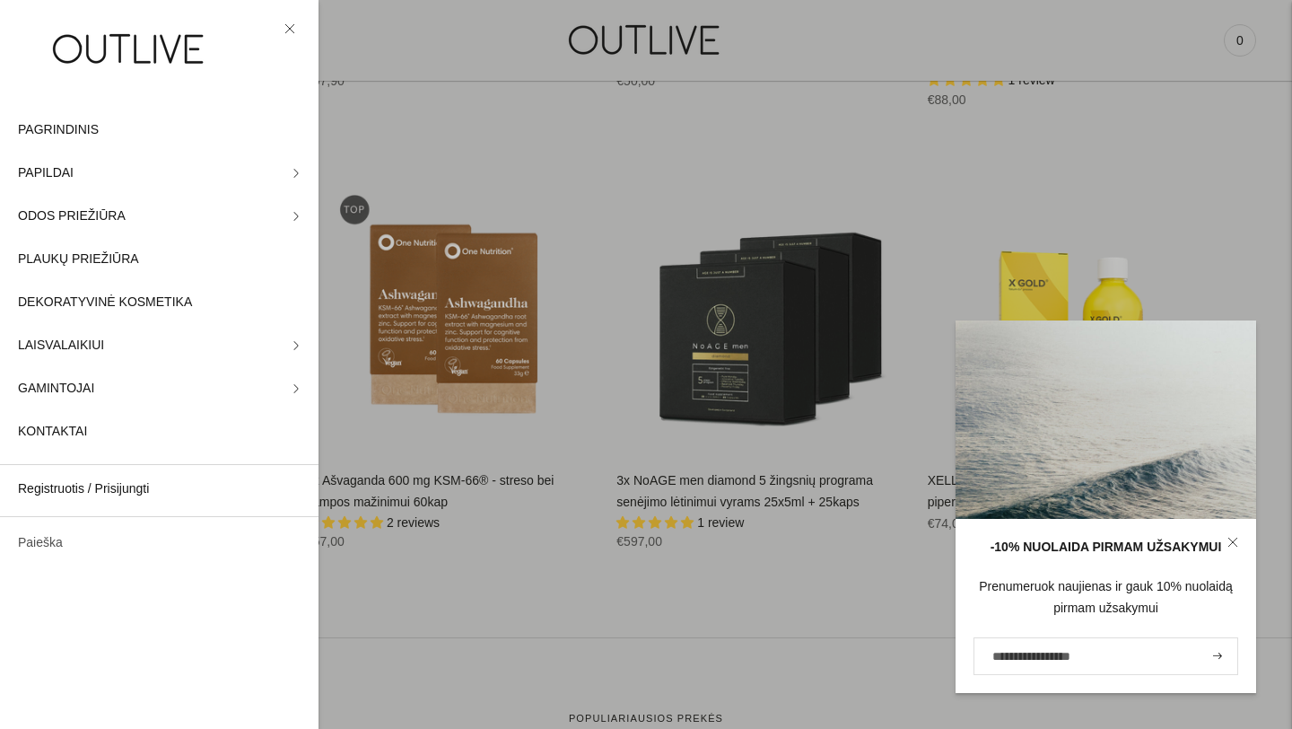
click at [88, 545] on link "Paieška" at bounding box center [159, 542] width 319 height 43
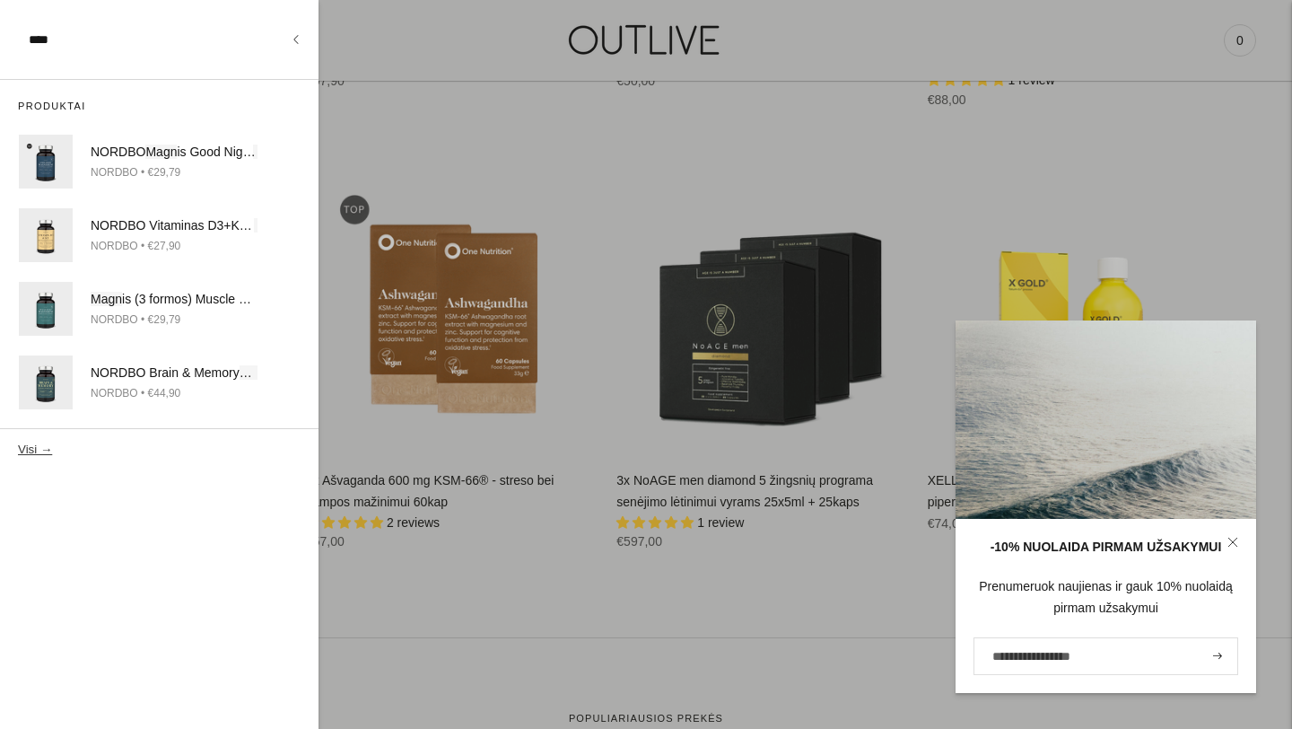
type input "****"
click at [18, 442] on button "Visi →" at bounding box center [35, 448] width 34 height 13
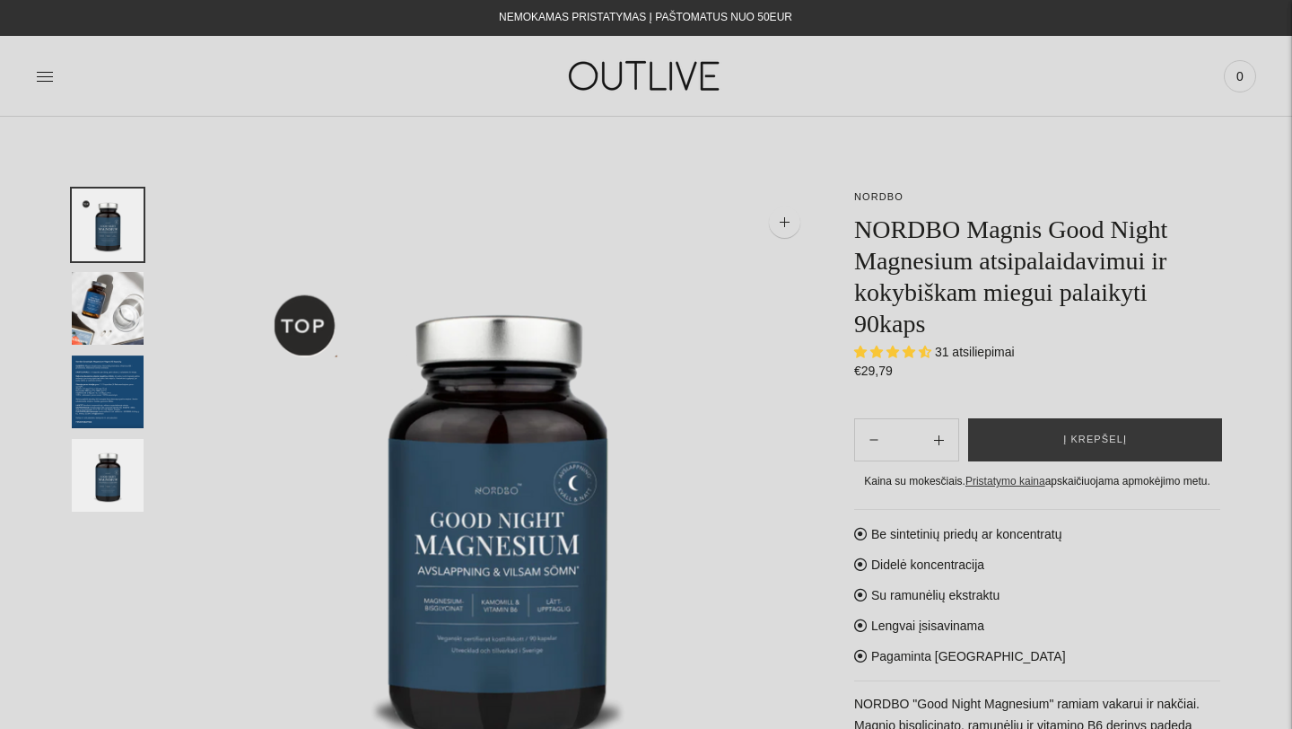
select select "**********"
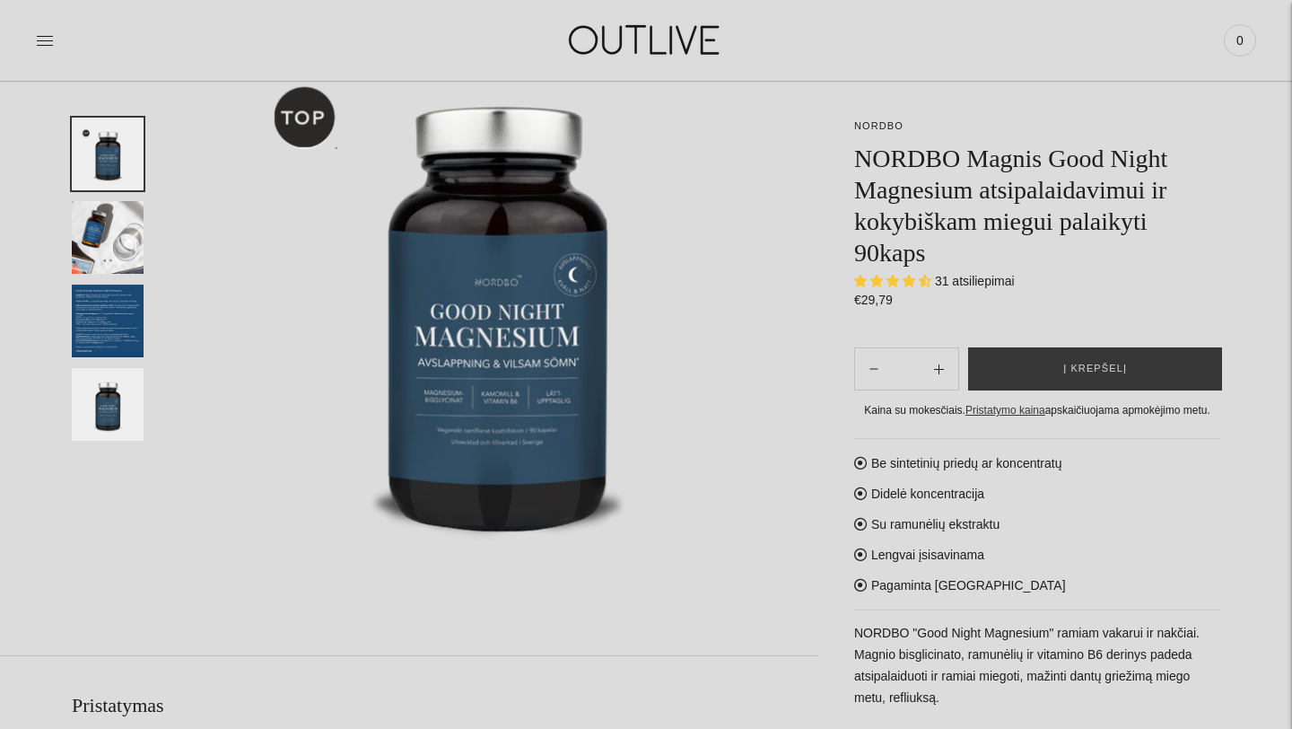
scroll to position [215, 0]
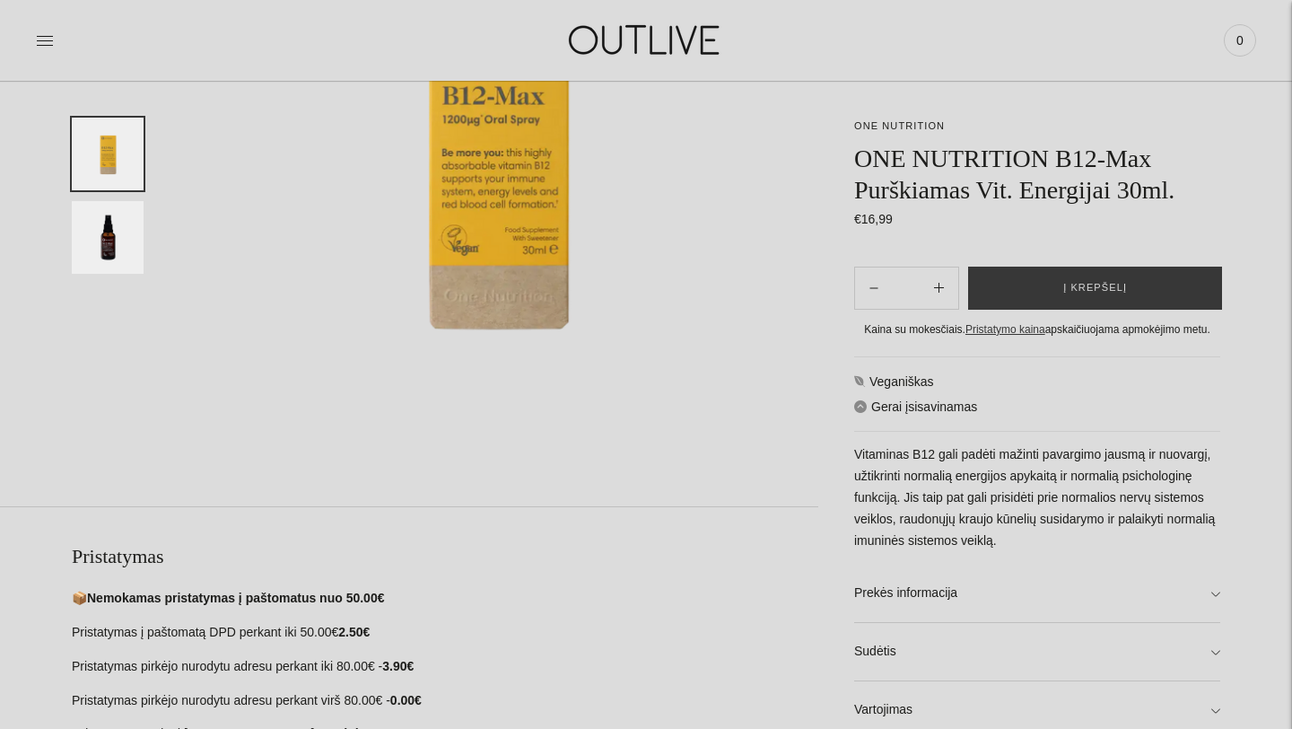
scroll to position [359, 0]
click at [1218, 651] on link "Sudėtis" at bounding box center [1037, 651] width 366 height 57
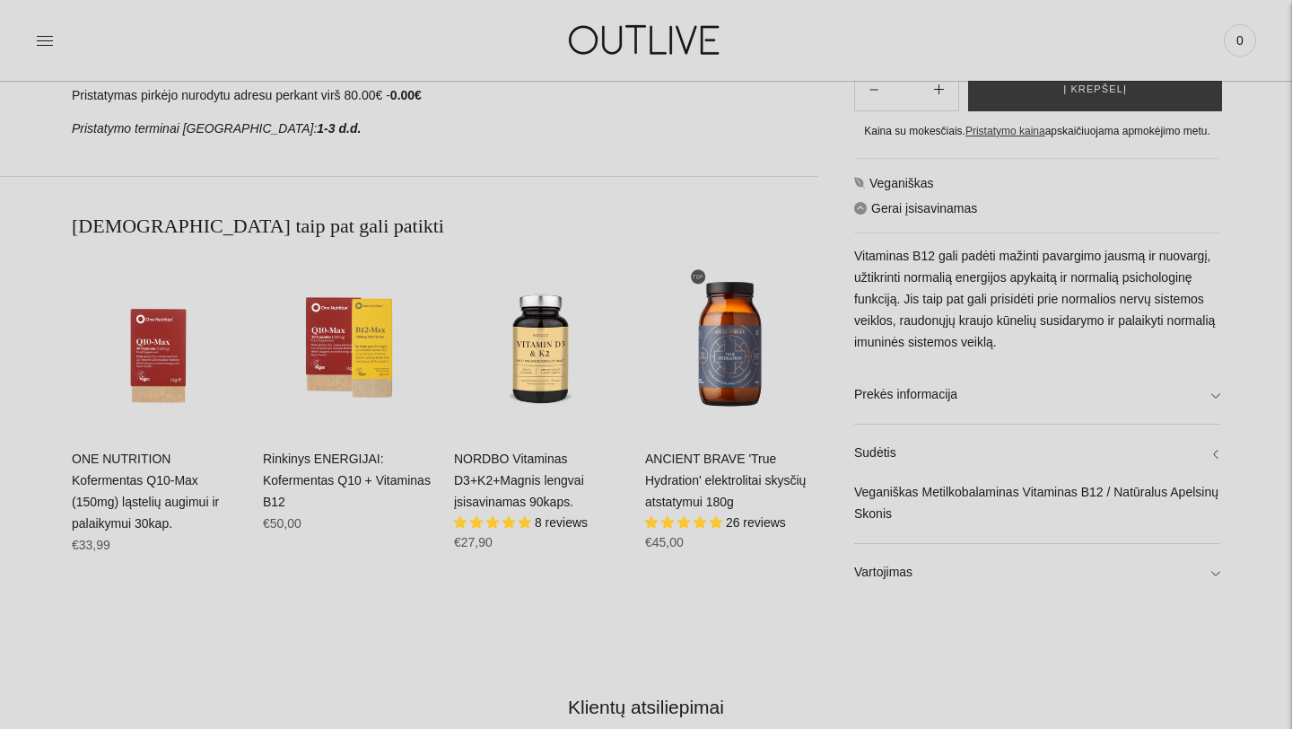
scroll to position [969, 0]
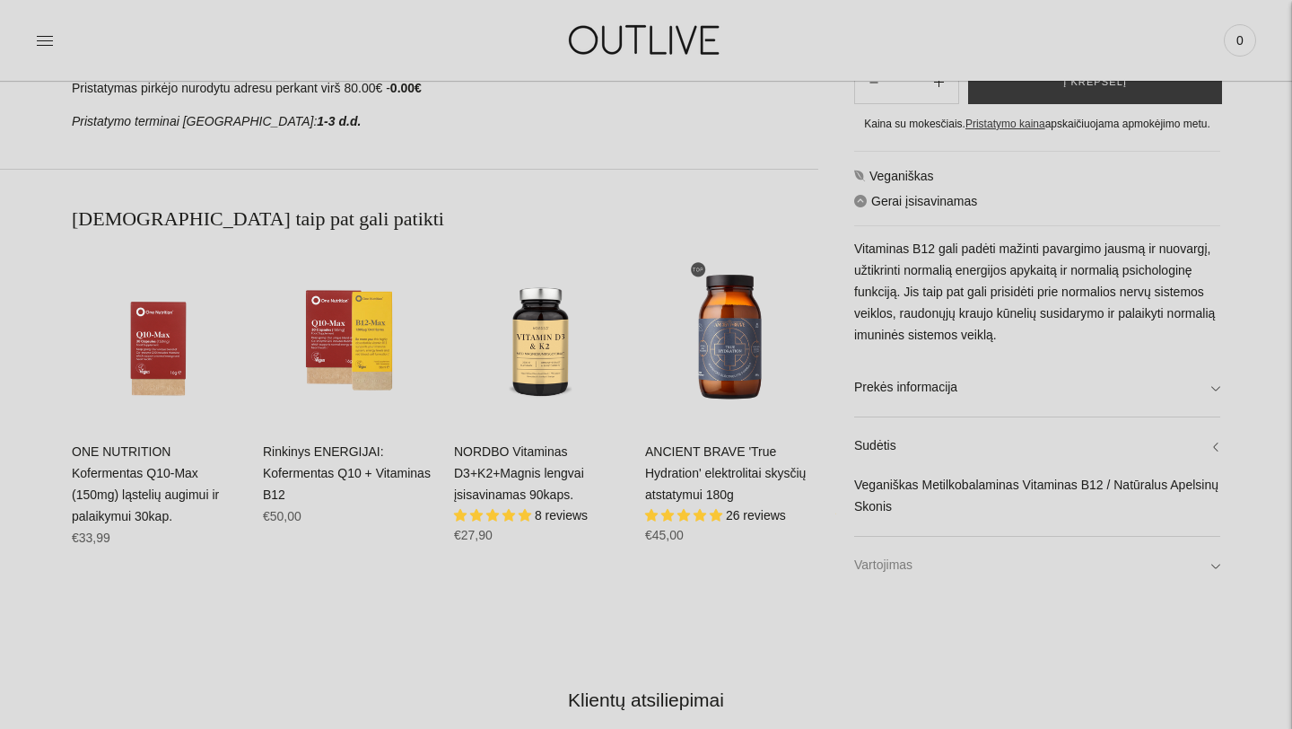
click at [1218, 568] on link "Vartojimas" at bounding box center [1037, 565] width 366 height 57
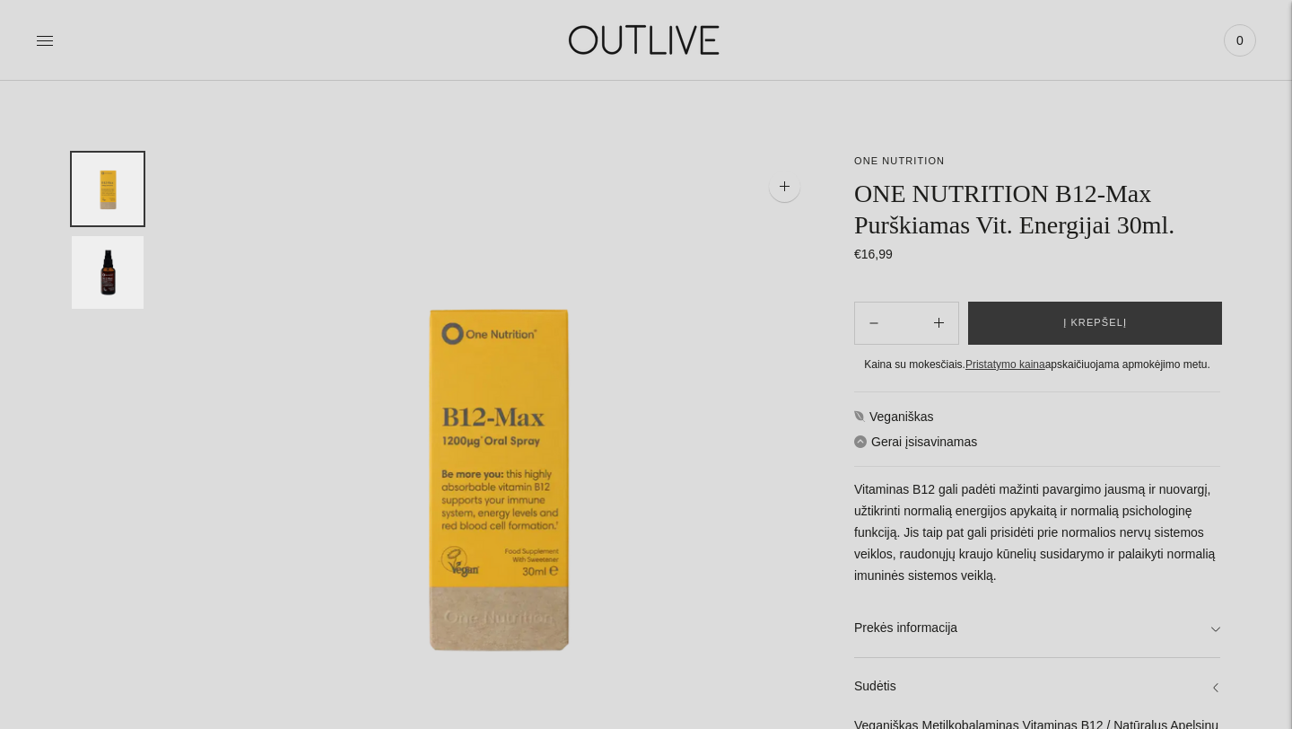
scroll to position [0, 0]
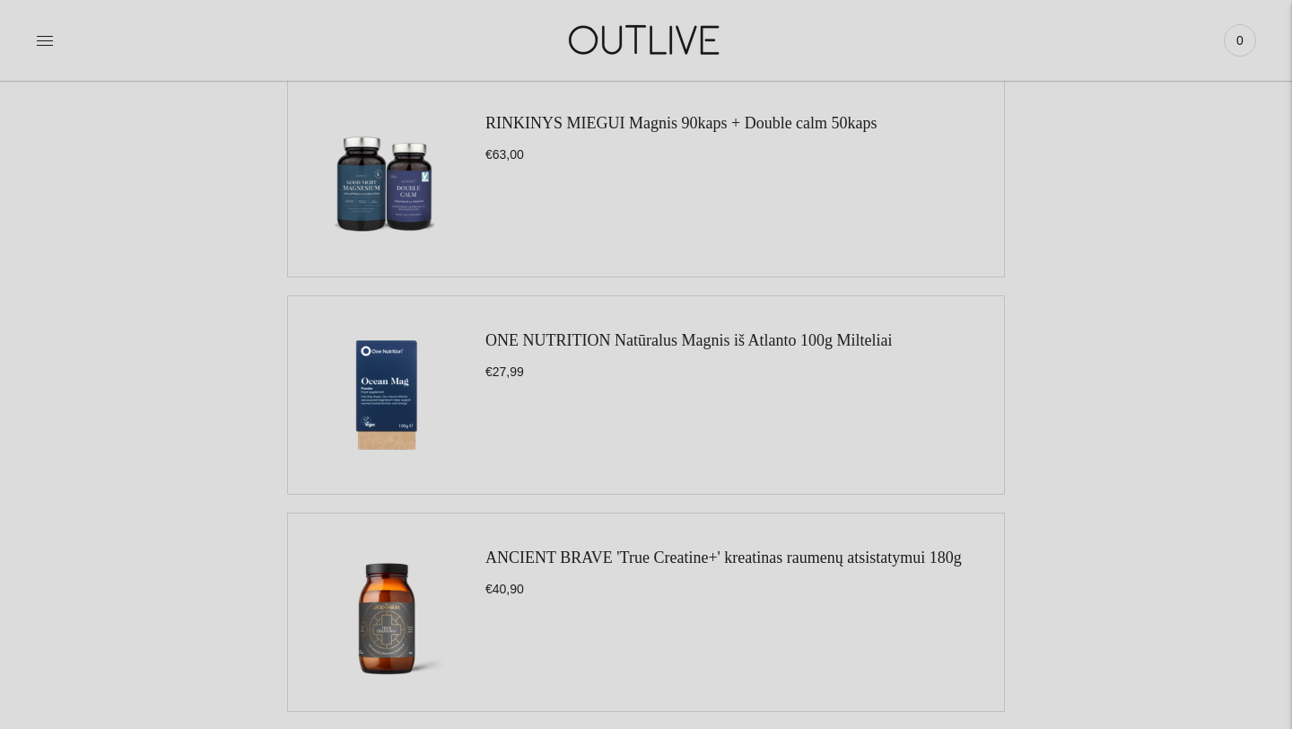
scroll to position [1579, 0]
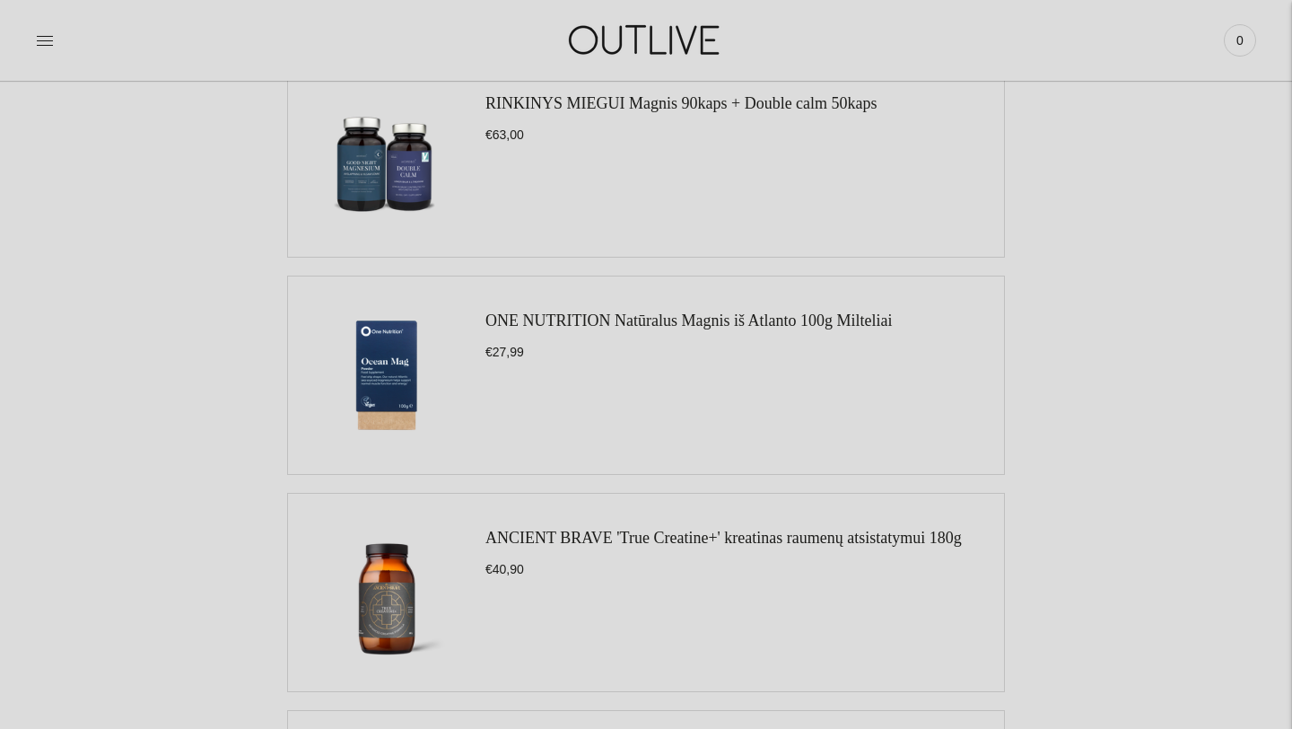
click at [767, 325] on link "ONE NUTRITION Natūralus Magnis iš Atlanto 100g Milteliai" at bounding box center [688, 320] width 406 height 18
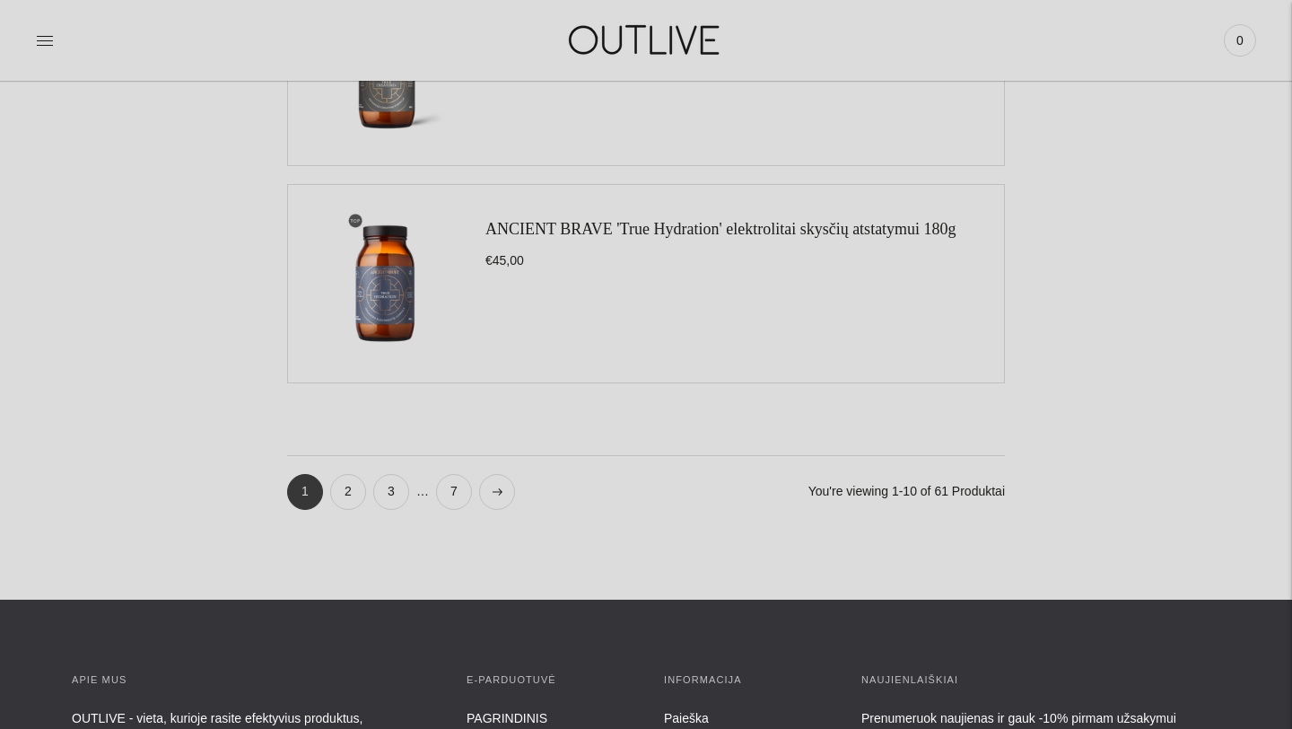
scroll to position [2117, 0]
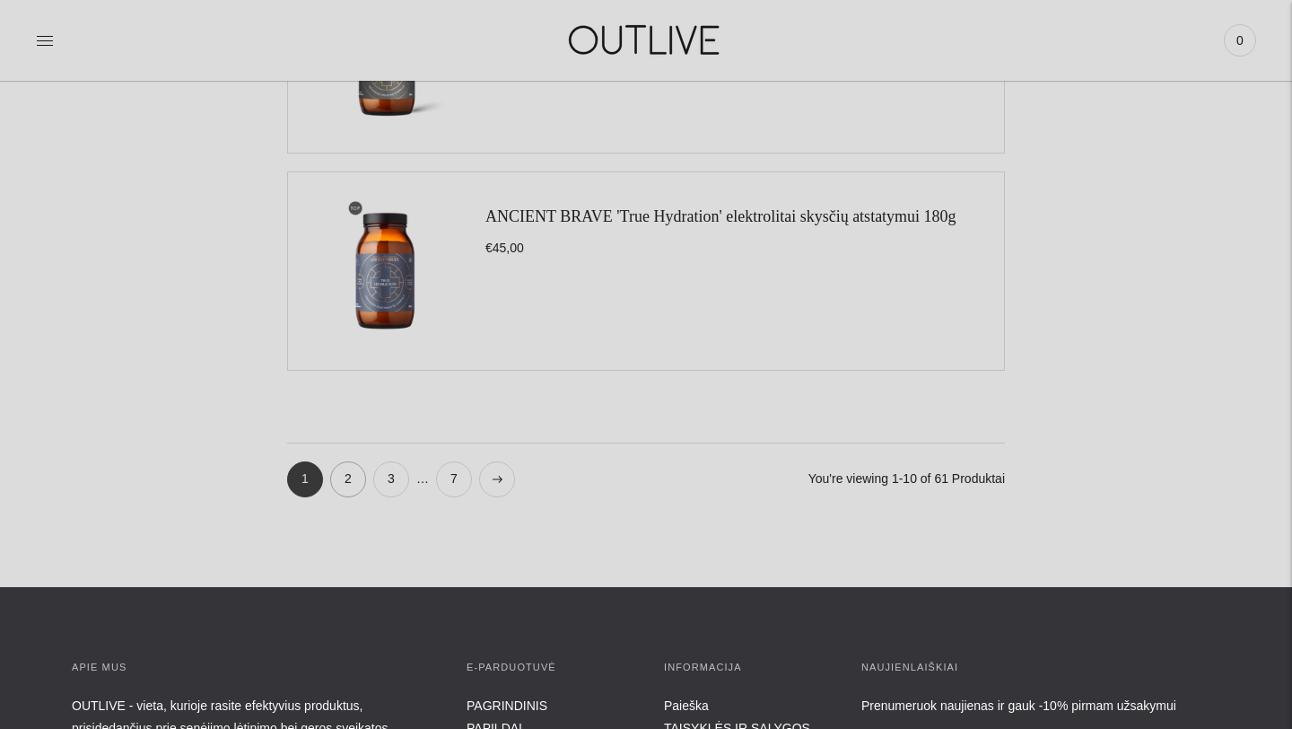
click at [342, 485] on link "2" at bounding box center [348, 479] width 36 height 36
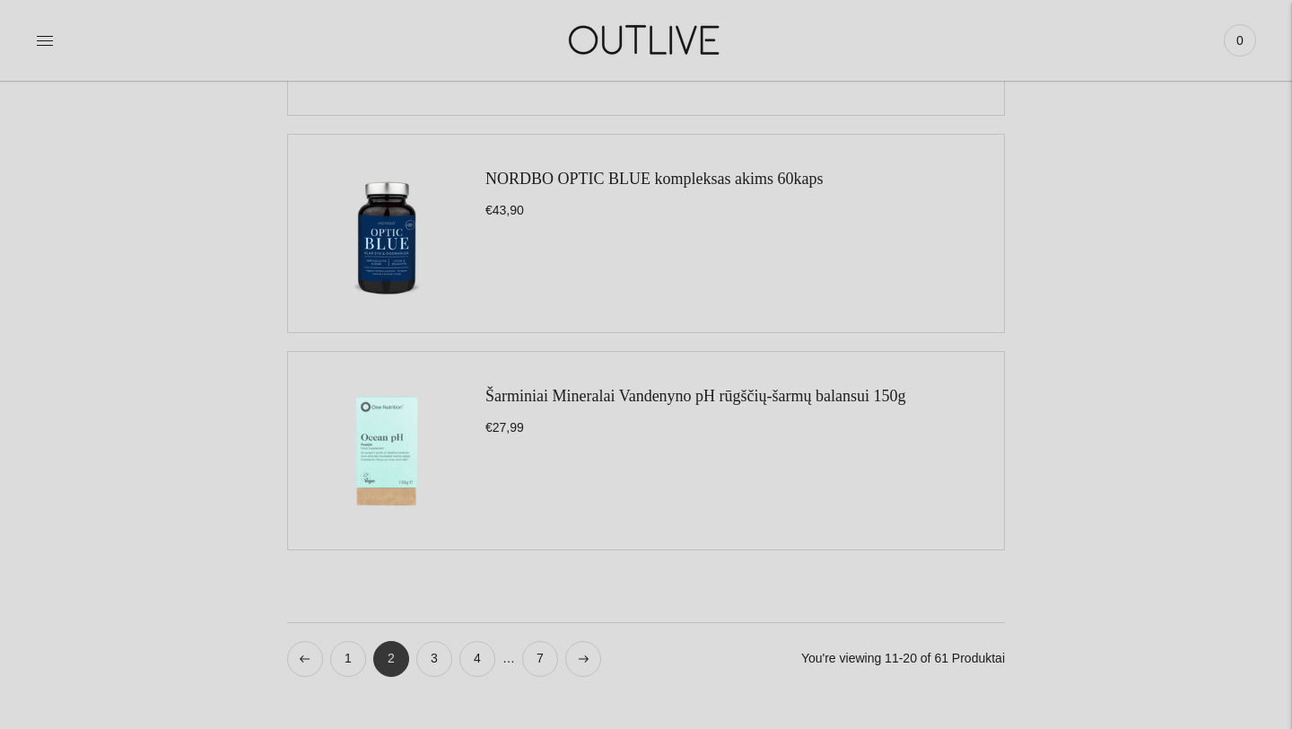
scroll to position [1974, 0]
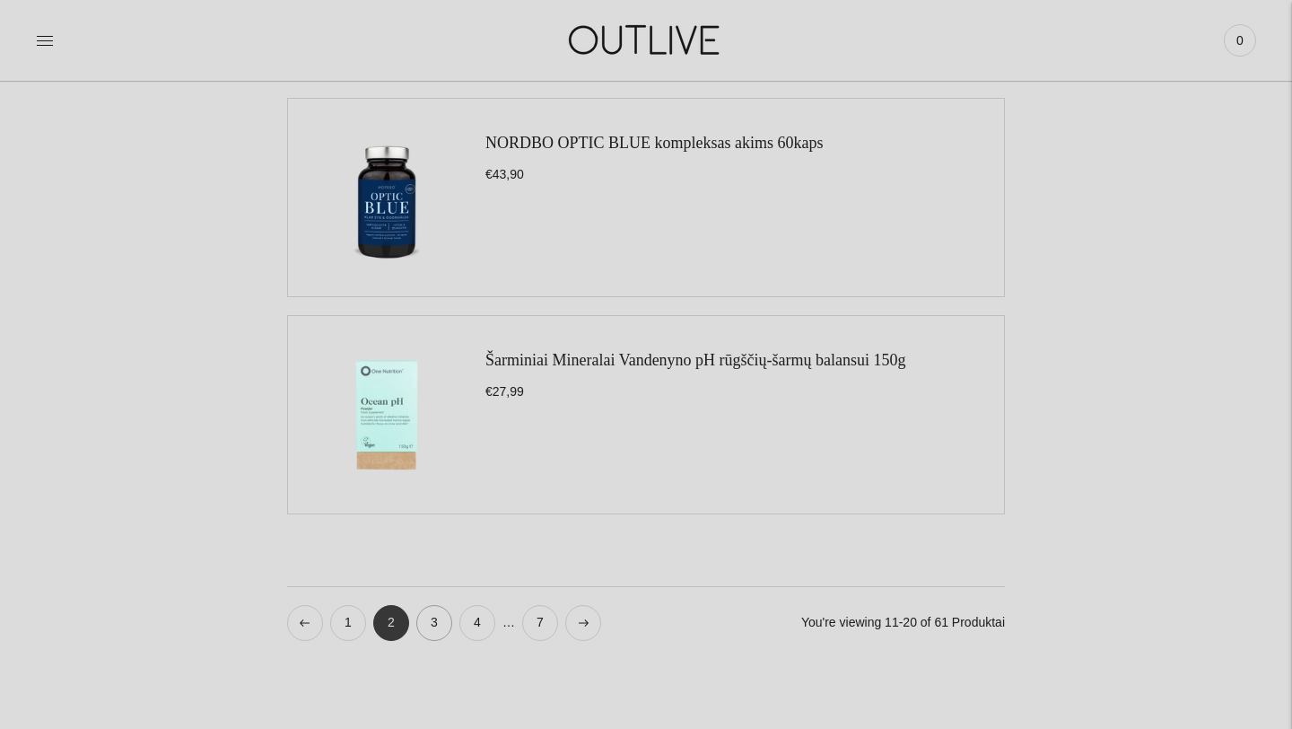
click at [436, 621] on link "3" at bounding box center [434, 623] width 36 height 36
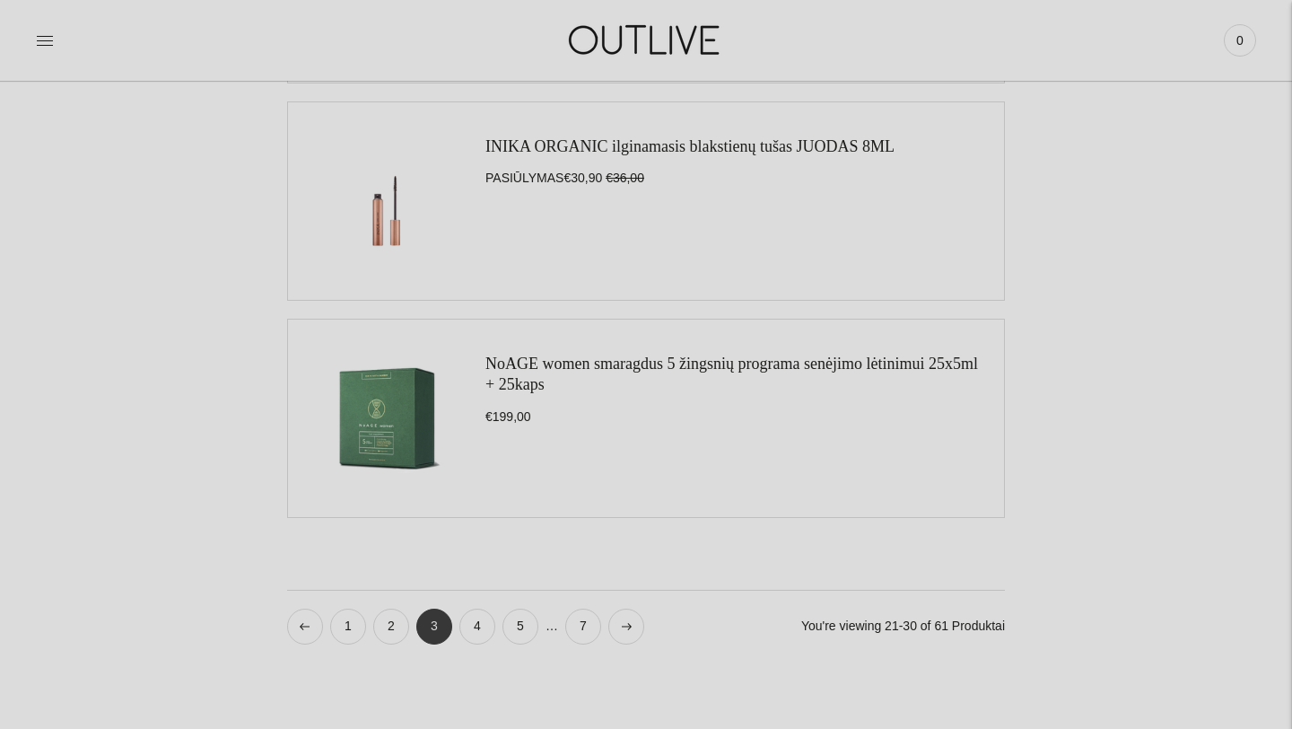
scroll to position [1974, 0]
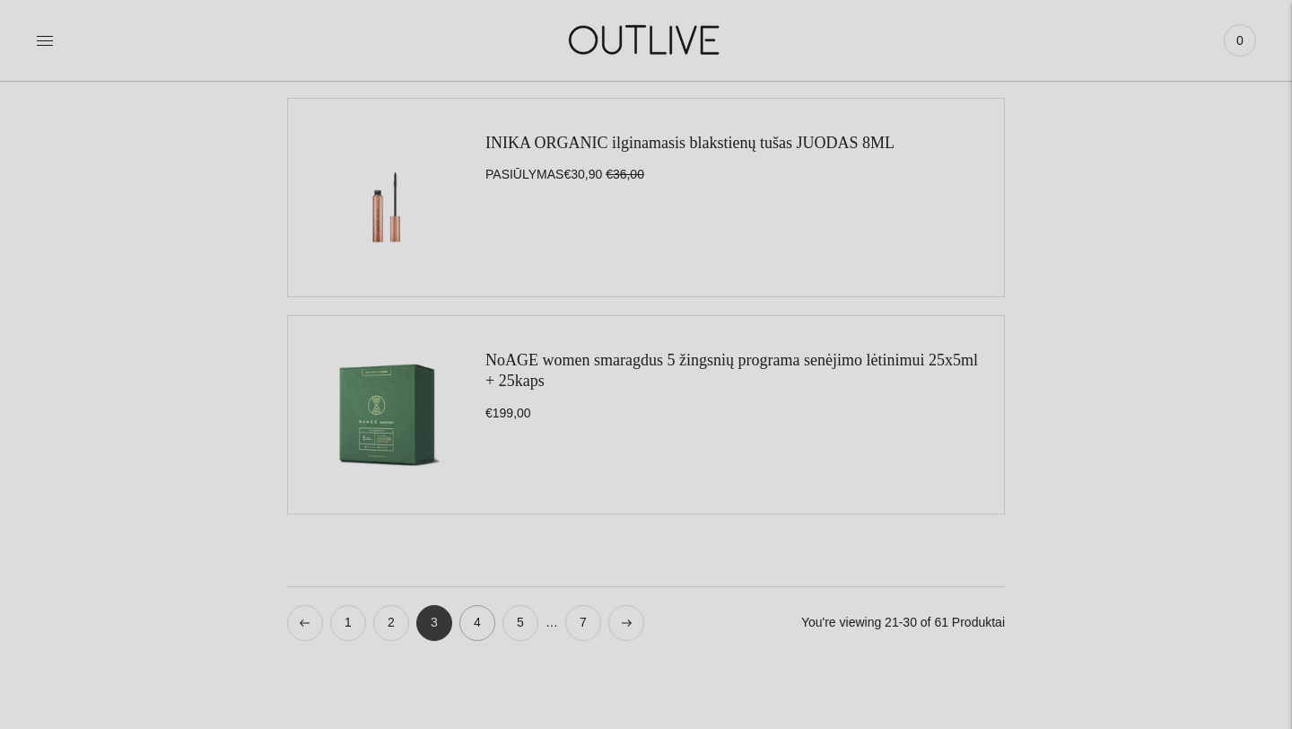
click at [478, 622] on link "4" at bounding box center [477, 623] width 36 height 36
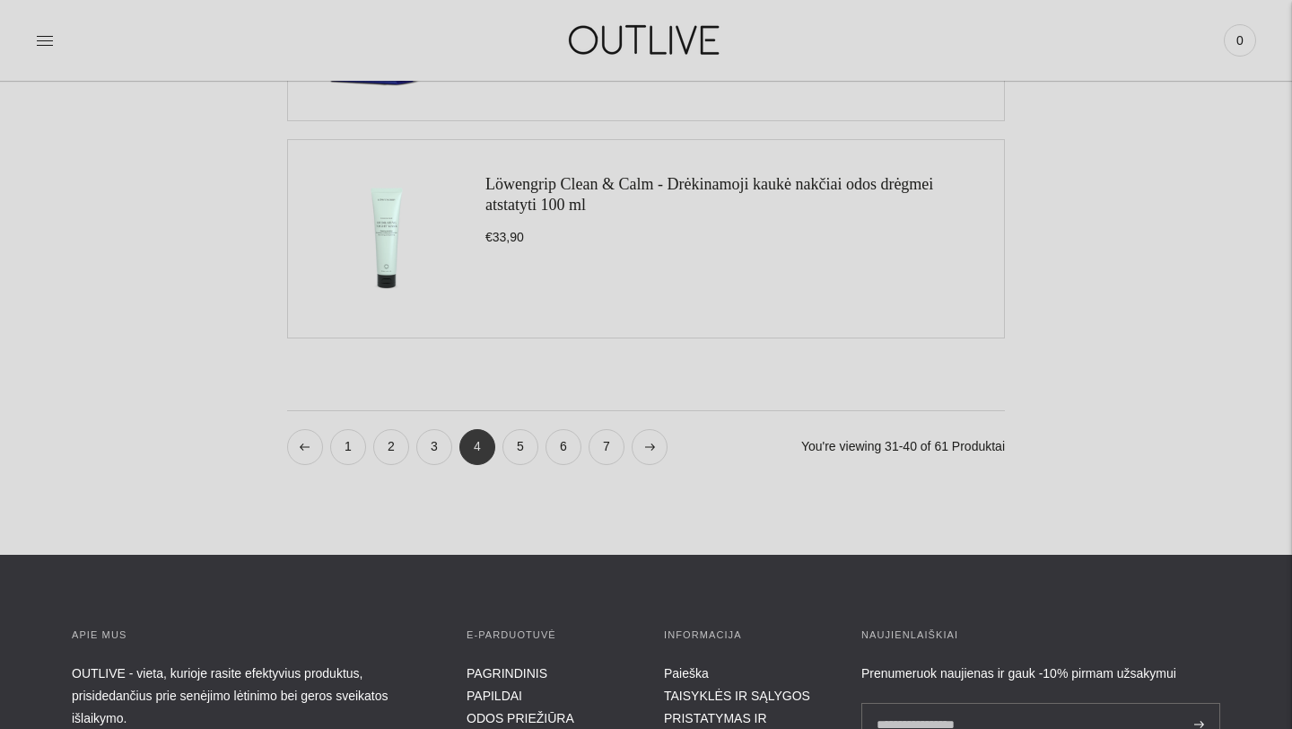
scroll to position [2153, 0]
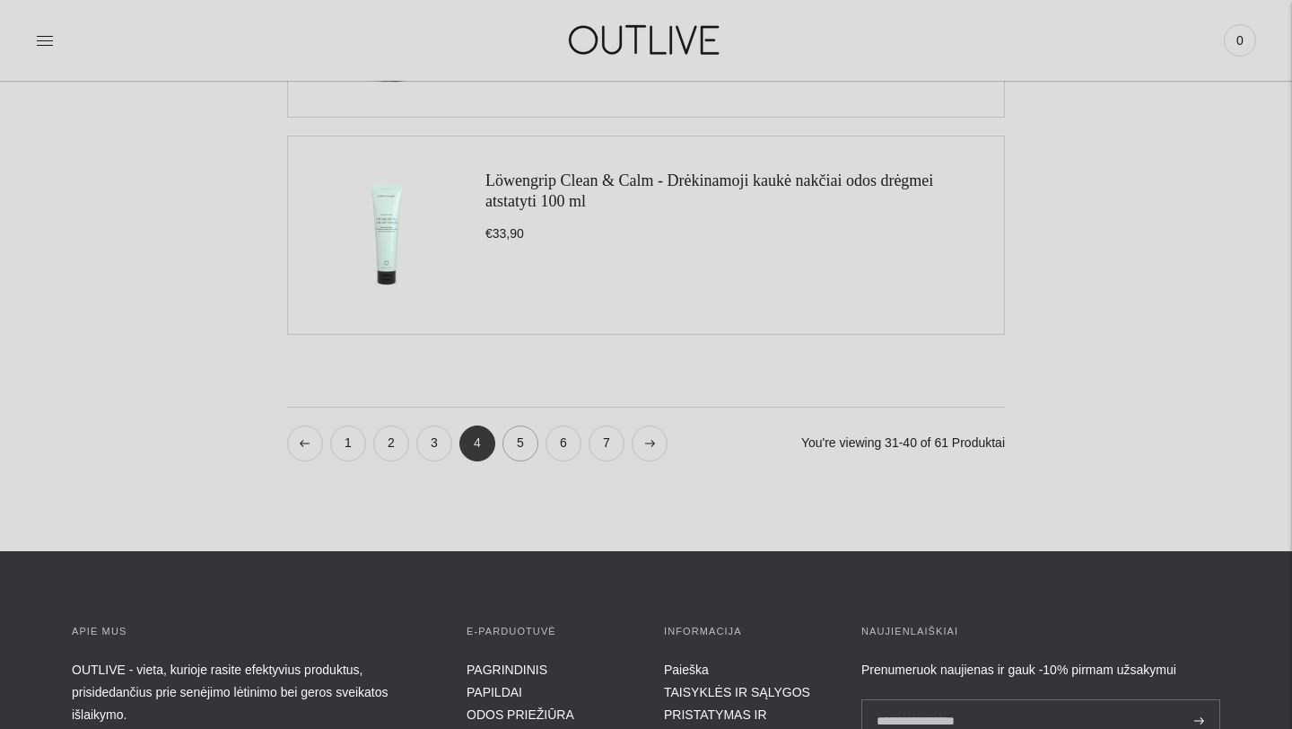
click at [525, 443] on link "5" at bounding box center [520, 443] width 36 height 36
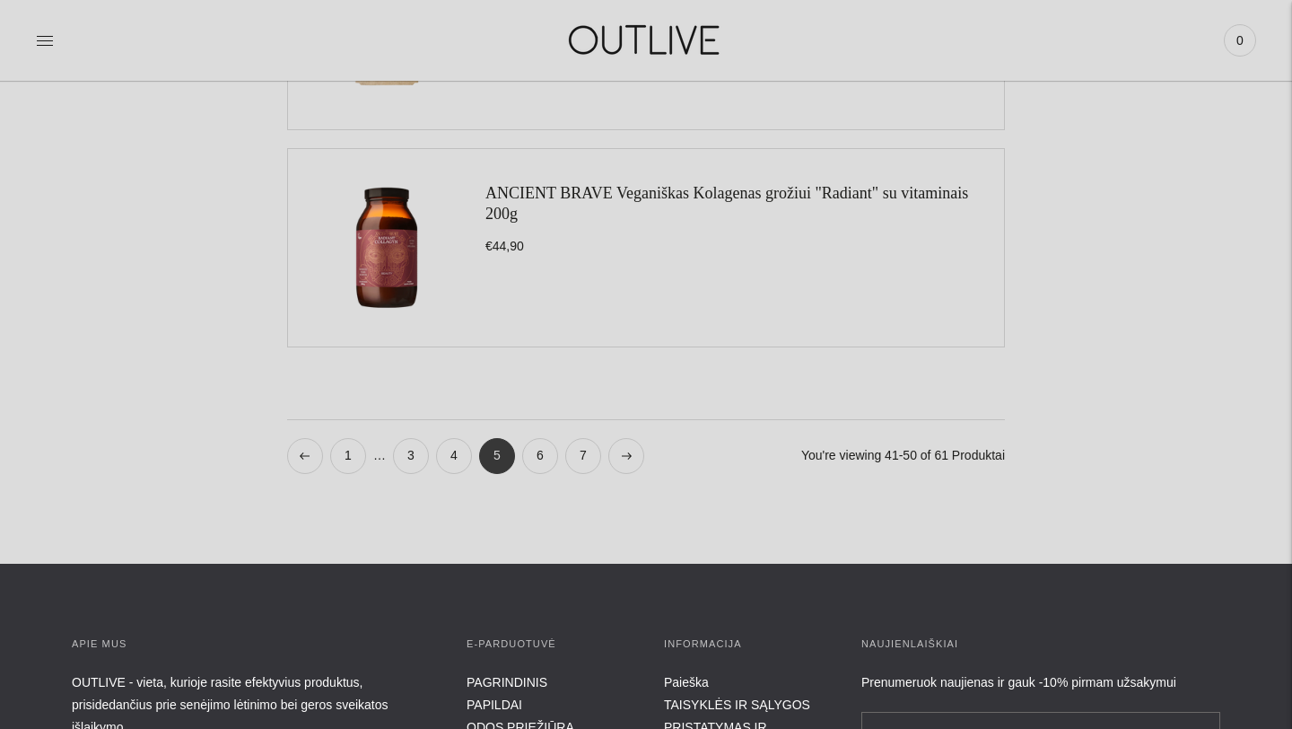
scroll to position [2153, 0]
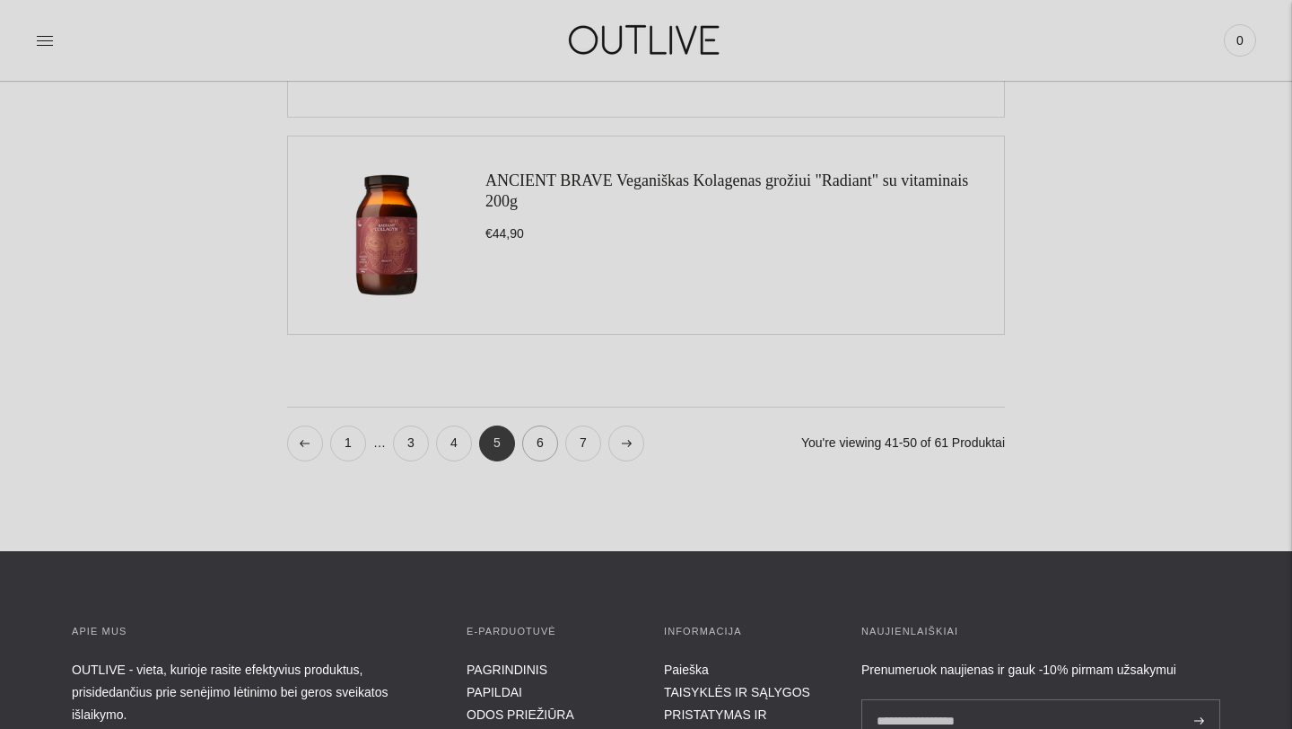
click at [539, 432] on link "6" at bounding box center [540, 443] width 36 height 36
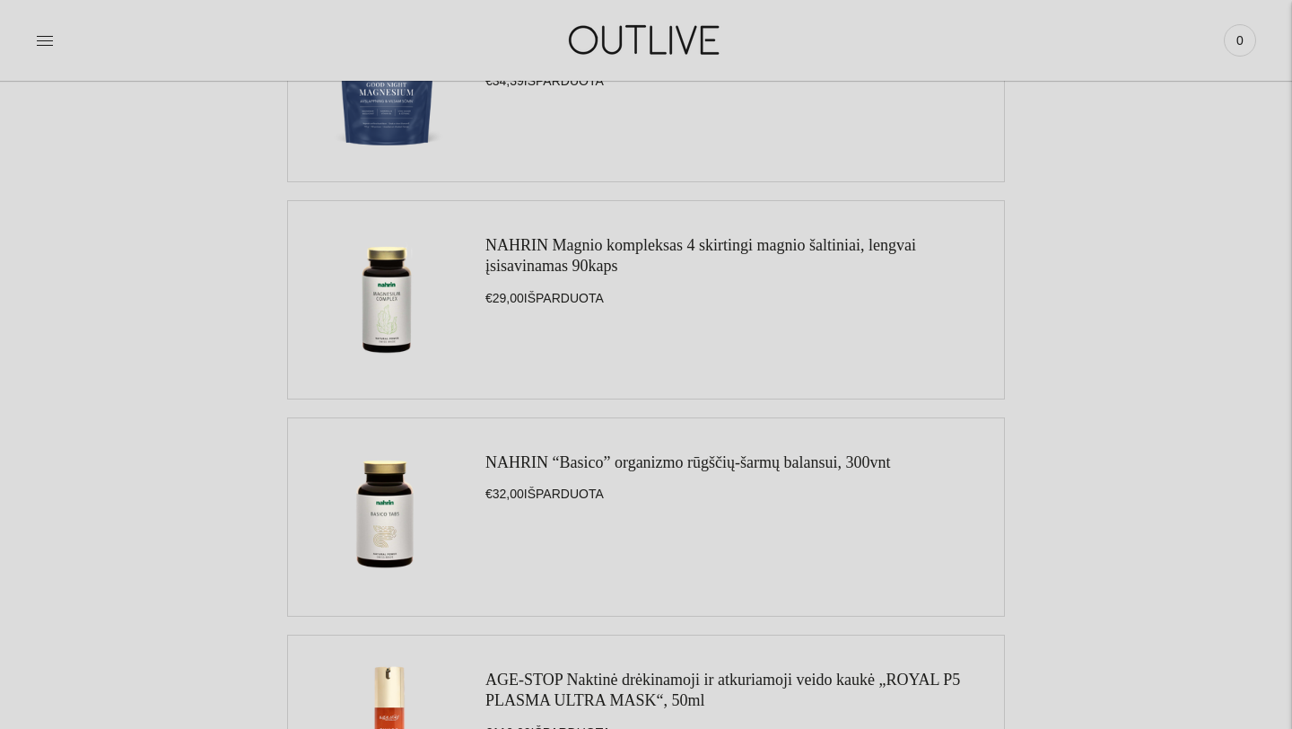
scroll to position [825, 0]
